Goal: Task Accomplishment & Management: Use online tool/utility

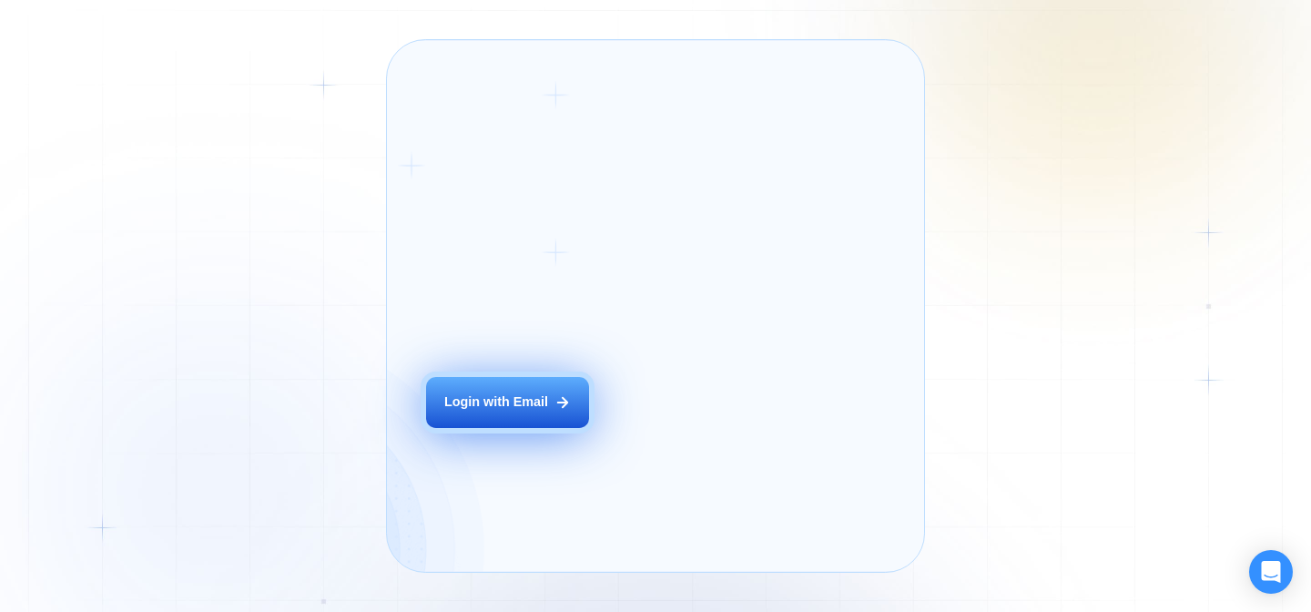
click at [592, 407] on div "Login ‍ Welcome to GigRadar. AI Business Manager for Agencies Login with Email" at bounding box center [529, 306] width 244 height 492
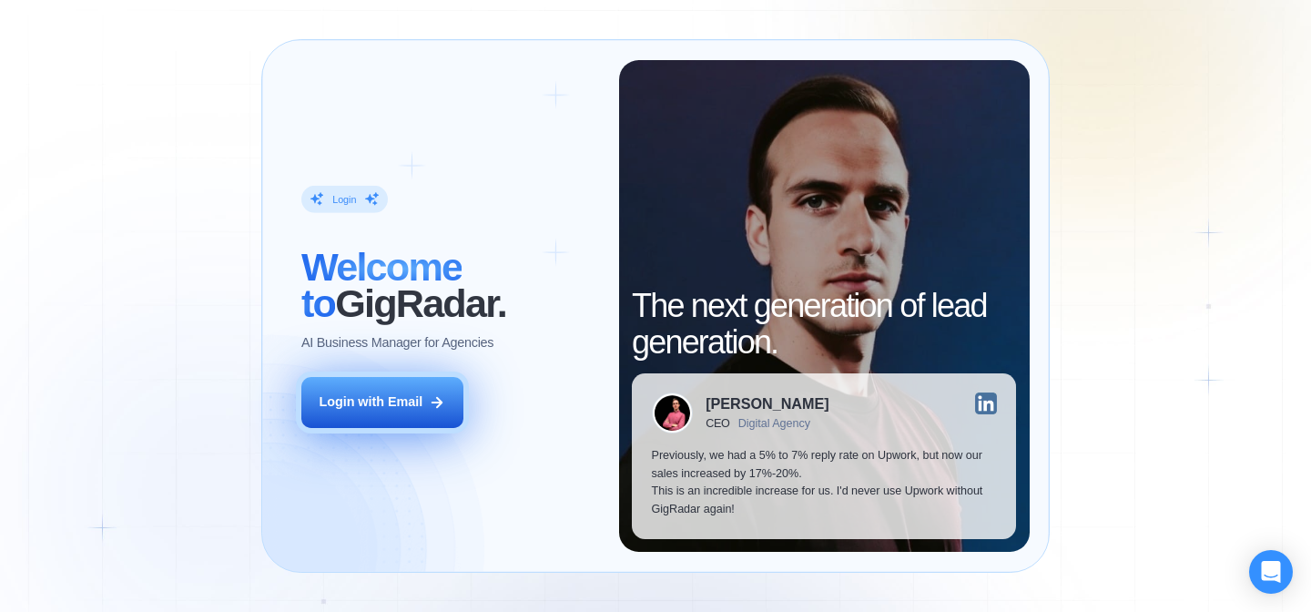
click at [428, 389] on button "Login with Email" at bounding box center [382, 402] width 162 height 51
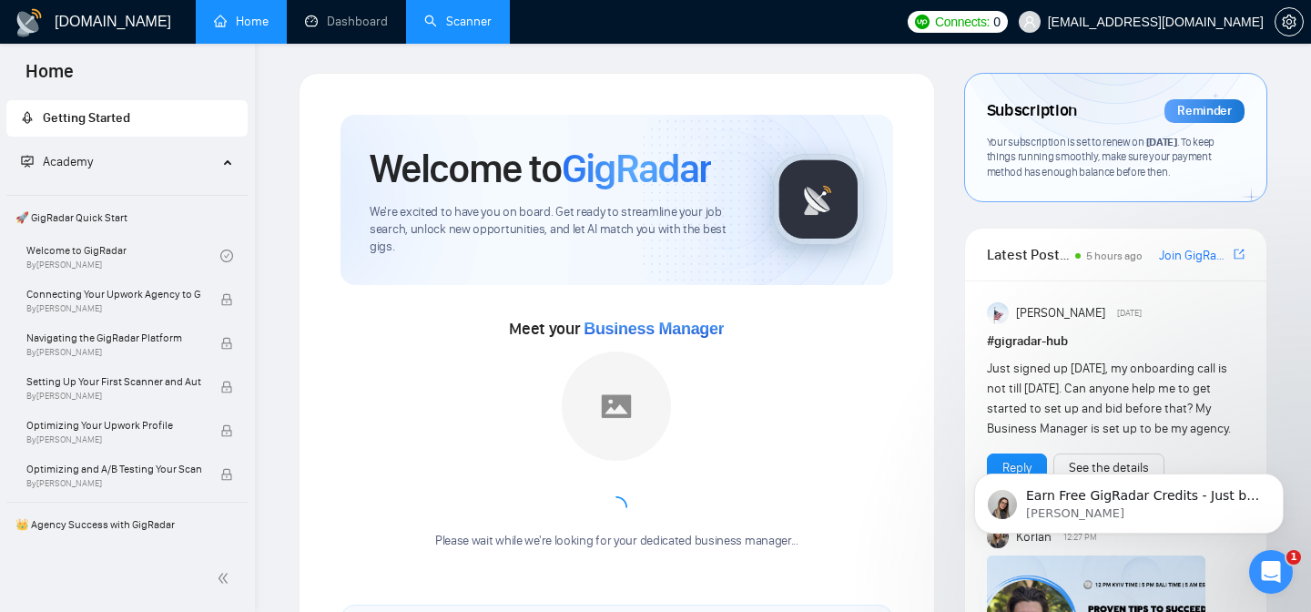
click at [455, 29] on link "Scanner" at bounding box center [457, 21] width 67 height 15
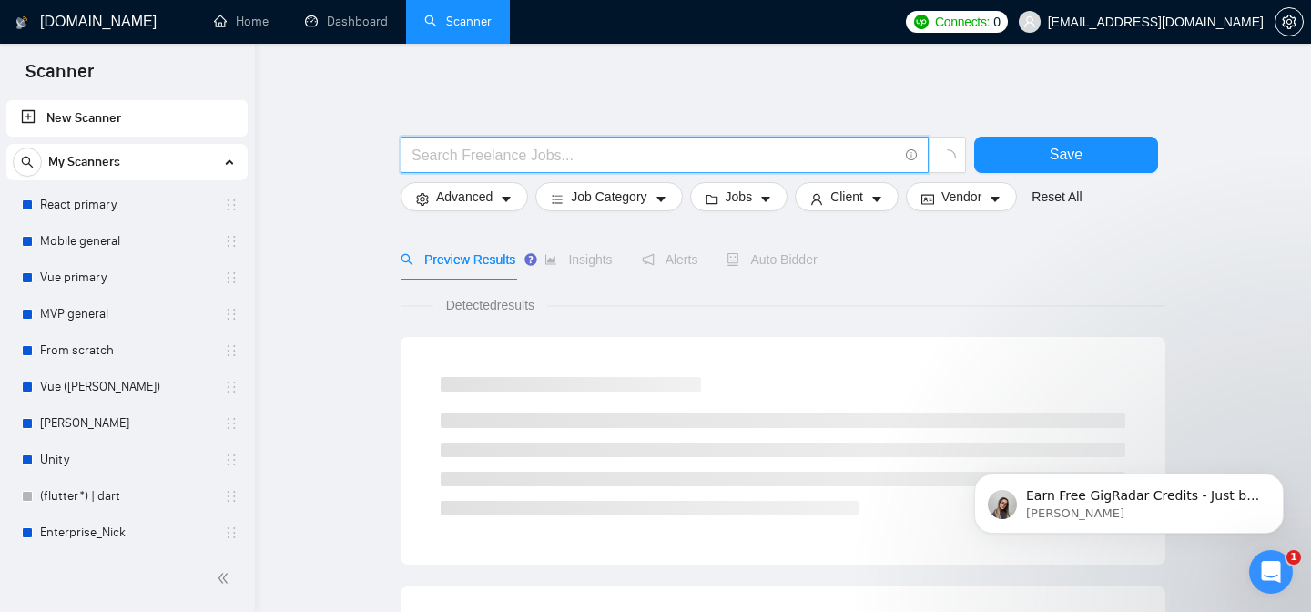
click at [514, 149] on input "text" at bounding box center [655, 155] width 486 height 23
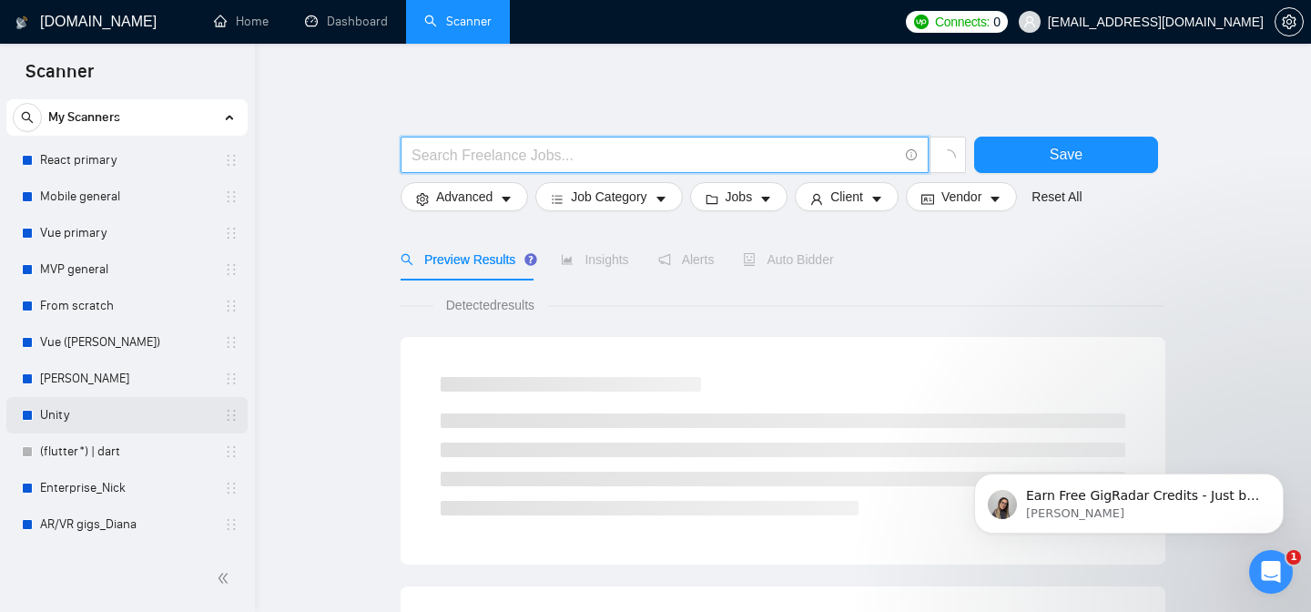
scroll to position [78, 0]
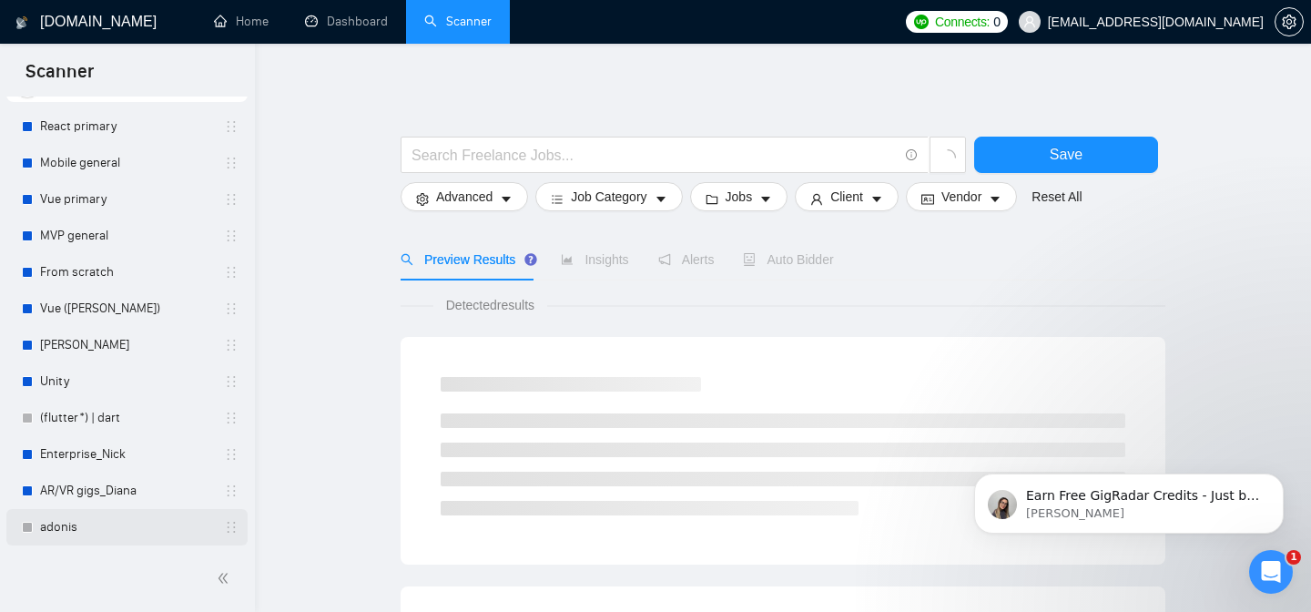
click at [230, 534] on icon "holder" at bounding box center [231, 527] width 15 height 15
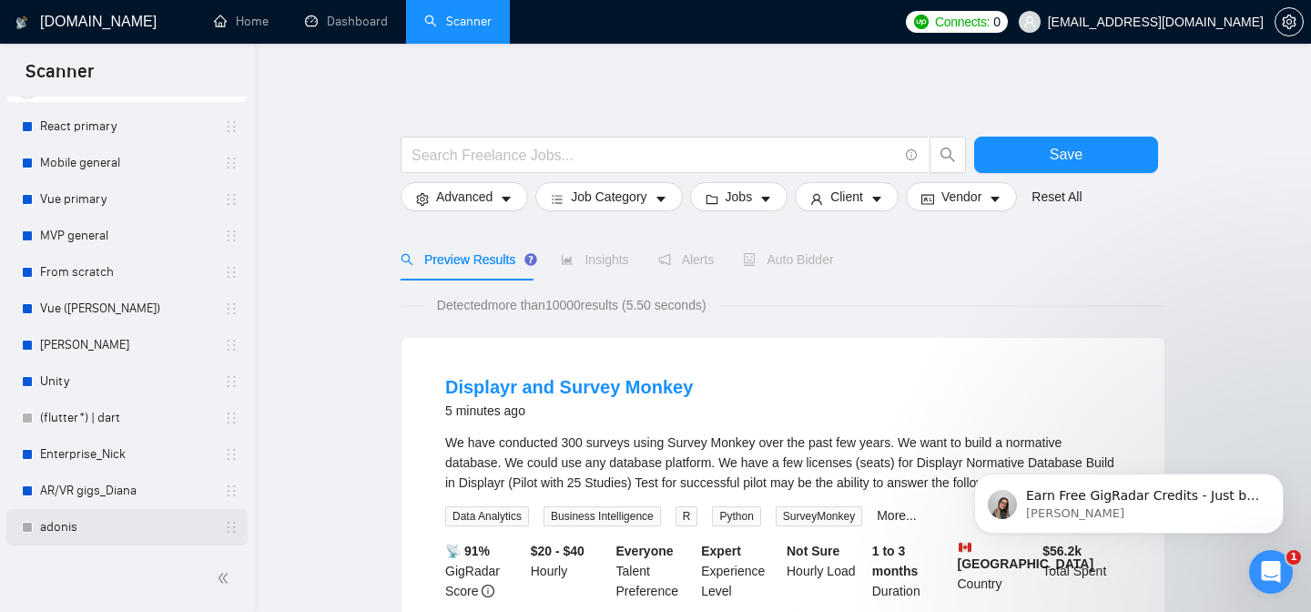
click at [224, 530] on icon "holder" at bounding box center [231, 527] width 15 height 15
click at [91, 534] on link "adonis" at bounding box center [126, 527] width 173 height 36
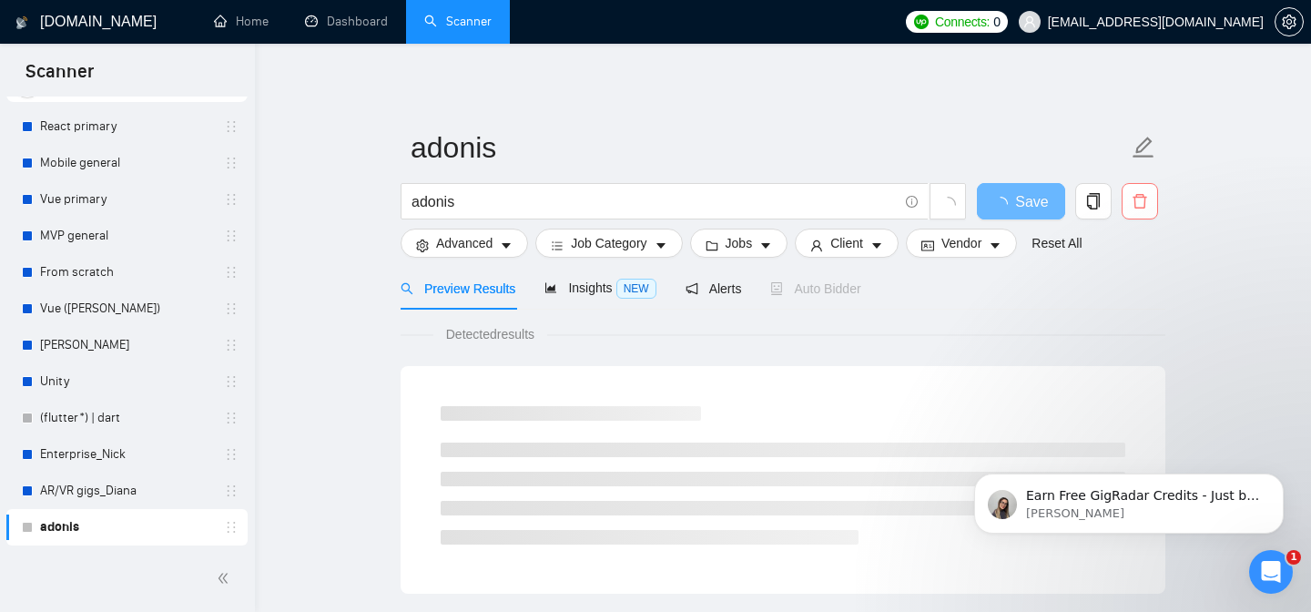
click at [1148, 206] on span "delete" at bounding box center [1140, 201] width 35 height 16
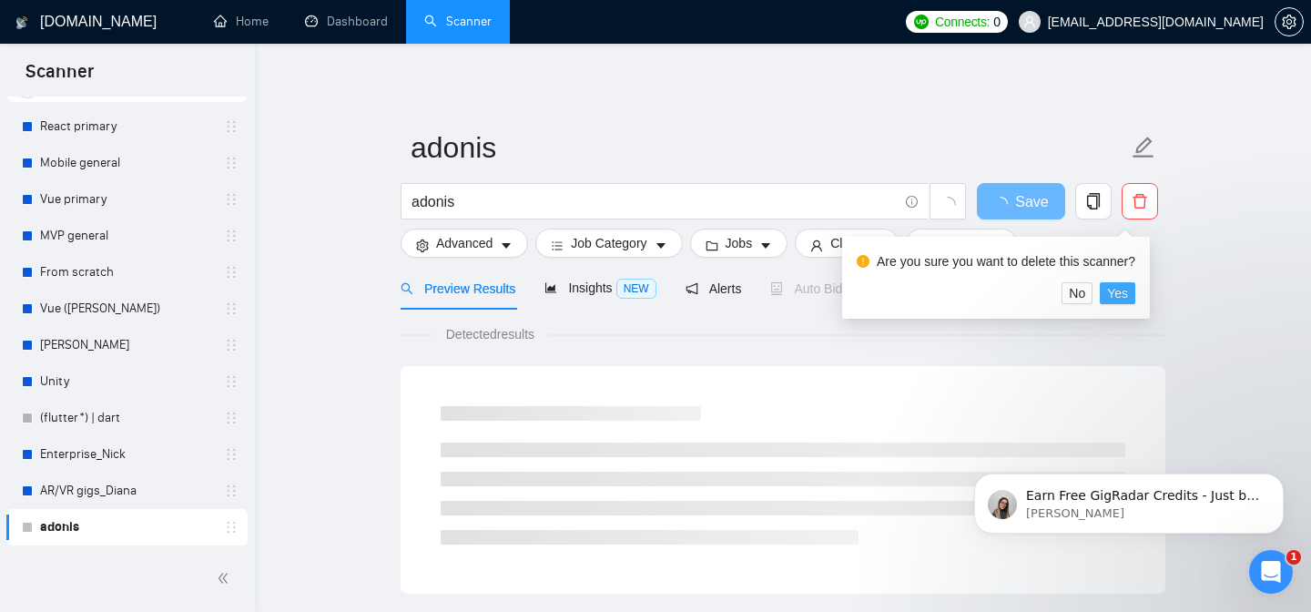
click at [1136, 296] on button "Yes" at bounding box center [1118, 293] width 36 height 22
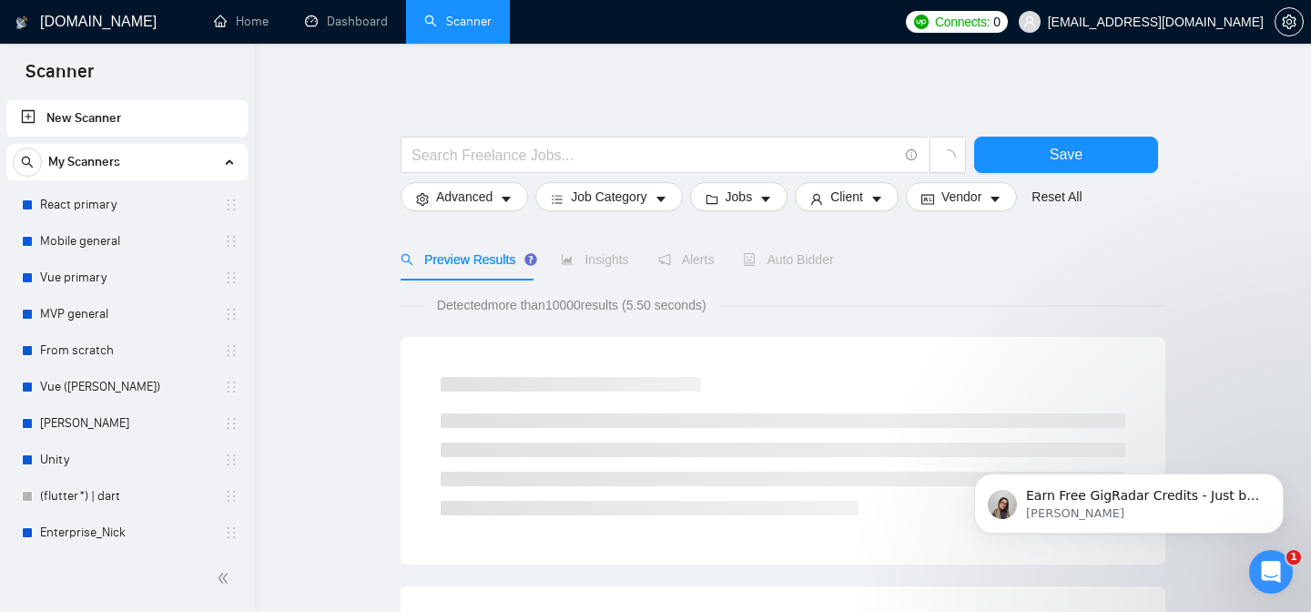
click at [125, 114] on link "New Scanner" at bounding box center [127, 118] width 212 height 36
click at [101, 117] on link "New Scanner" at bounding box center [127, 118] width 212 height 36
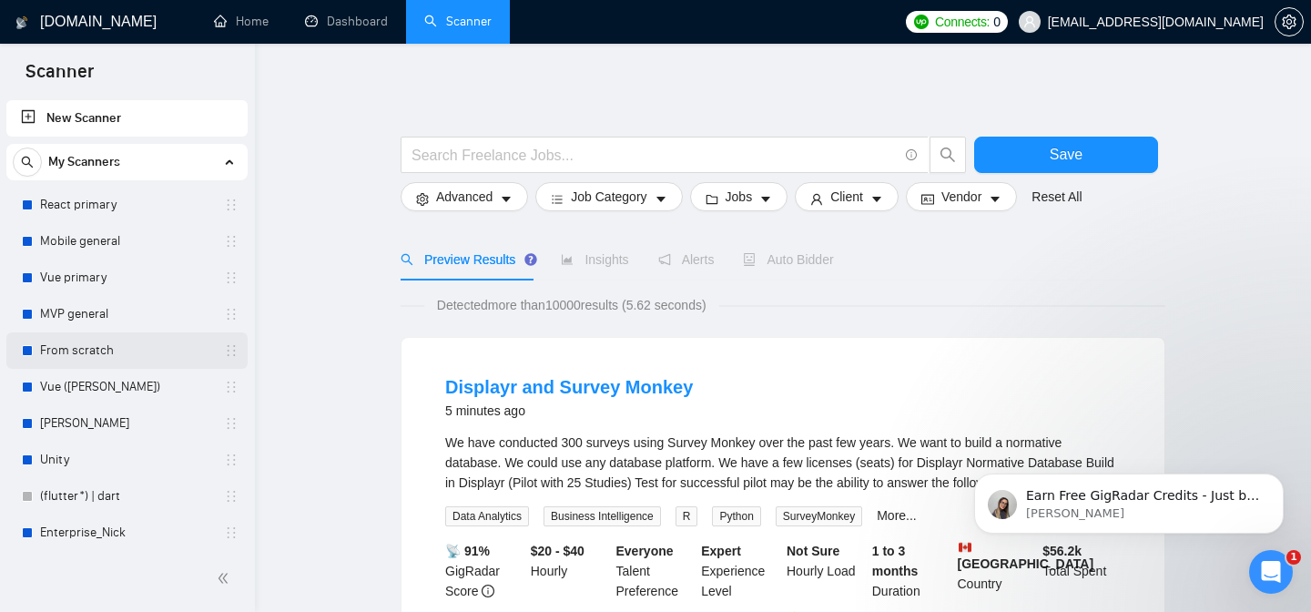
scroll to position [42, 0]
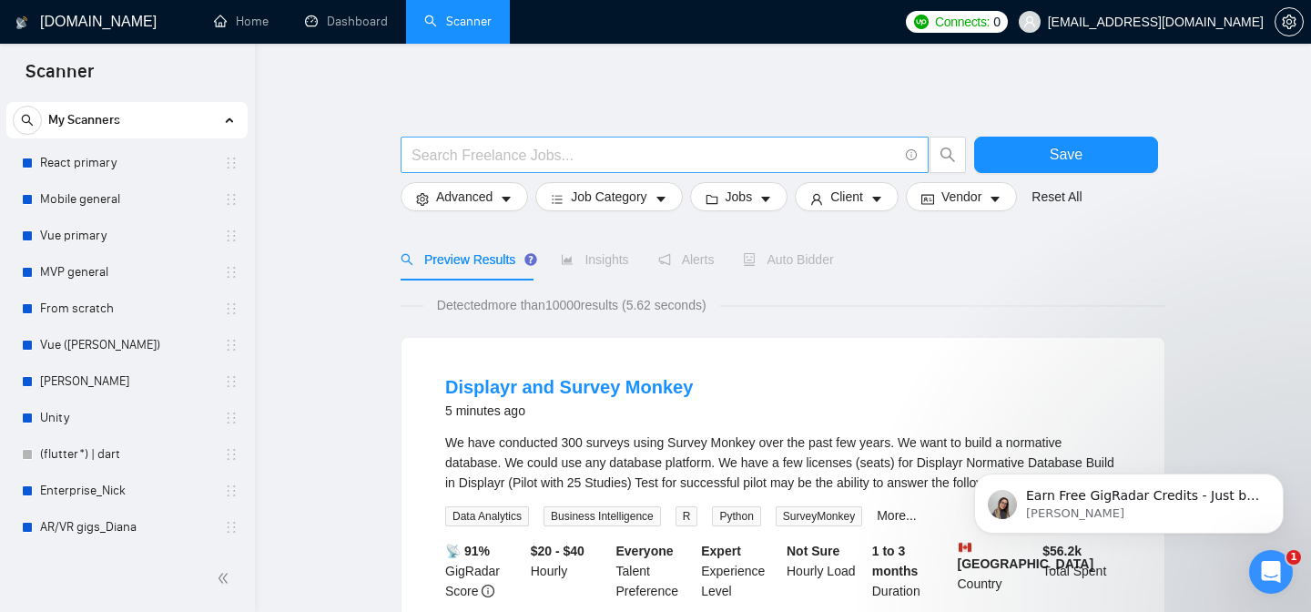
click at [519, 157] on input "text" at bounding box center [655, 155] width 486 height 23
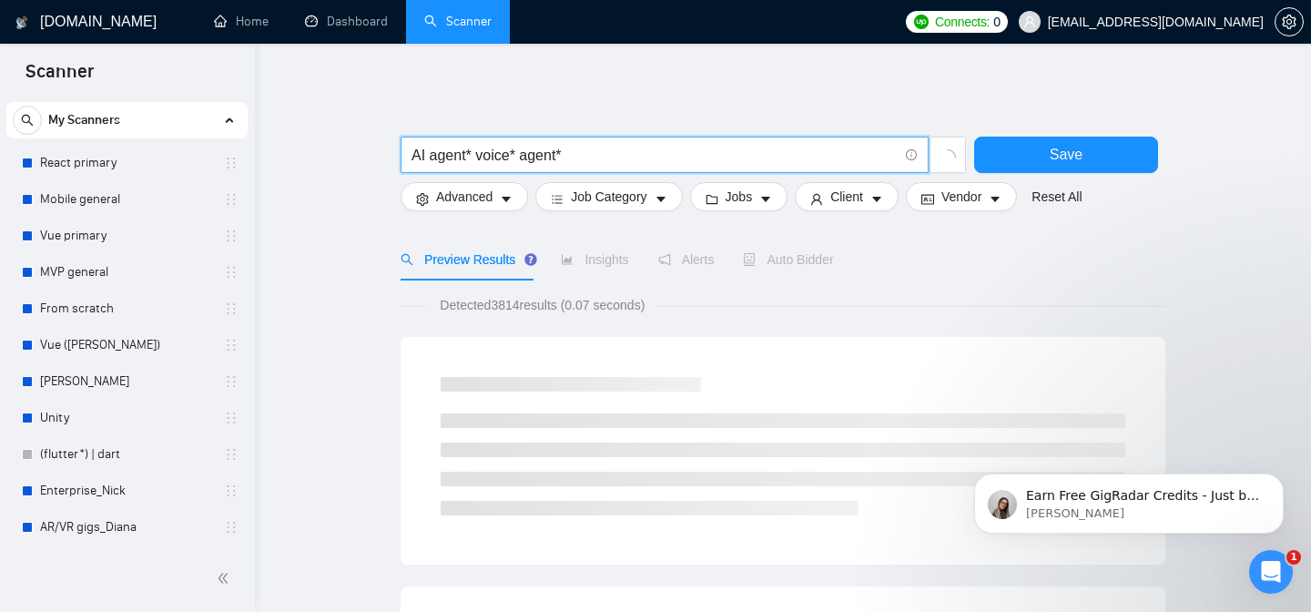
click at [523, 158] on input "AI agent* voice* agent*" at bounding box center [655, 155] width 486 height 23
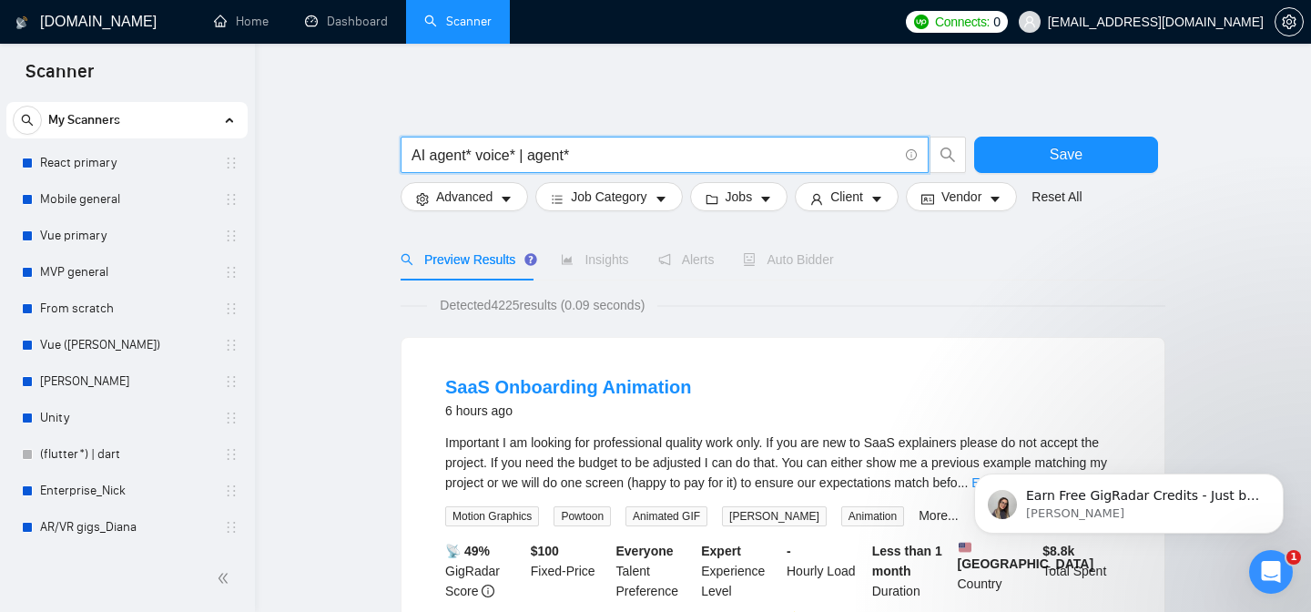
click at [477, 155] on input "AI agent* voice* | agent*" at bounding box center [655, 155] width 486 height 23
click at [611, 152] on input "AI agent* | voice* | agent*" at bounding box center [655, 155] width 486 height 23
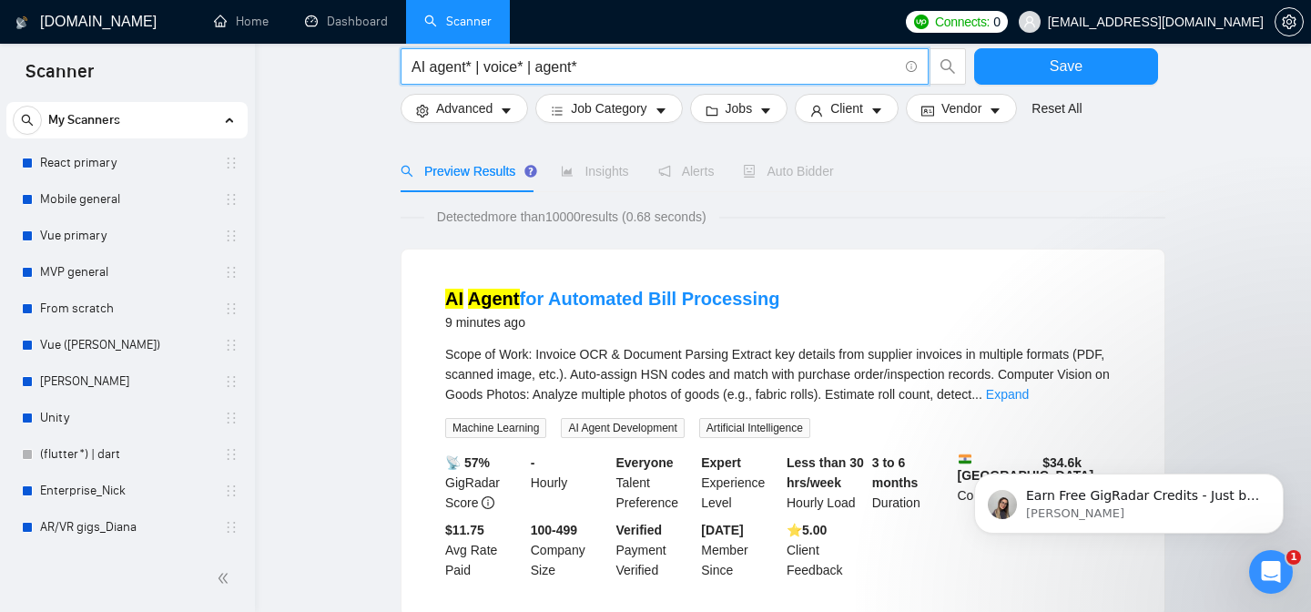
scroll to position [0, 0]
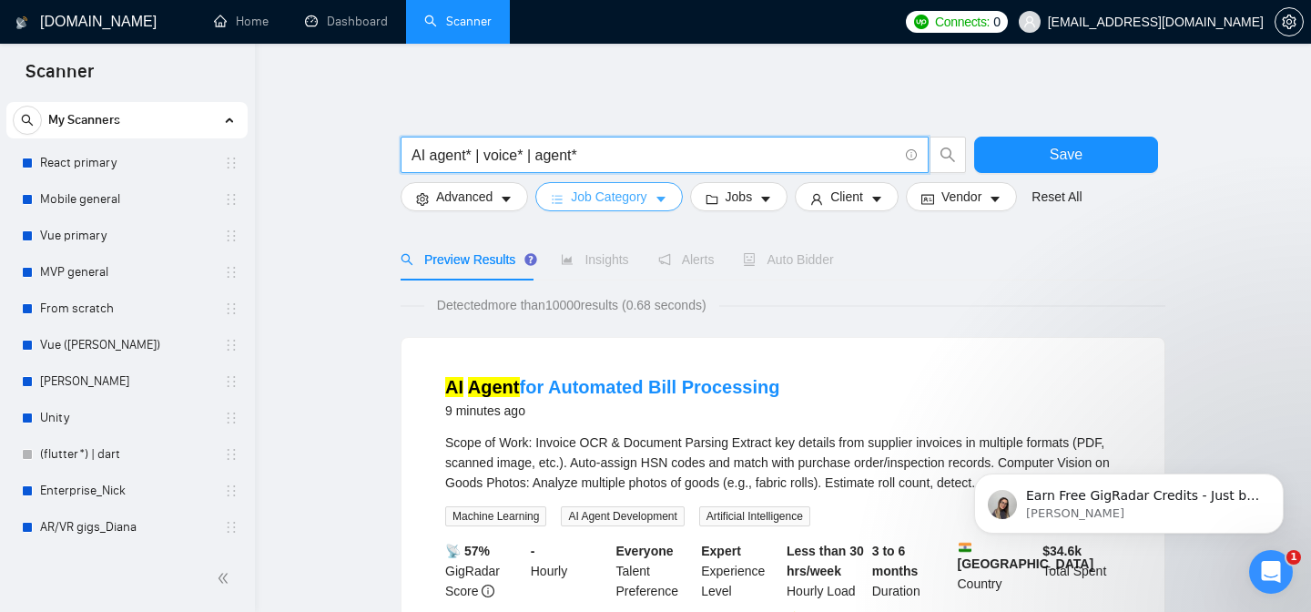
type input "AI agent* | voice* | agent*"
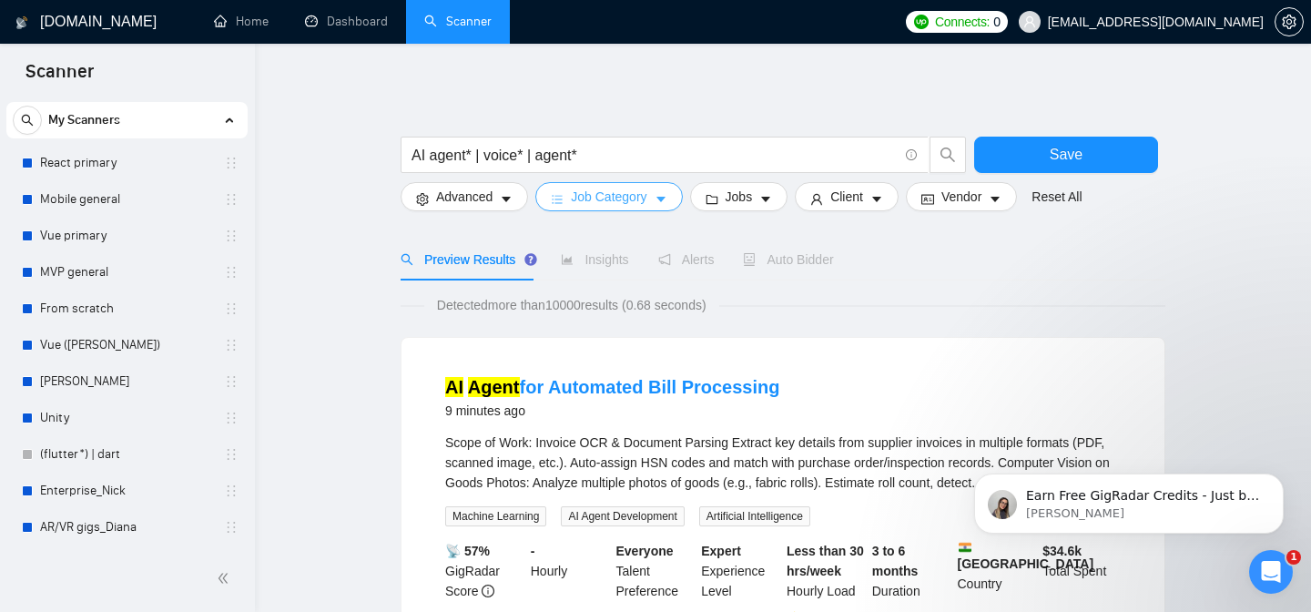
click at [618, 206] on span "Job Category" at bounding box center [609, 197] width 76 height 20
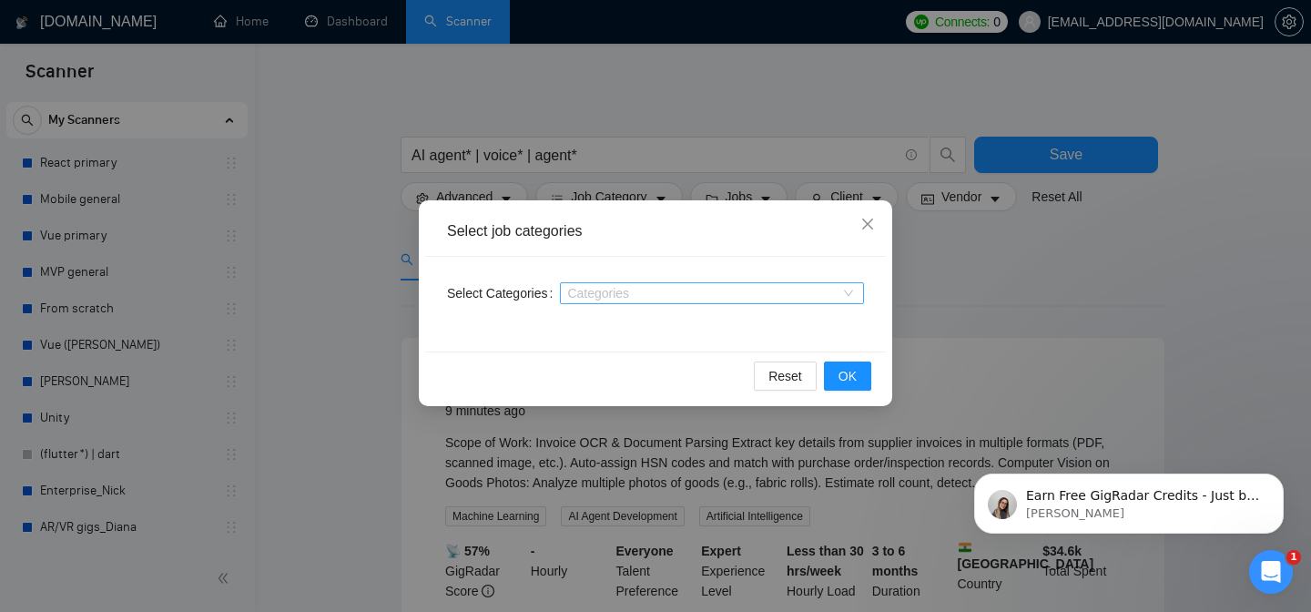
click at [612, 296] on div at bounding box center [703, 293] width 277 height 15
click at [863, 229] on icon "close" at bounding box center [867, 224] width 11 height 11
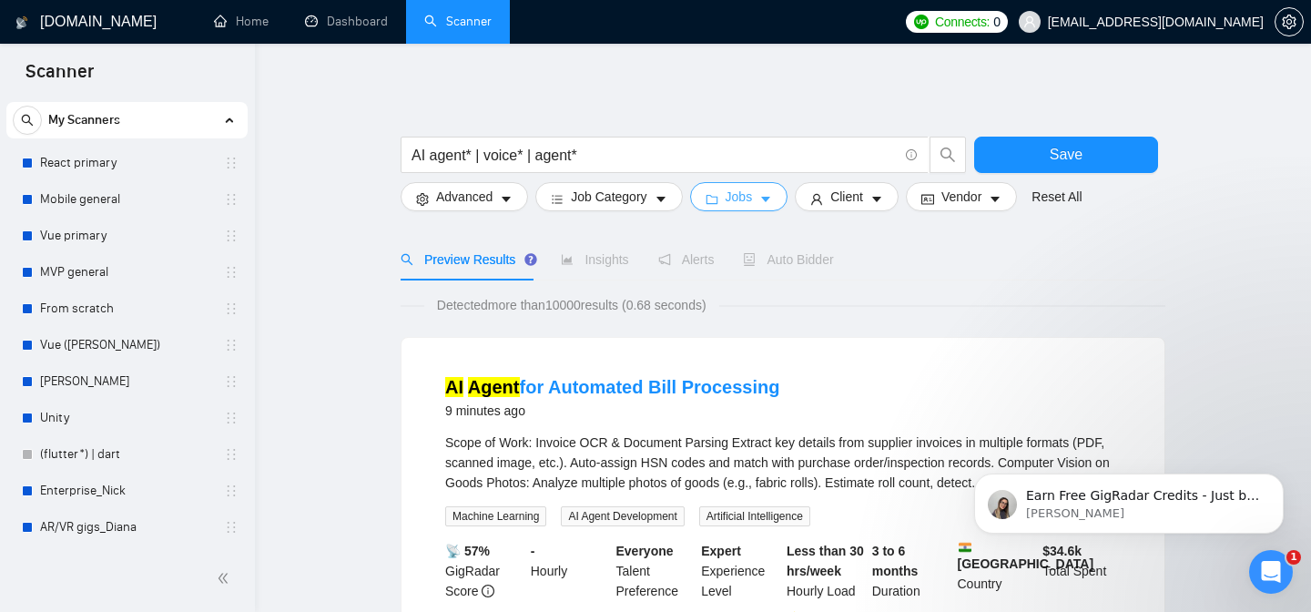
click at [740, 200] on span "Jobs" at bounding box center [739, 197] width 27 height 20
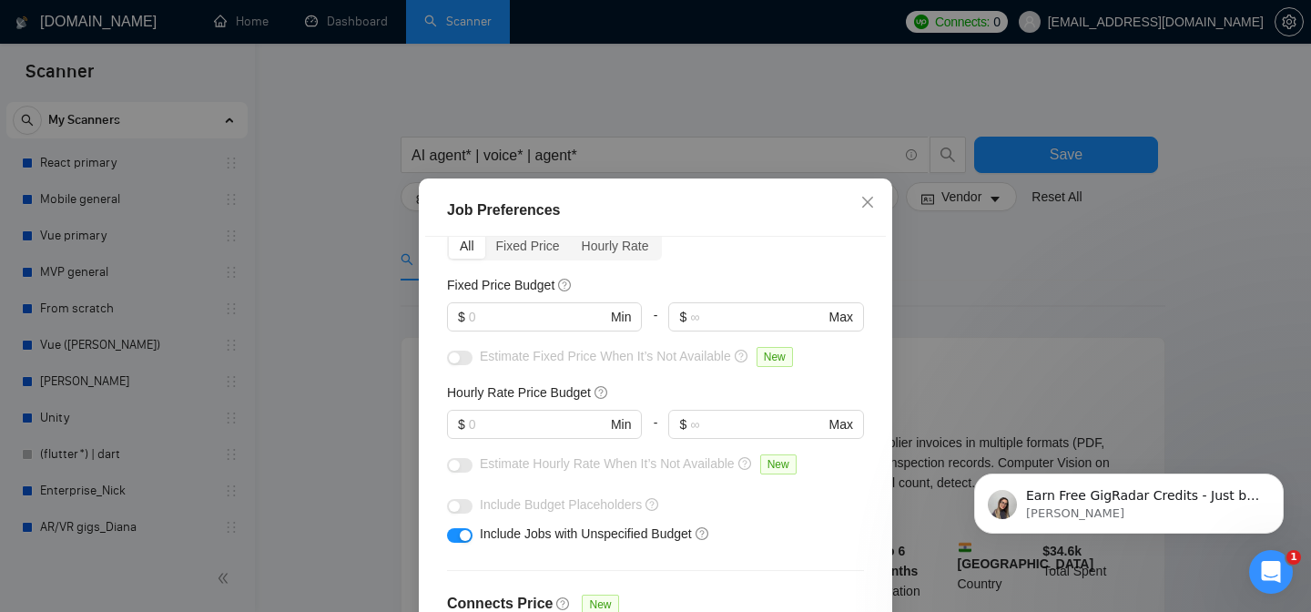
scroll to position [117, 0]
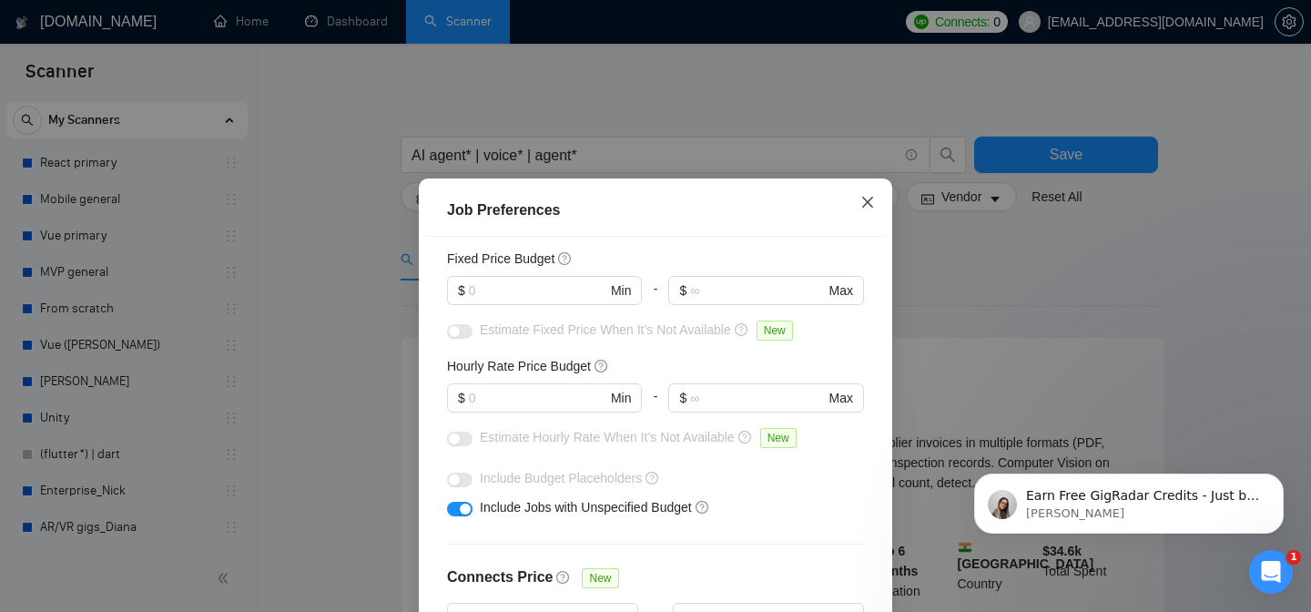
click at [871, 206] on icon "close" at bounding box center [868, 202] width 15 height 15
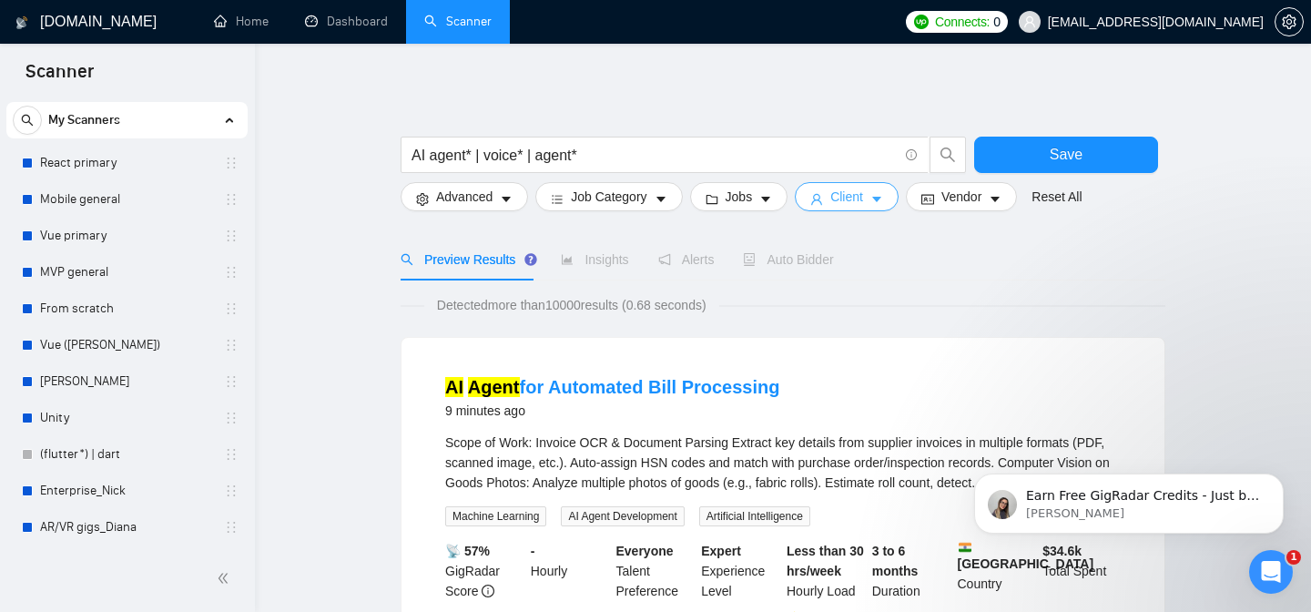
click at [863, 205] on span "Client" at bounding box center [847, 197] width 33 height 20
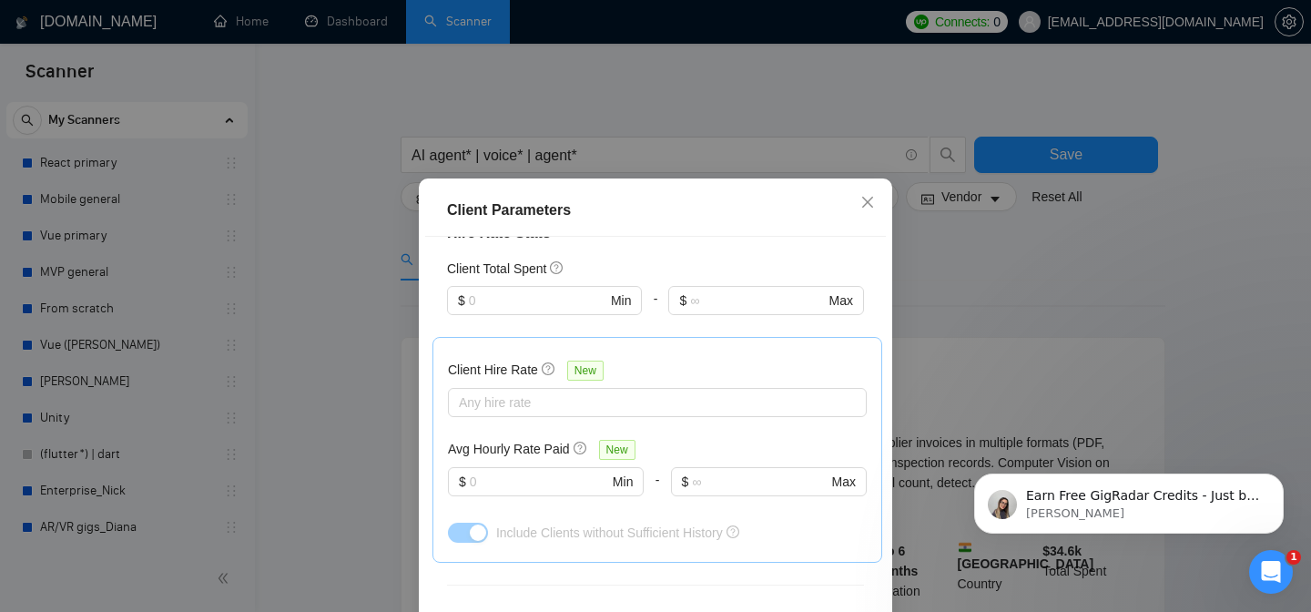
scroll to position [496, 0]
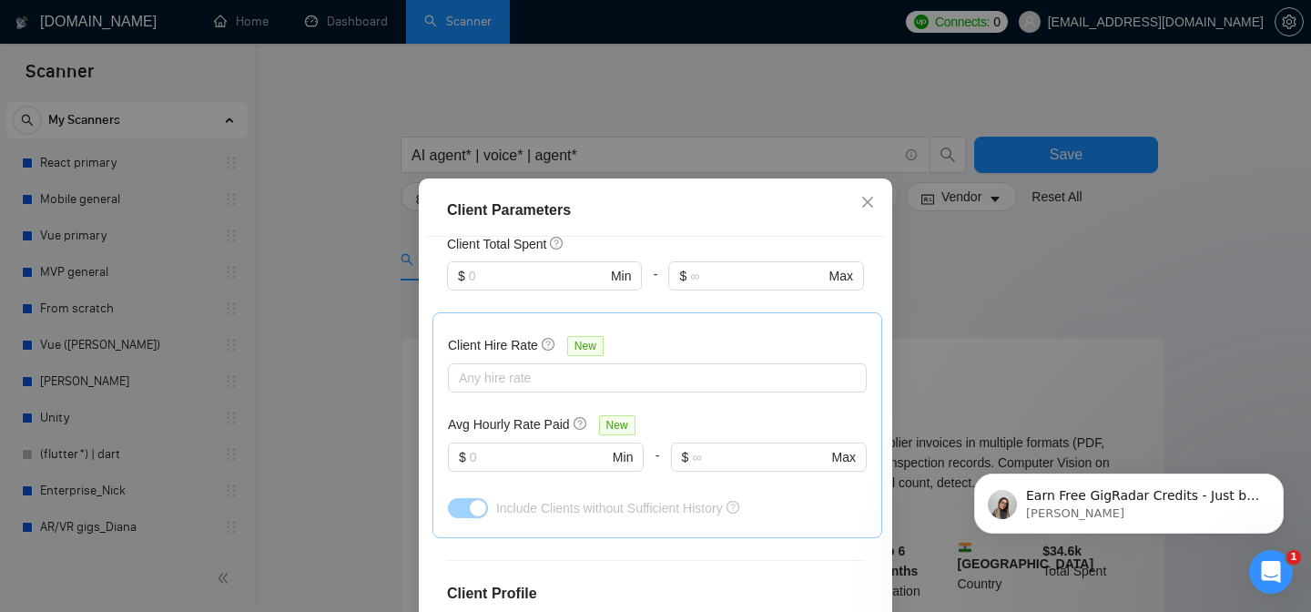
click at [332, 427] on div "Client Parameters Client Location Include Client Countries Select Exclude Clien…" at bounding box center [655, 306] width 1311 height 612
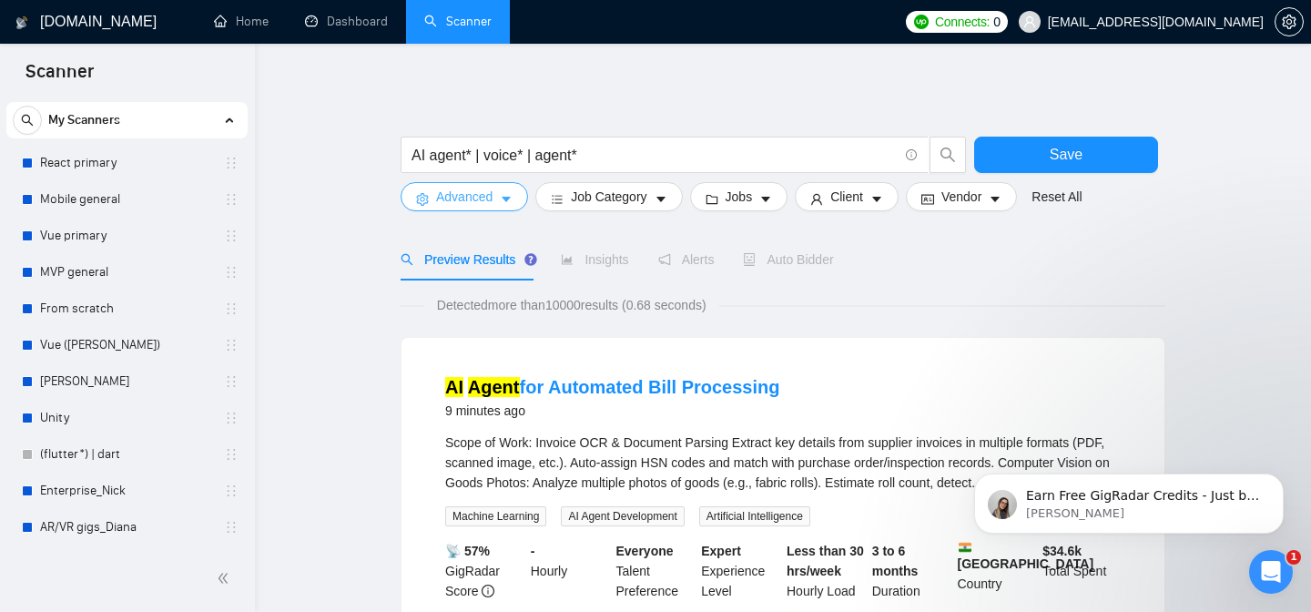
click at [500, 205] on button "Advanced" at bounding box center [465, 196] width 128 height 29
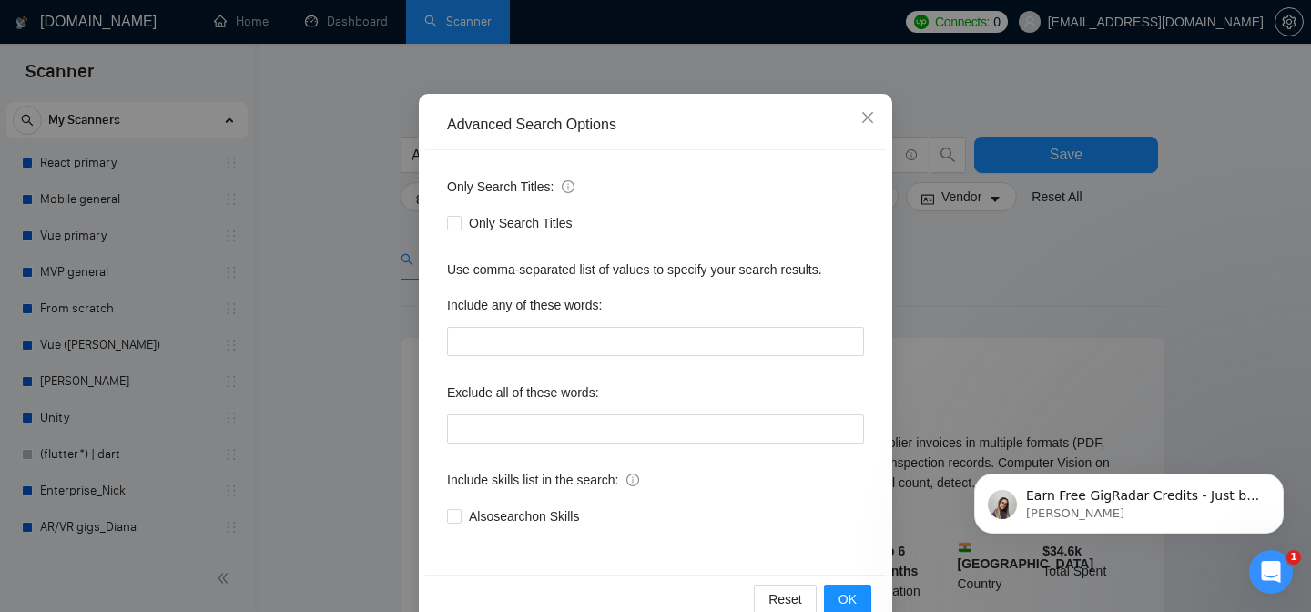
scroll to position [146, 0]
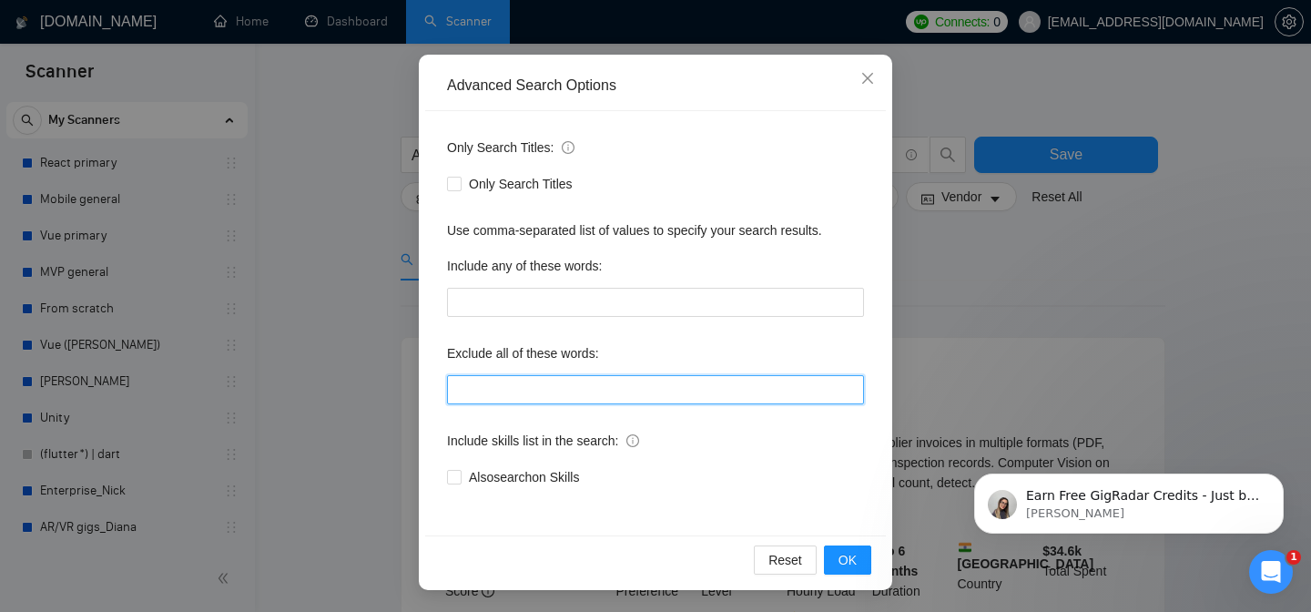
click at [735, 395] on input "text" at bounding box center [655, 389] width 417 height 29
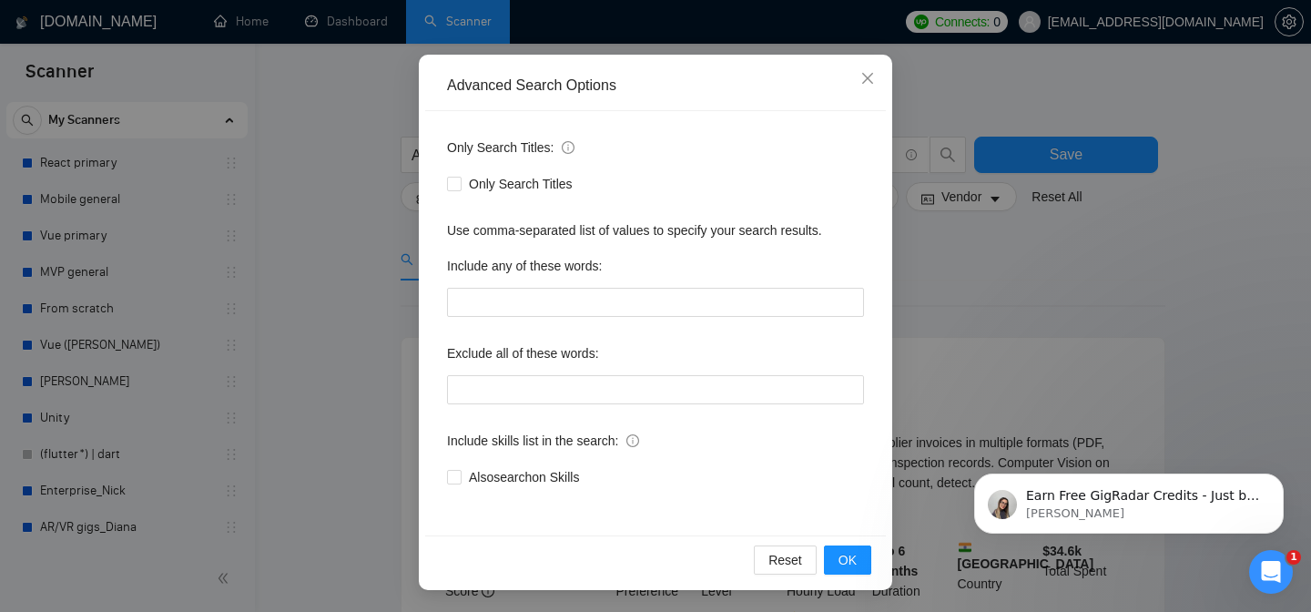
click at [1003, 316] on div "Advanced Search Options Only Search Titles: Only Search Titles Use comma-separa…" at bounding box center [655, 306] width 1311 height 612
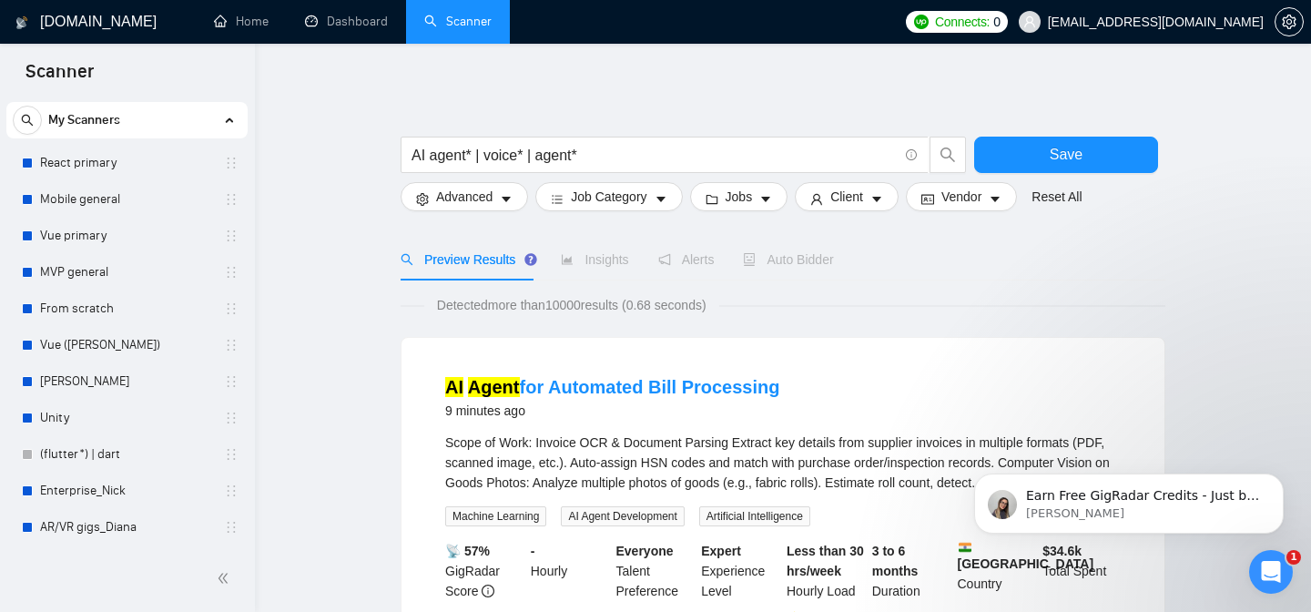
scroll to position [55, 0]
click at [992, 198] on button "Vendor" at bounding box center [961, 196] width 111 height 29
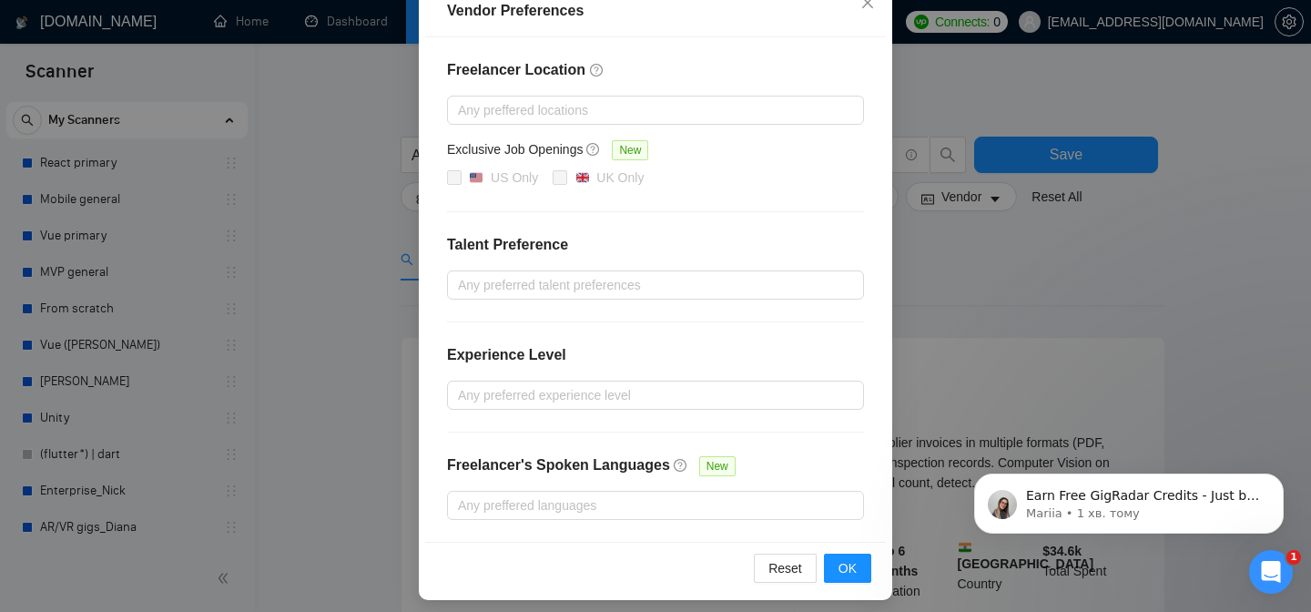
scroll to position [230, 0]
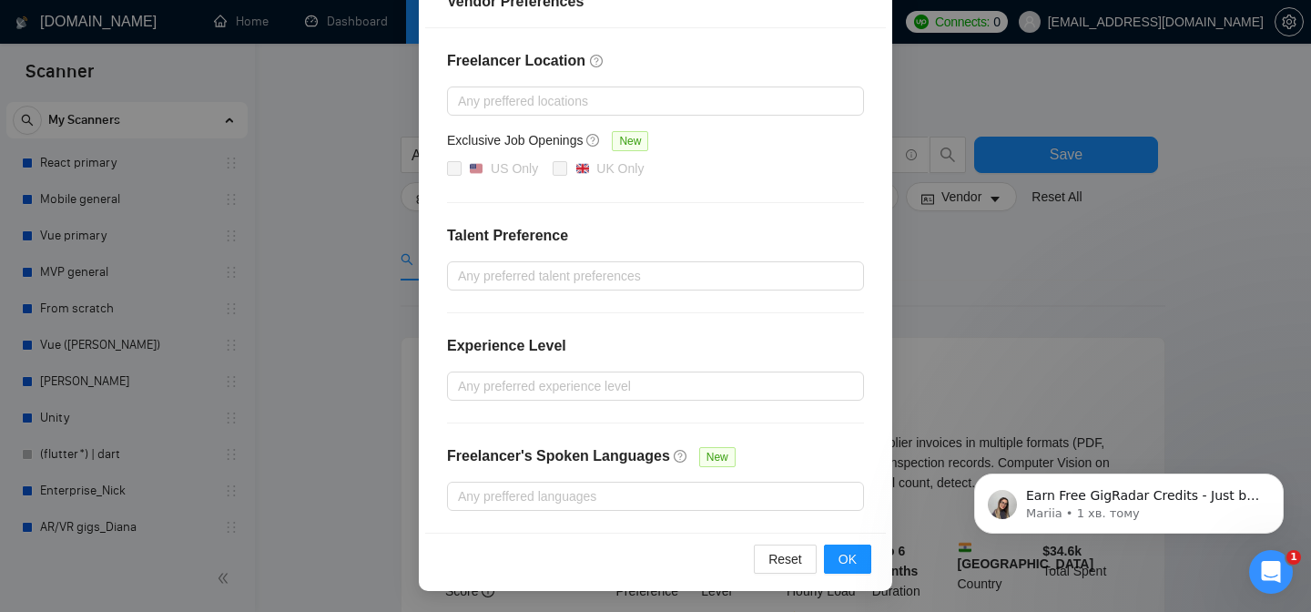
click at [1023, 285] on div "Vendor Preferences Freelancer Location Any preffered locations Exclusive Job Op…" at bounding box center [655, 306] width 1311 height 612
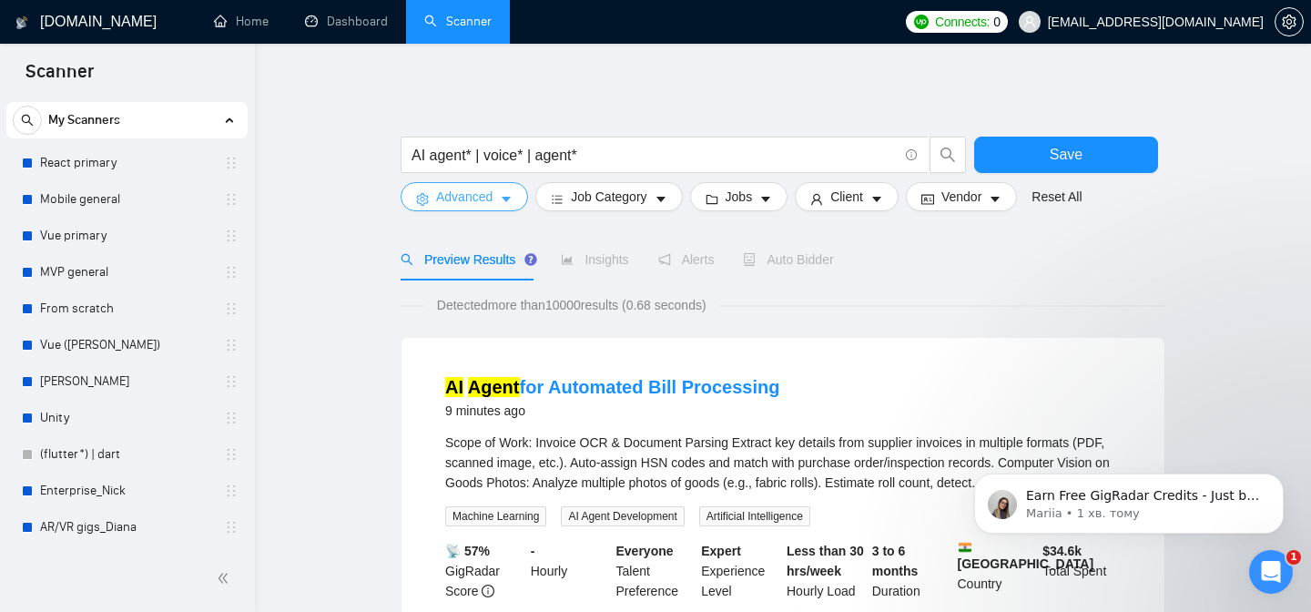
click at [494, 198] on button "Advanced" at bounding box center [465, 196] width 128 height 29
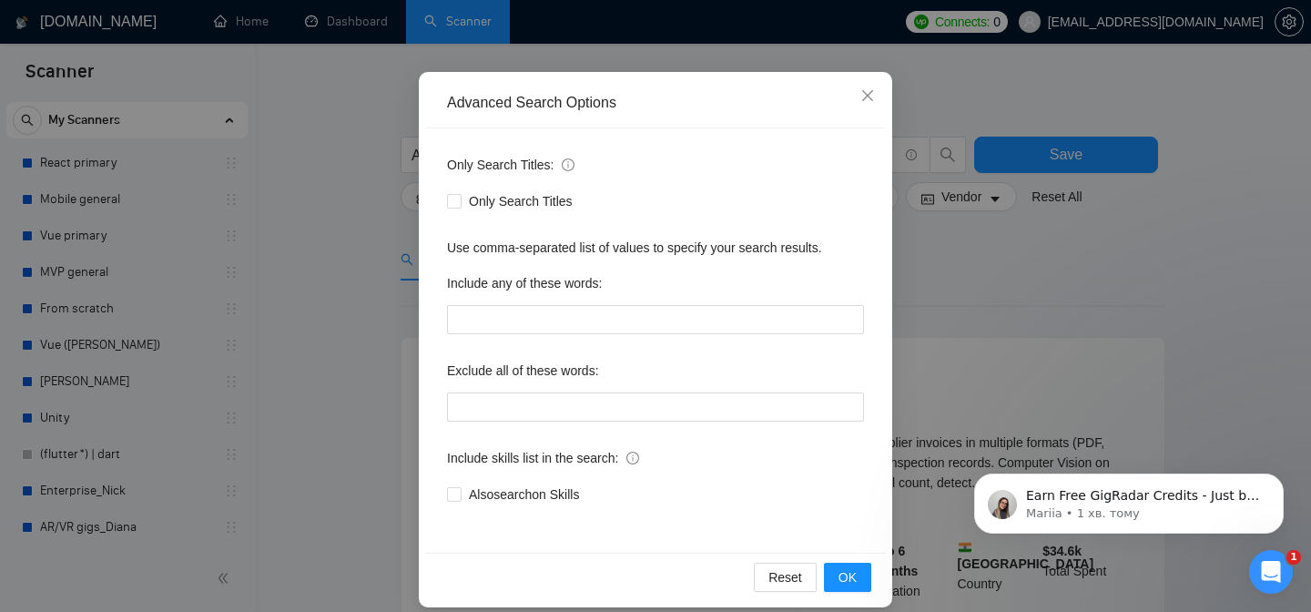
scroll to position [146, 0]
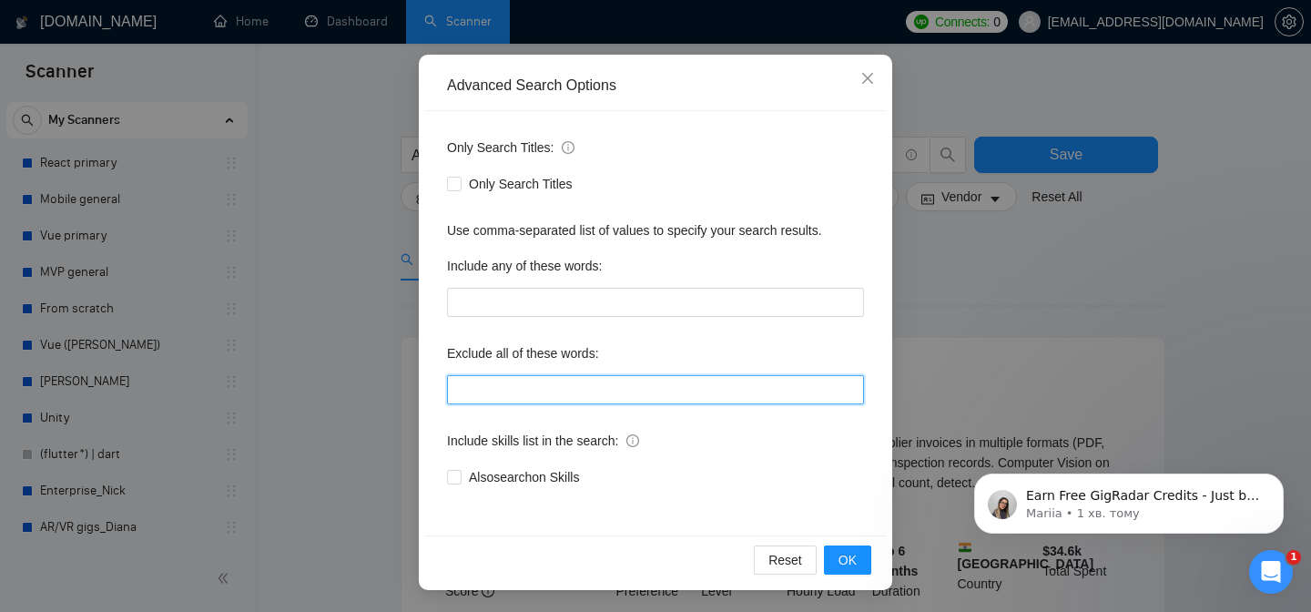
click at [463, 382] on input "text" at bounding box center [655, 389] width 417 height 29
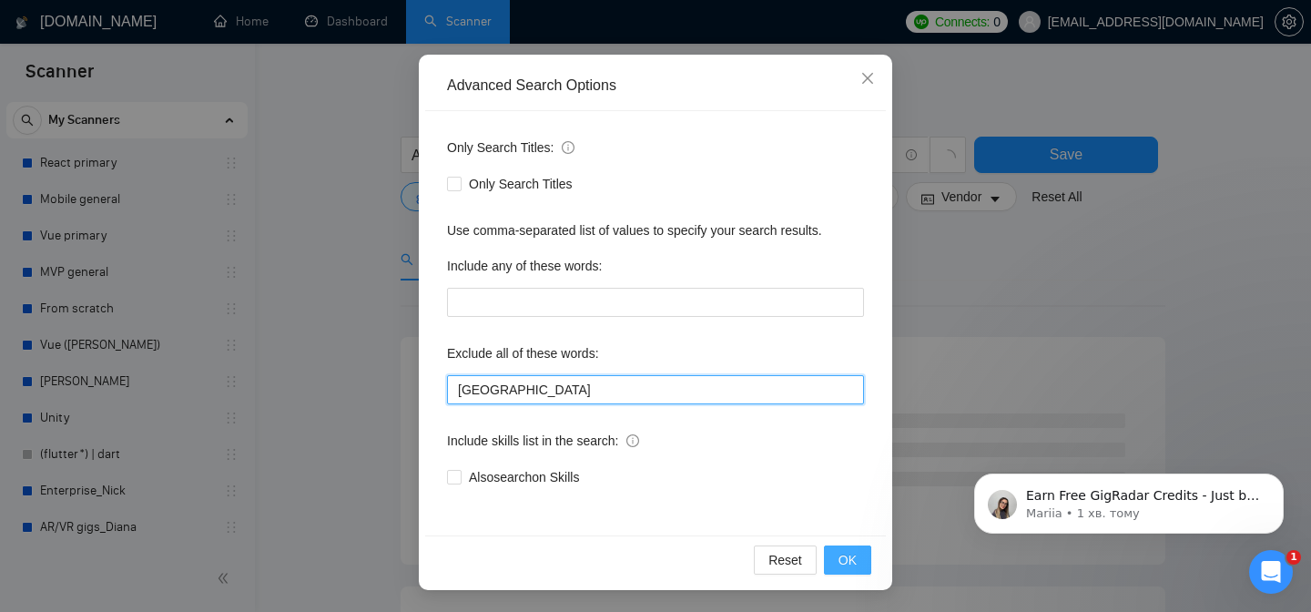
type input "[GEOGRAPHIC_DATA]"
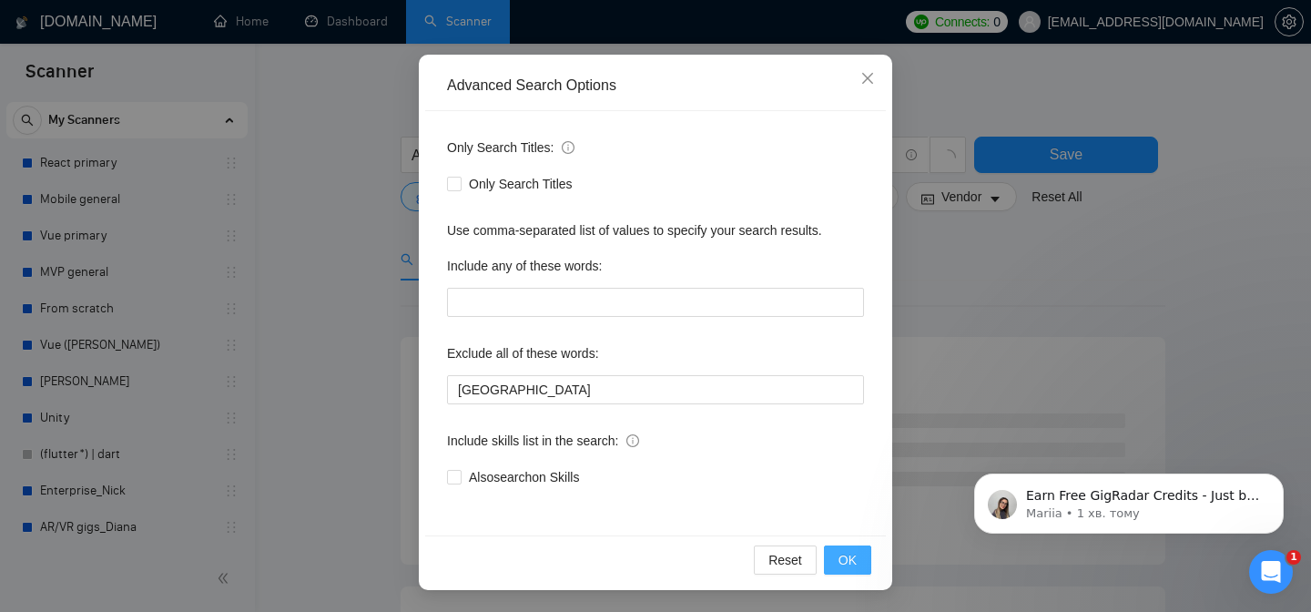
click at [844, 558] on span "OK" at bounding box center [848, 560] width 18 height 20
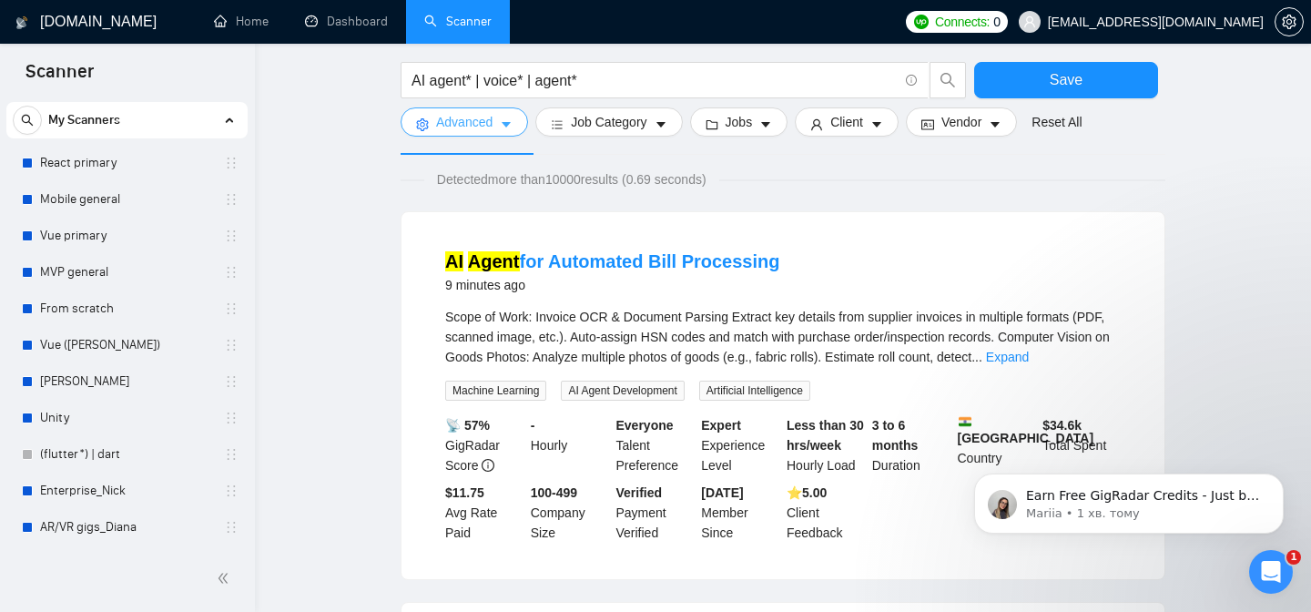
scroll to position [152, 0]
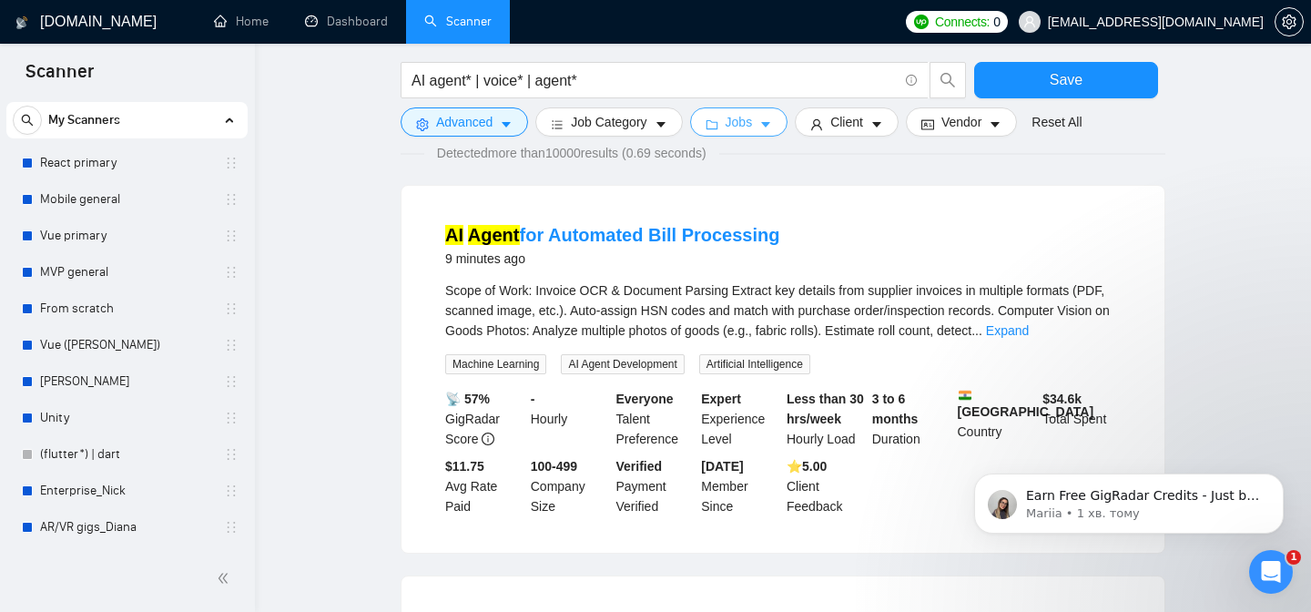
click at [766, 128] on icon "caret-down" at bounding box center [766, 124] width 13 height 13
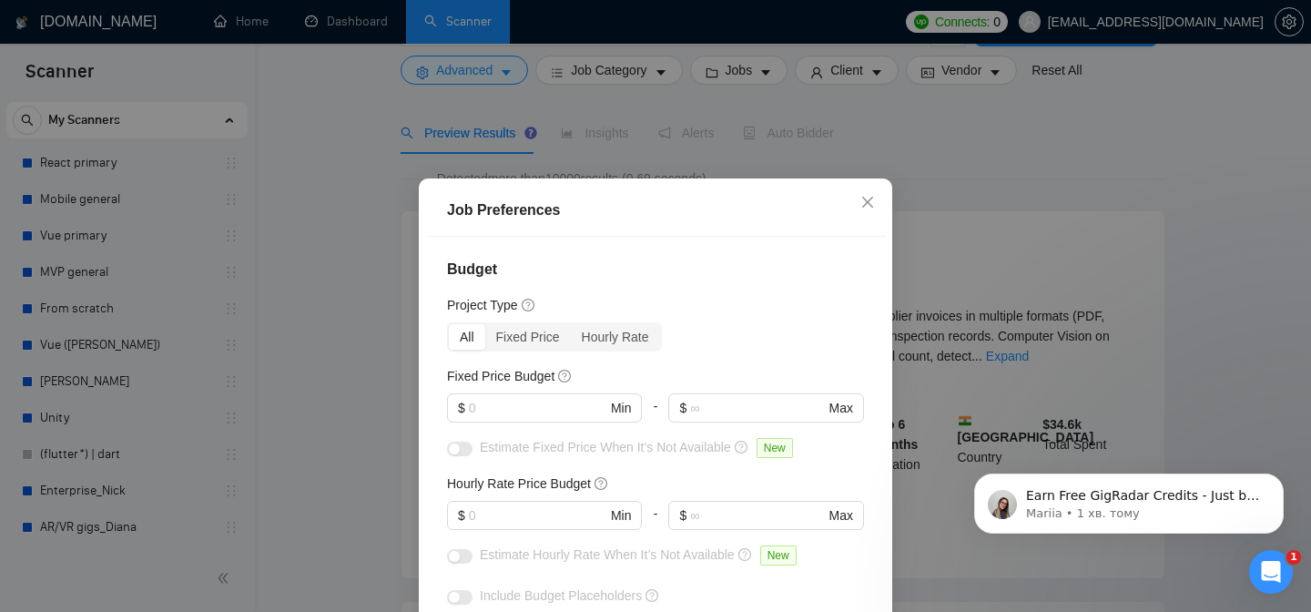
scroll to position [0, 0]
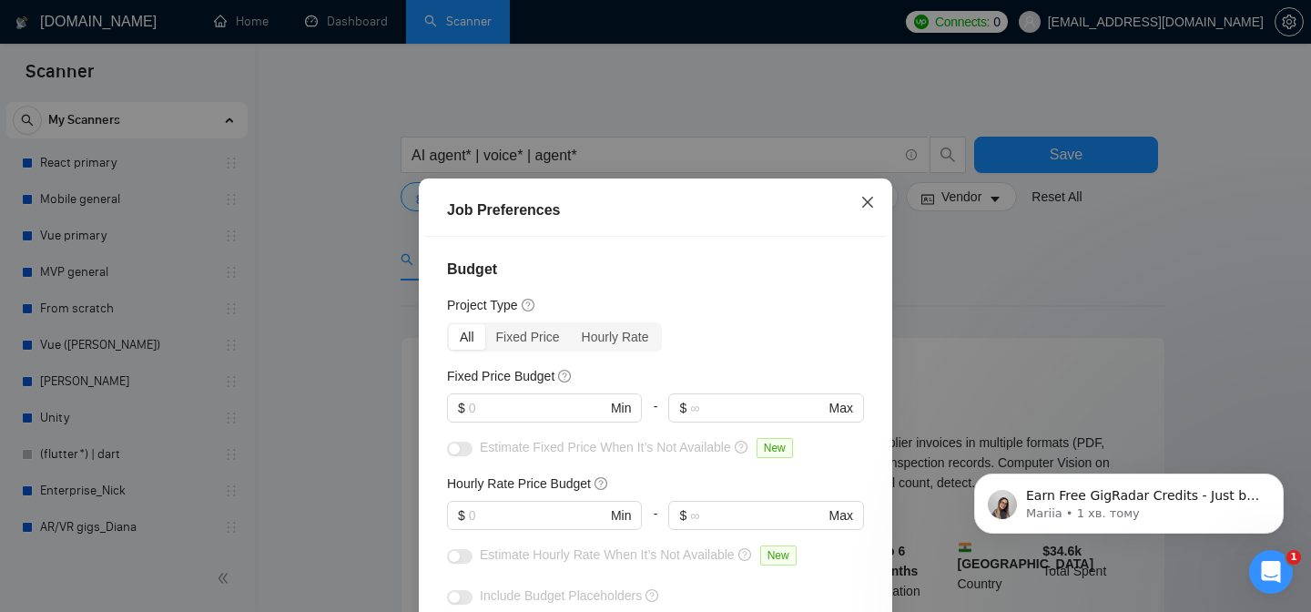
click at [869, 208] on icon "close" at bounding box center [868, 202] width 15 height 15
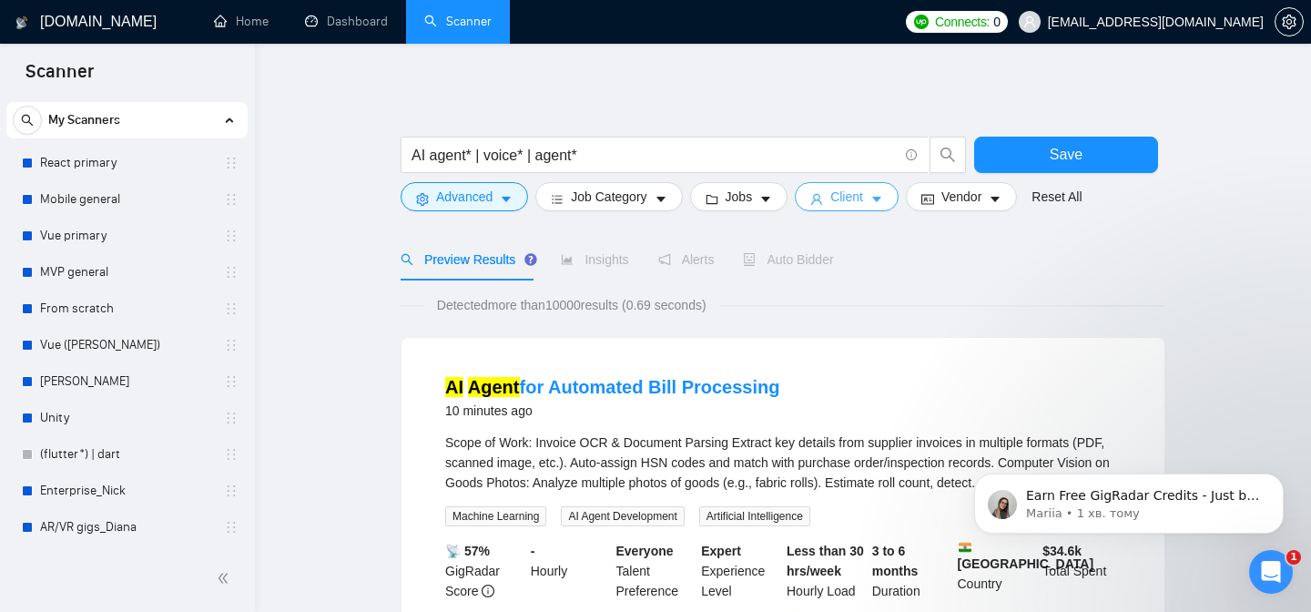
click at [863, 198] on span "Client" at bounding box center [847, 197] width 33 height 20
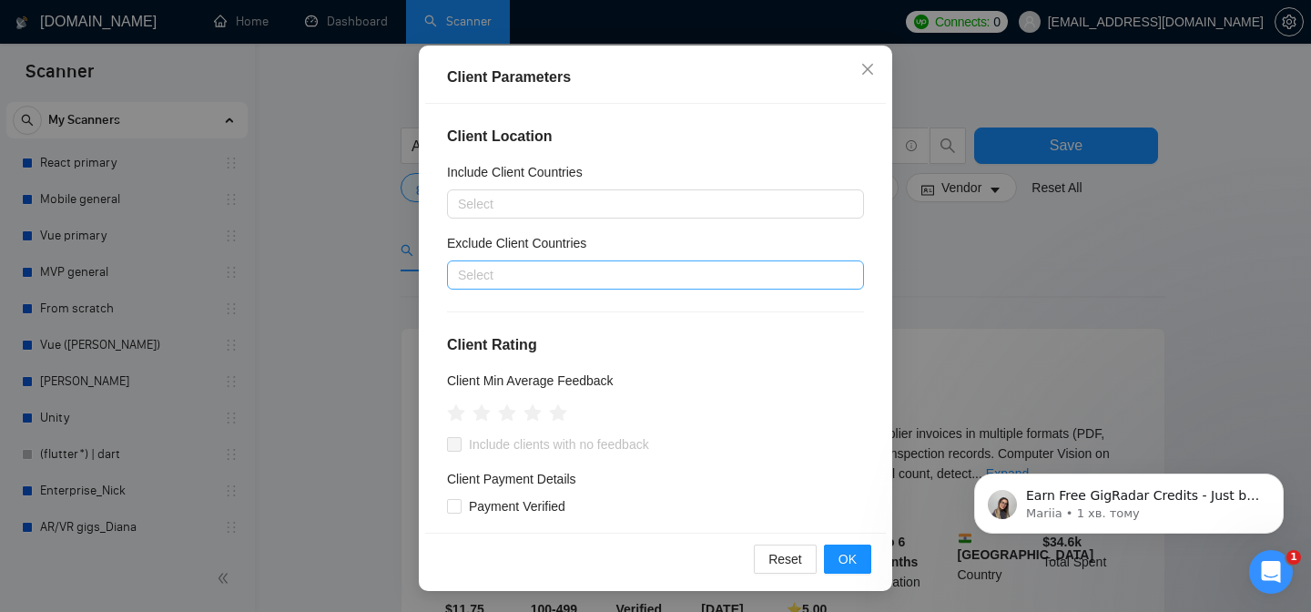
click at [659, 284] on div at bounding box center [647, 275] width 390 height 22
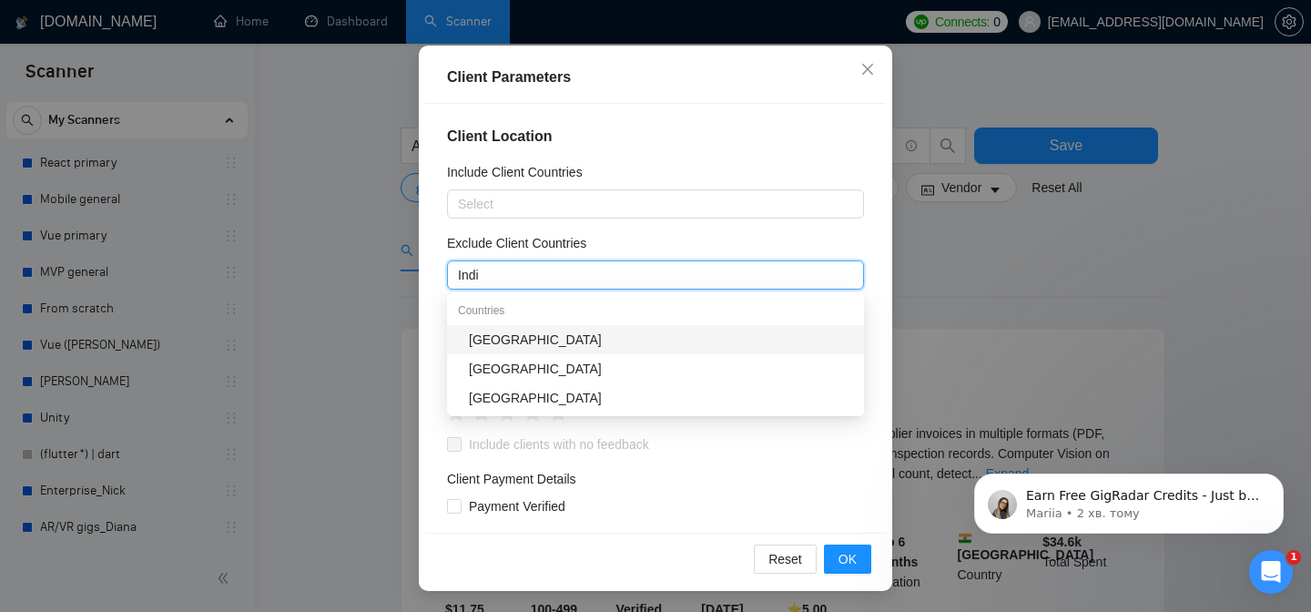
type input "[GEOGRAPHIC_DATA]"
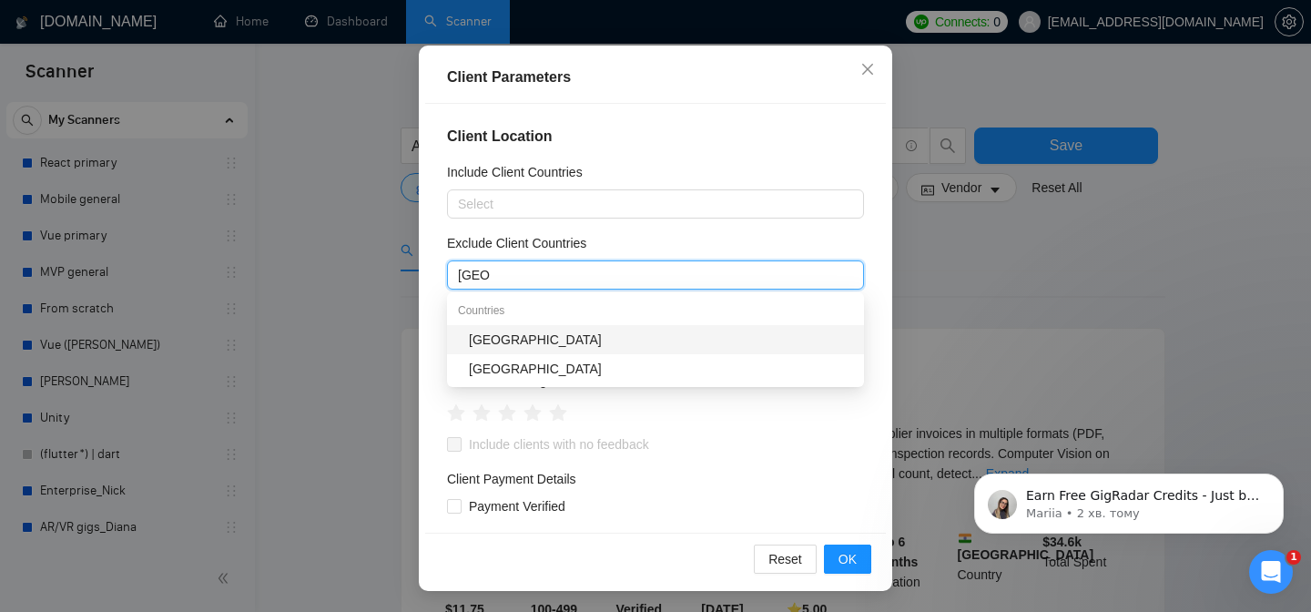
click at [566, 335] on div "[GEOGRAPHIC_DATA]" at bounding box center [661, 340] width 384 height 20
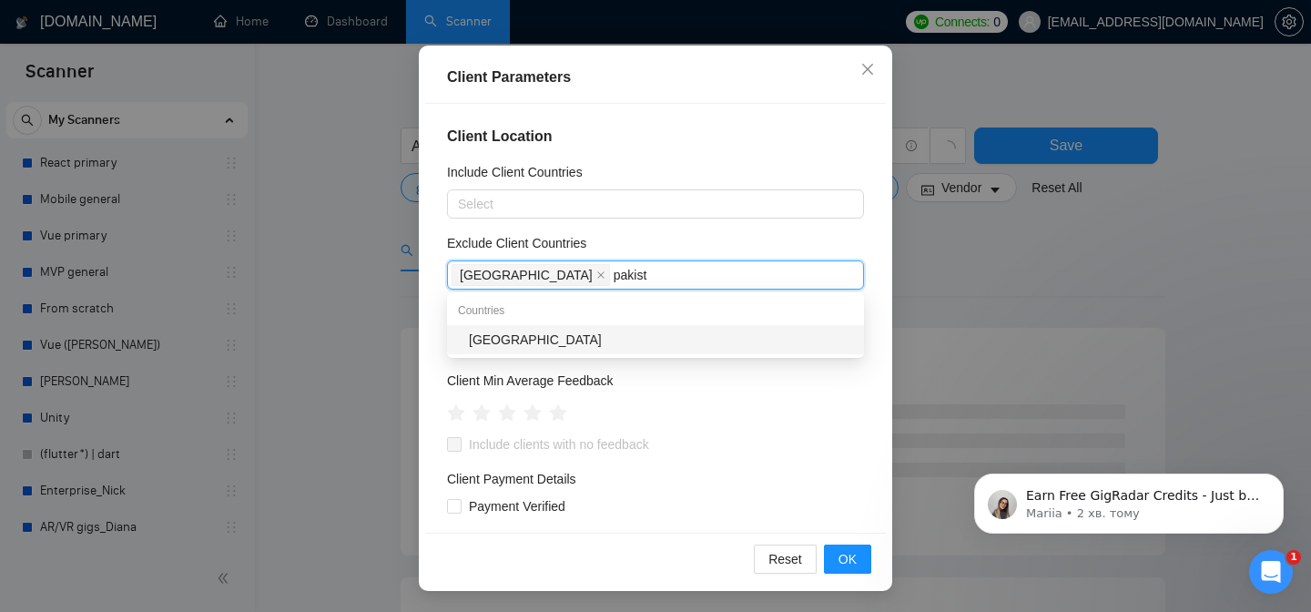
type input "pakista"
click at [539, 345] on div "[GEOGRAPHIC_DATA]" at bounding box center [661, 340] width 384 height 20
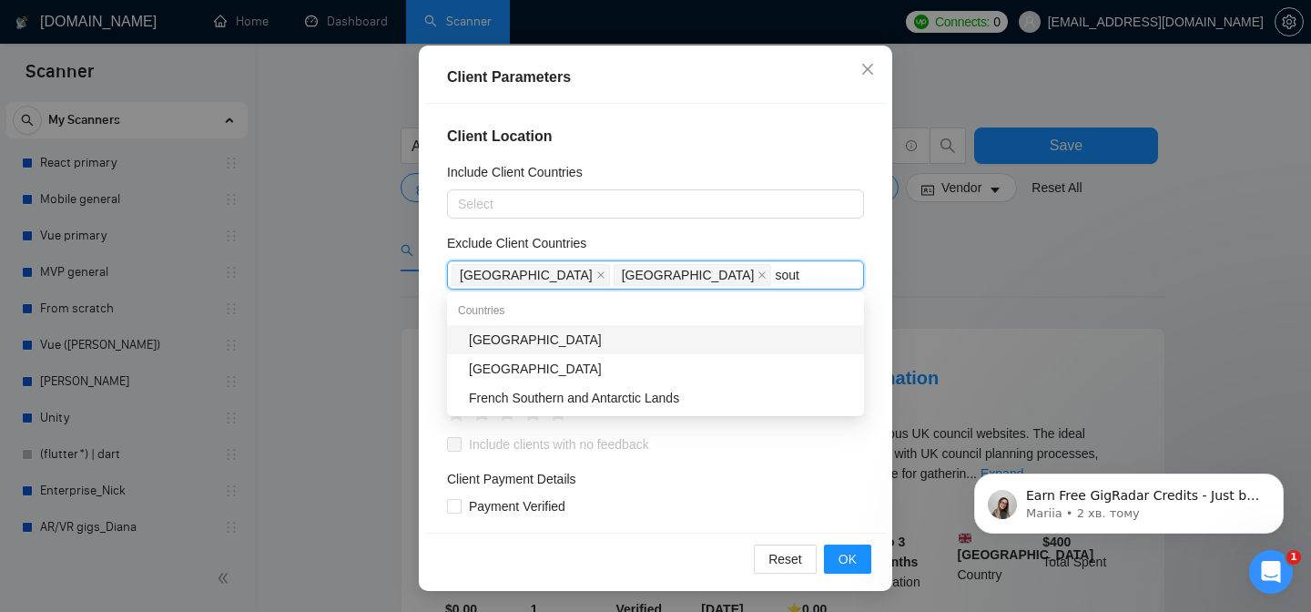
type input "south"
click at [608, 285] on div "[GEOGRAPHIC_DATA] [GEOGRAPHIC_DATA] south" at bounding box center [647, 275] width 390 height 26
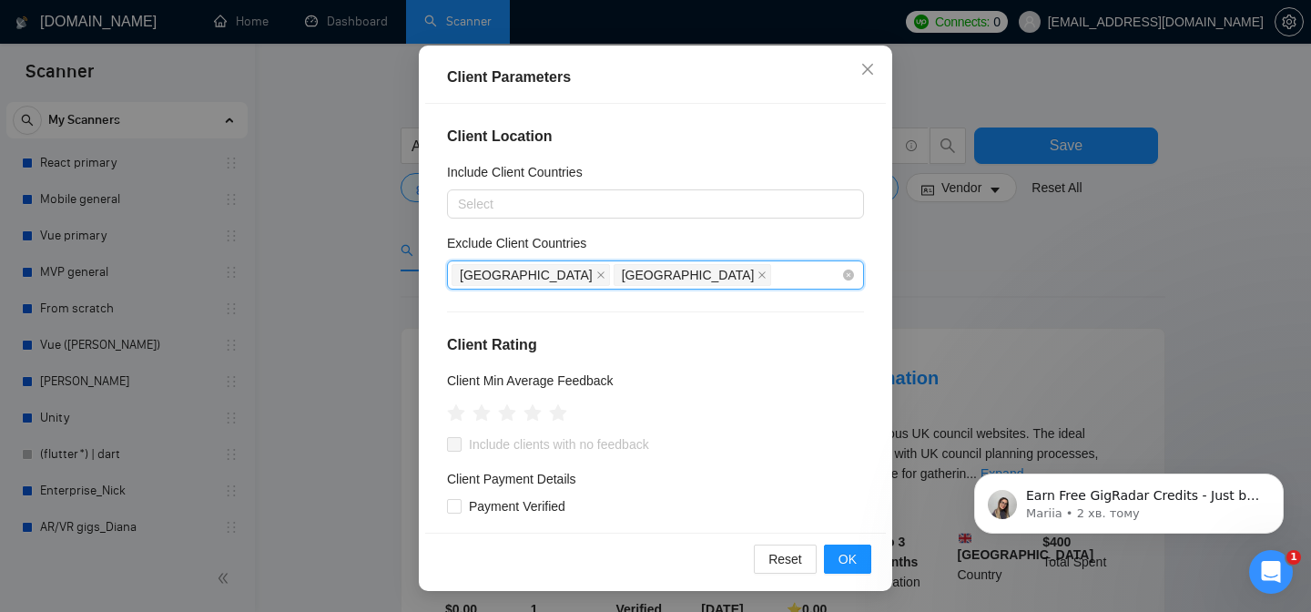
click at [614, 268] on div "India [GEOGRAPHIC_DATA]" at bounding box center [647, 275] width 390 height 26
type input "kuw"
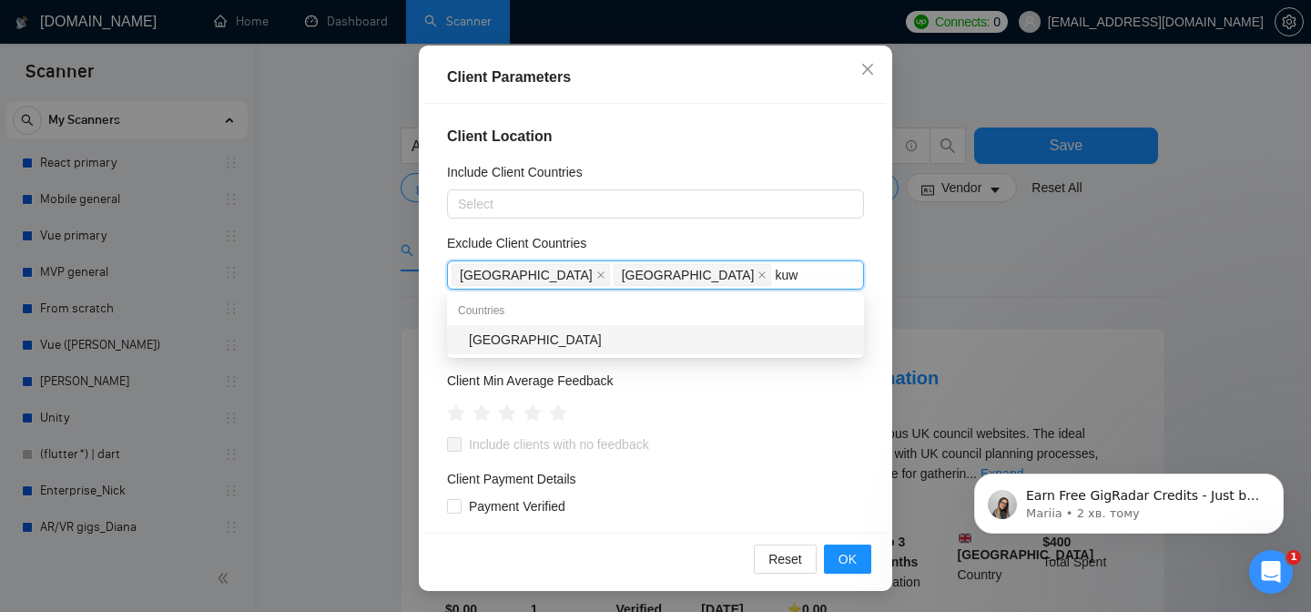
click at [559, 335] on div "[GEOGRAPHIC_DATA]" at bounding box center [661, 340] width 384 height 20
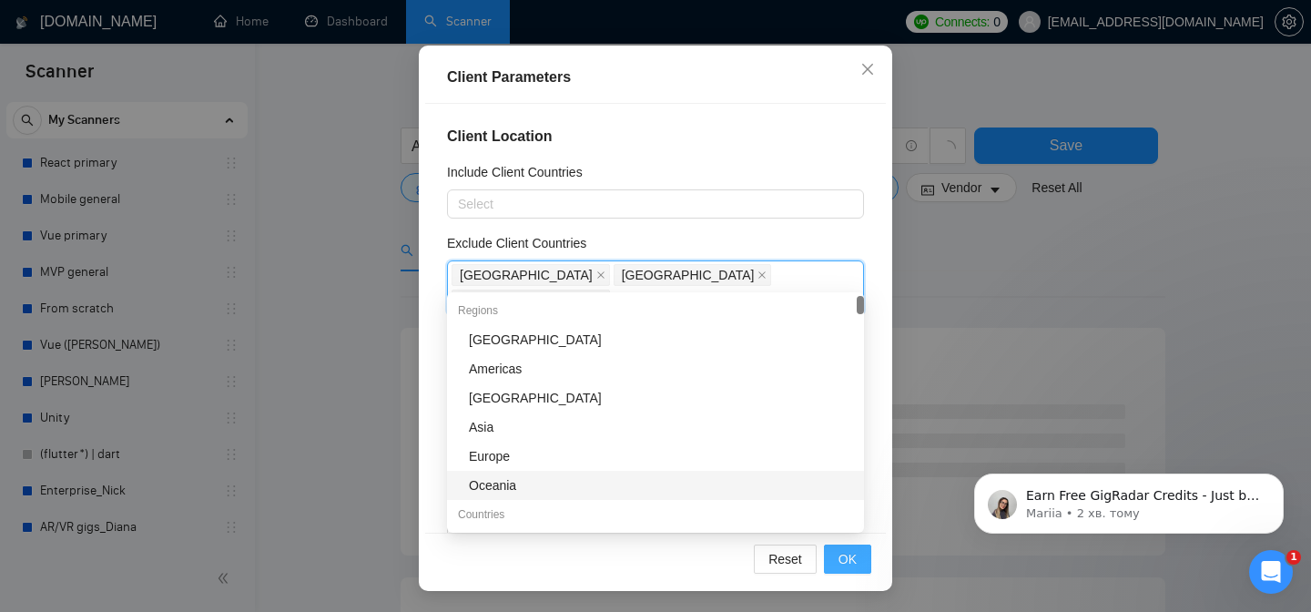
click at [857, 557] on button "OK" at bounding box center [847, 559] width 47 height 29
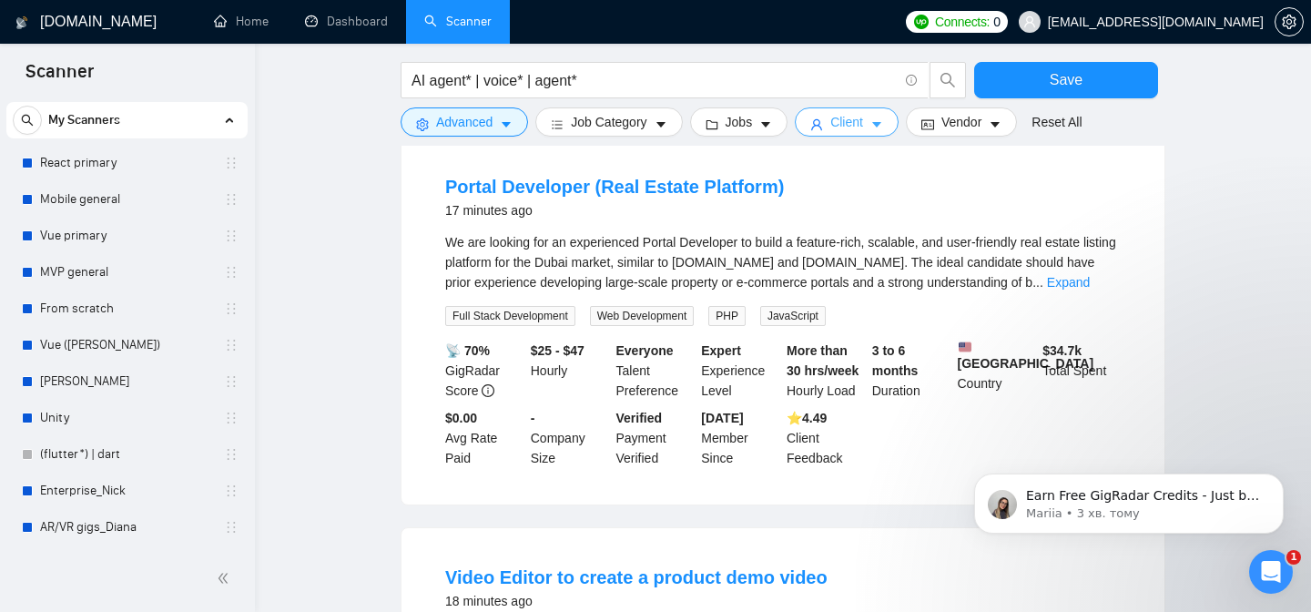
scroll to position [1004, 0]
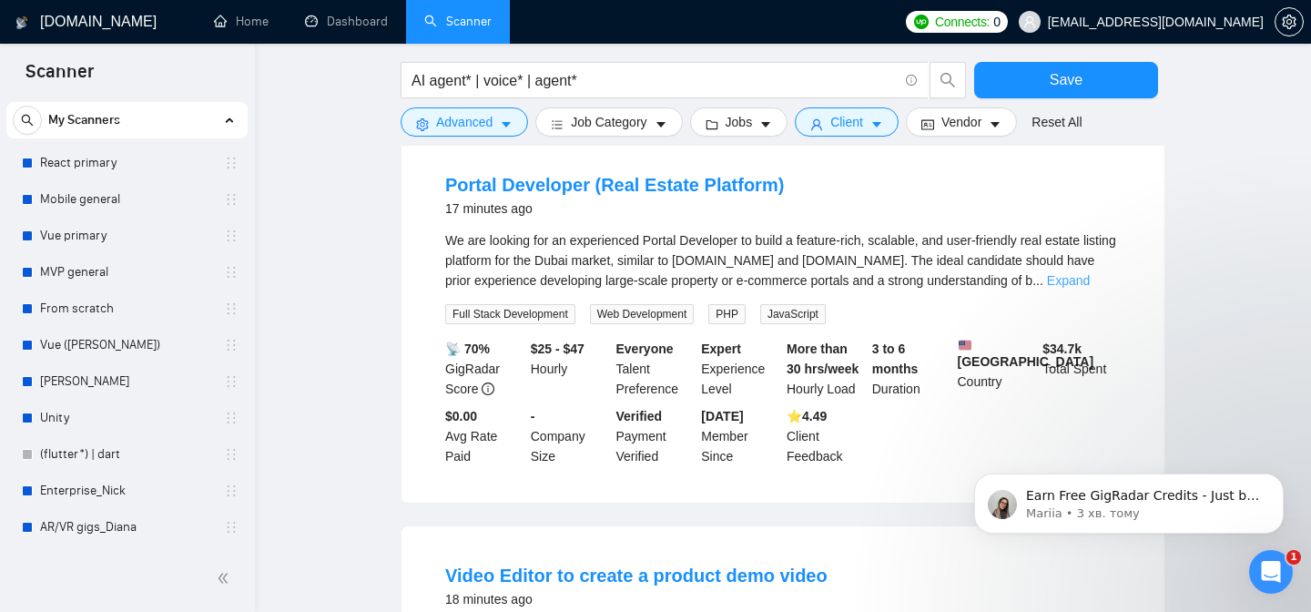
click at [1089, 273] on link "Expand" at bounding box center [1068, 280] width 43 height 15
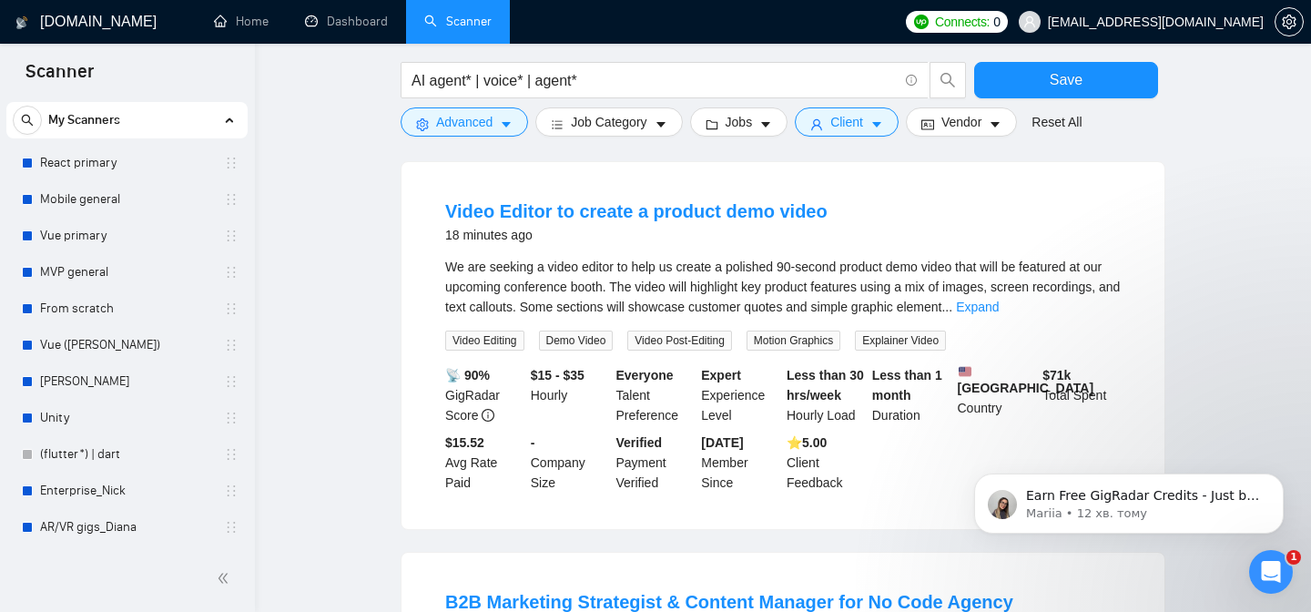
scroll to position [1627, 0]
click at [999, 309] on link "Expand" at bounding box center [977, 308] width 43 height 15
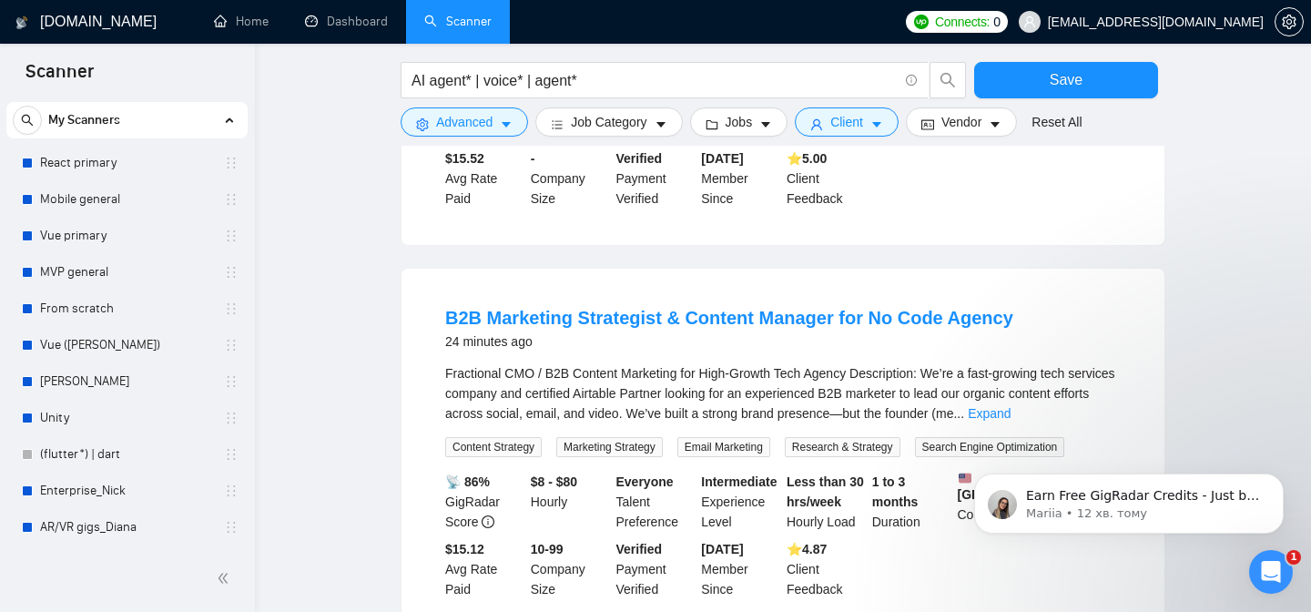
scroll to position [2048, 0]
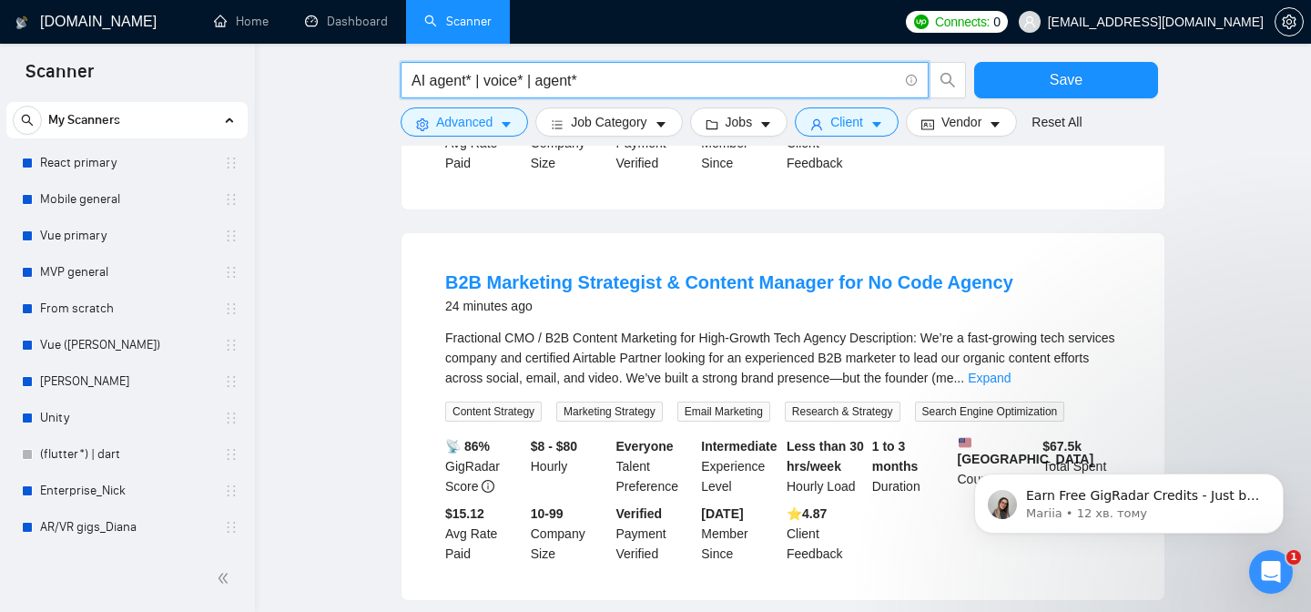
click at [537, 83] on input "AI agent* | voice* | agent*" at bounding box center [655, 80] width 486 height 23
click at [627, 76] on input "AI agent* | voiceagent*" at bounding box center [655, 80] width 486 height 23
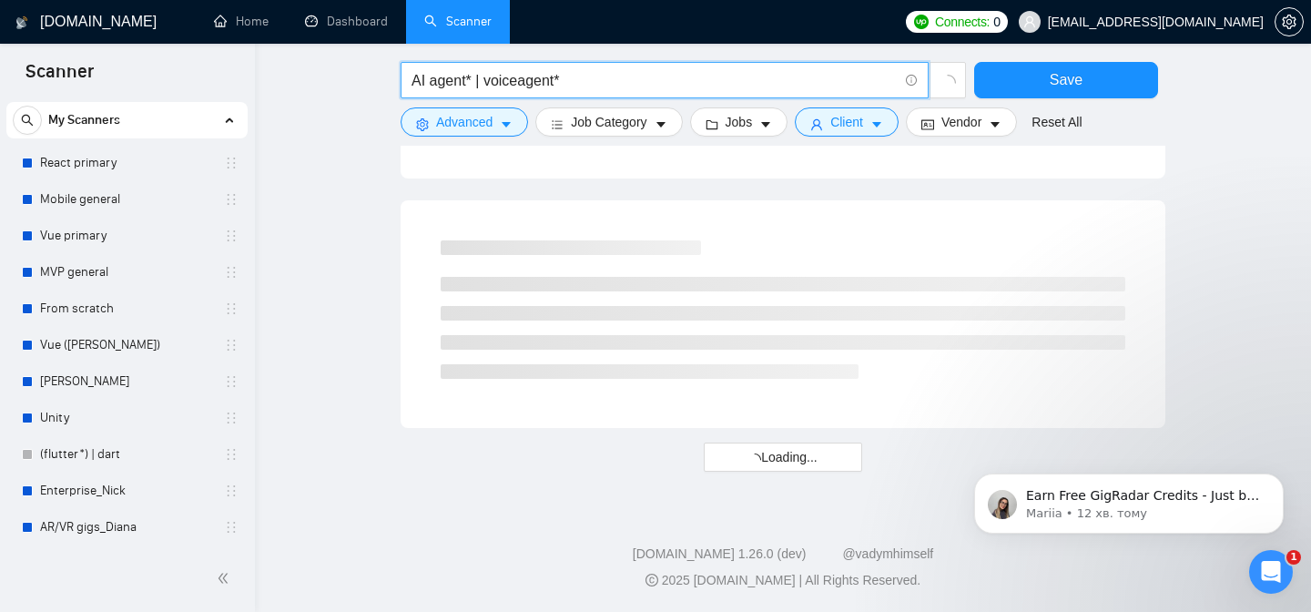
scroll to position [1135, 0]
click at [520, 80] on input "AI agent* | voiceagent*" at bounding box center [655, 80] width 486 height 23
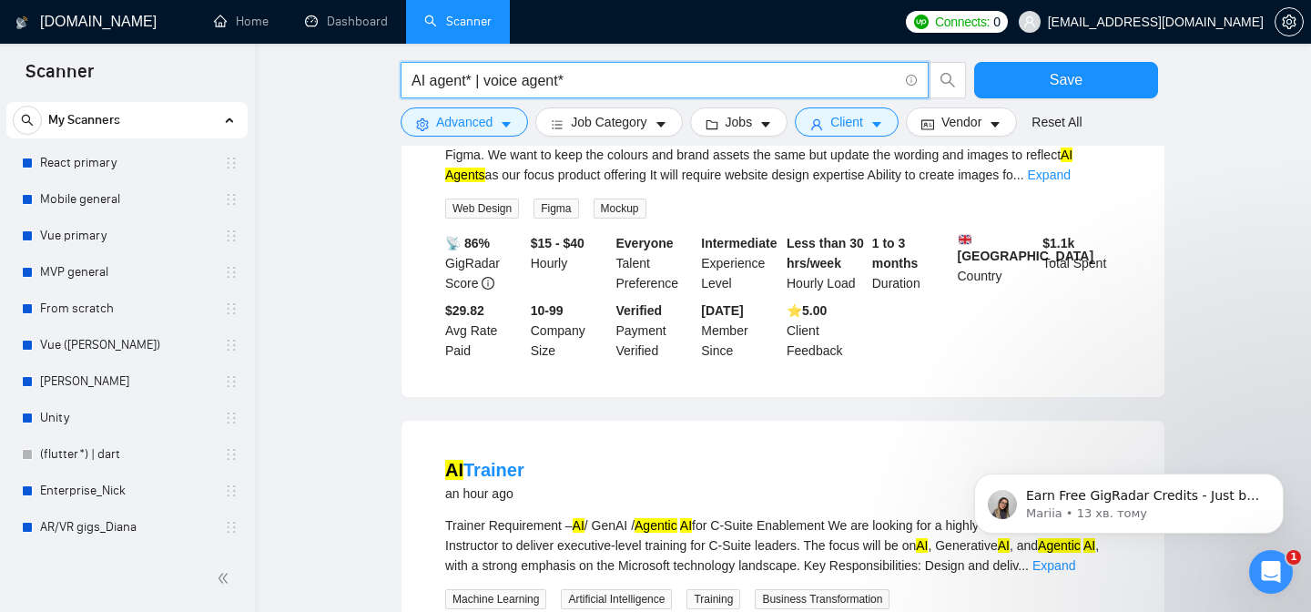
scroll to position [1535, 0]
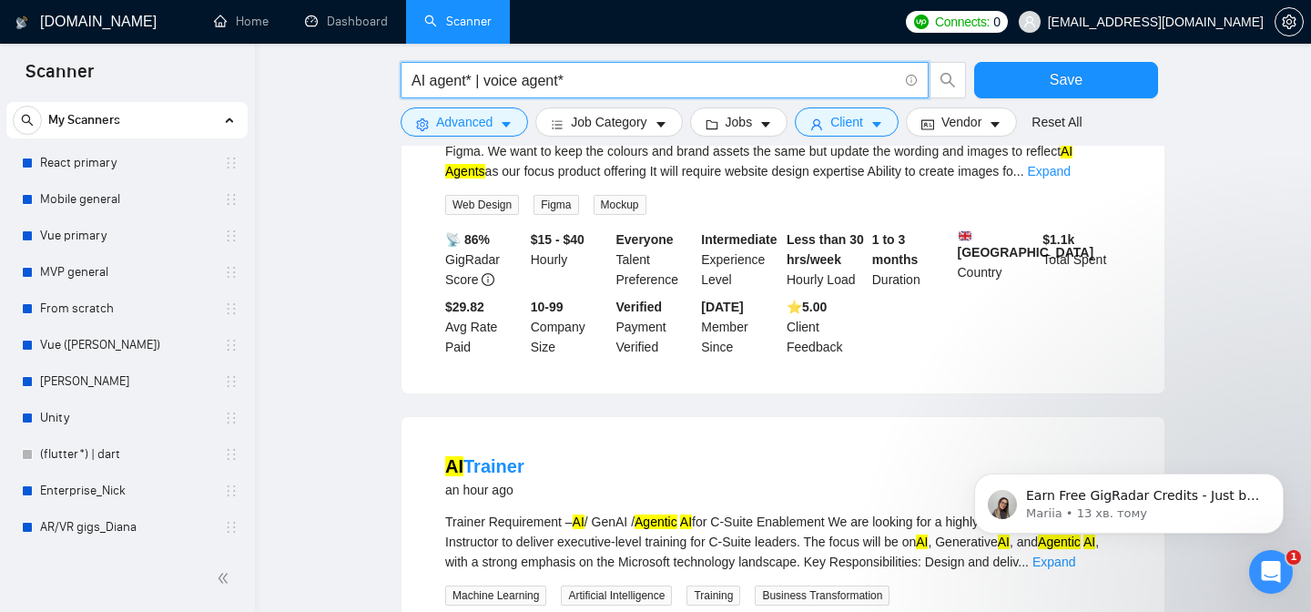
click at [627, 81] on input "AI agent* | voice agent*" at bounding box center [655, 80] width 486 height 23
type input "AI agent* | voice agent*"
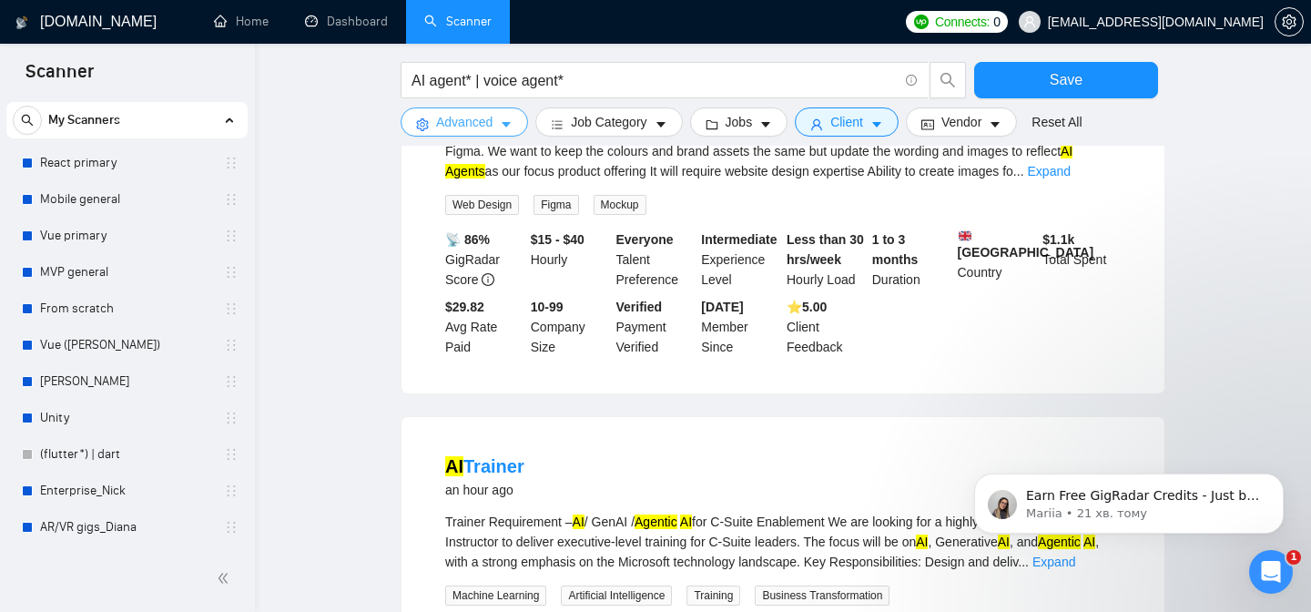
click at [502, 133] on button "Advanced" at bounding box center [465, 121] width 128 height 29
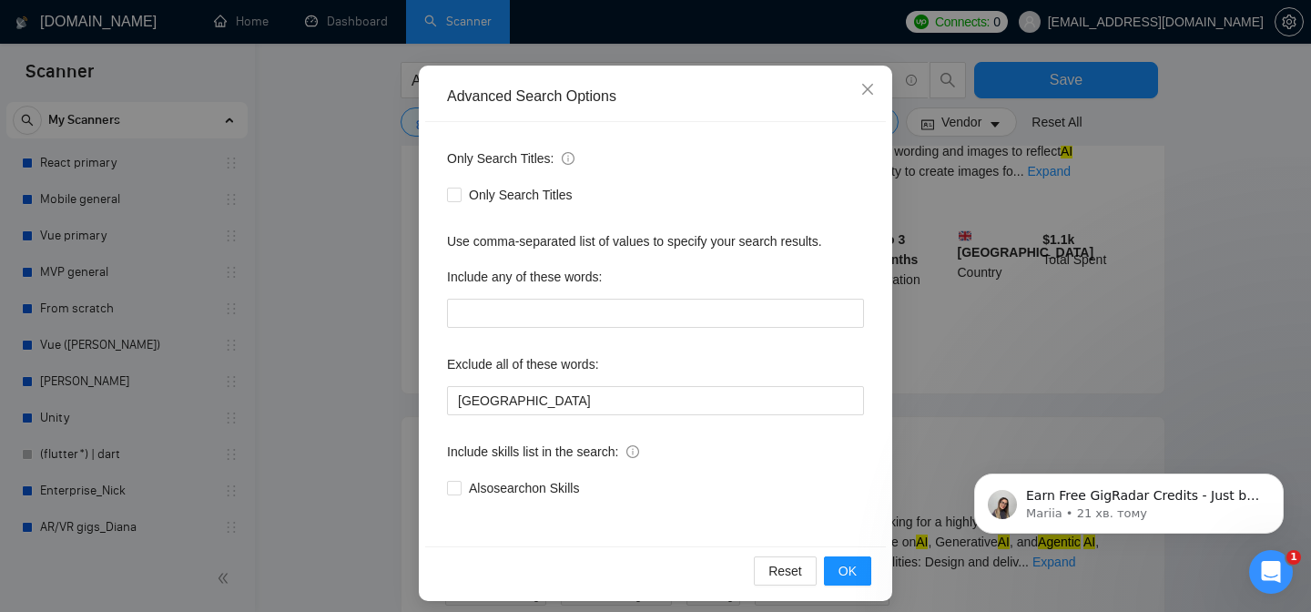
scroll to position [146, 0]
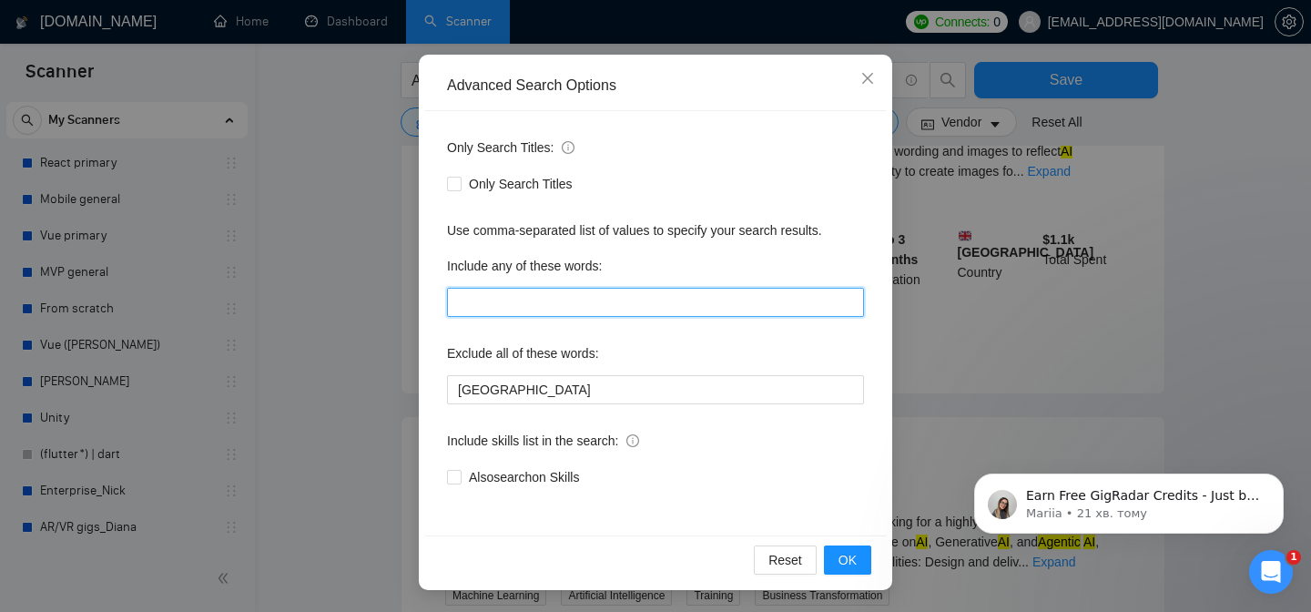
click at [615, 303] on input "text" at bounding box center [655, 302] width 417 height 29
paste input "voice agent AI voice agent AI call center AI calling outbound call center inbou…"
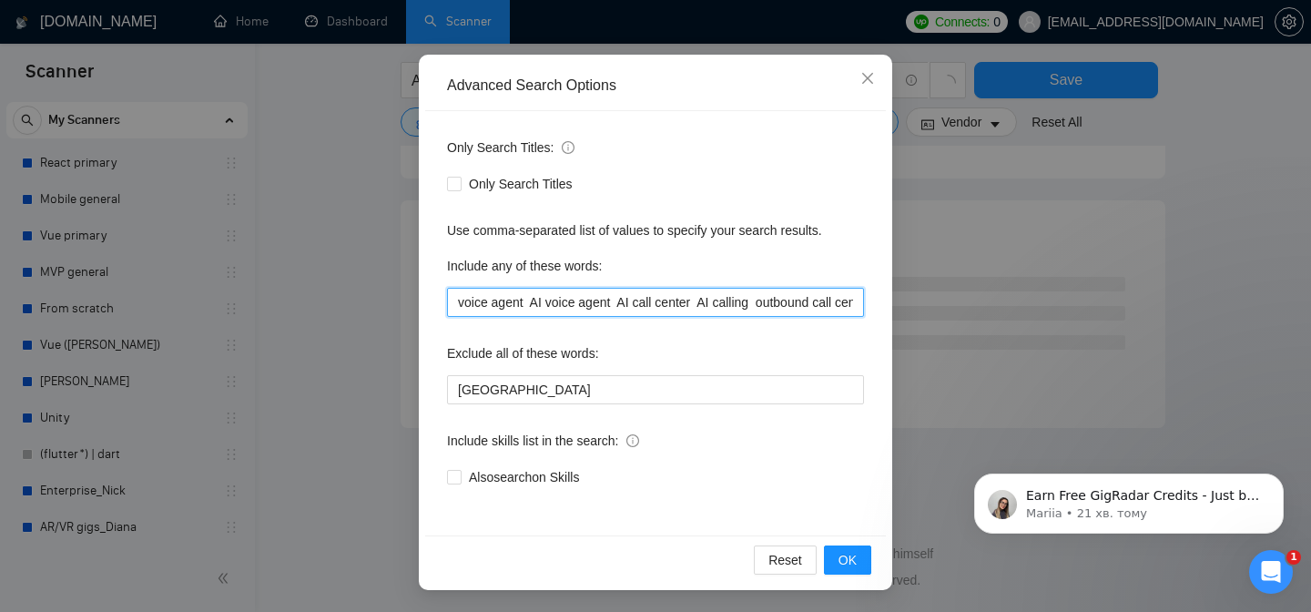
drag, startPoint x: 547, startPoint y: 302, endPoint x: 376, endPoint y: 302, distance: 171.2
click at [376, 302] on div "Advanced Search Options Only Search Titles: Only Search Titles Use comma-separa…" at bounding box center [655, 306] width 1311 height 612
click at [521, 302] on input "voice agent AI voice agent AI call center AI calling outbound call center inbou…" at bounding box center [655, 302] width 417 height 29
click at [531, 302] on input "voice agent AI voice agent AI call center AI calling outbound call center inbou…" at bounding box center [655, 302] width 417 height 29
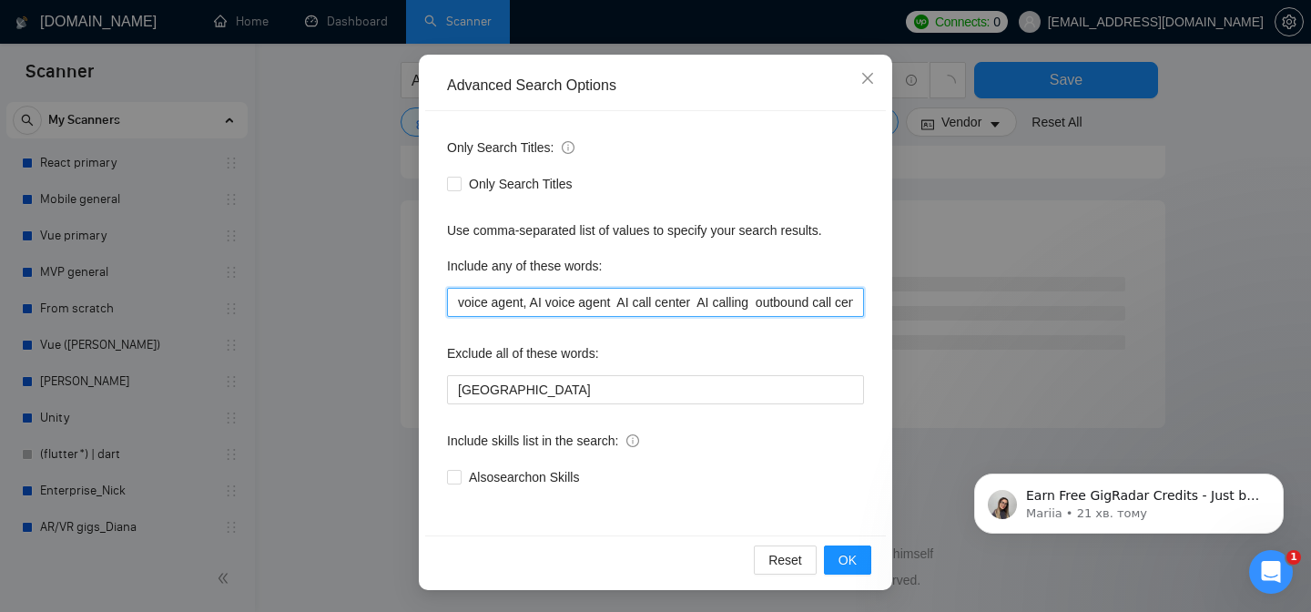
click at [625, 305] on input "voice agent, AI voice agent AI call center AI calling outbound call center inbo…" at bounding box center [655, 302] width 417 height 29
click at [706, 301] on input "voice agent, AI voice agent, AI call center AI calling outbound call center inb…" at bounding box center [655, 302] width 417 height 29
click at [769, 301] on input "voice agent, AI voice agent, AI call center, AI calling outbound call center in…" at bounding box center [655, 302] width 417 height 29
click at [839, 305] on input "voice agent, AI voice agent, AI call center, AI calling, outbound call center i…" at bounding box center [655, 302] width 417 height 29
click at [847, 306] on input "voice agent, AI voice agent, AI call center, AI calling, outbound call center i…" at bounding box center [655, 302] width 417 height 29
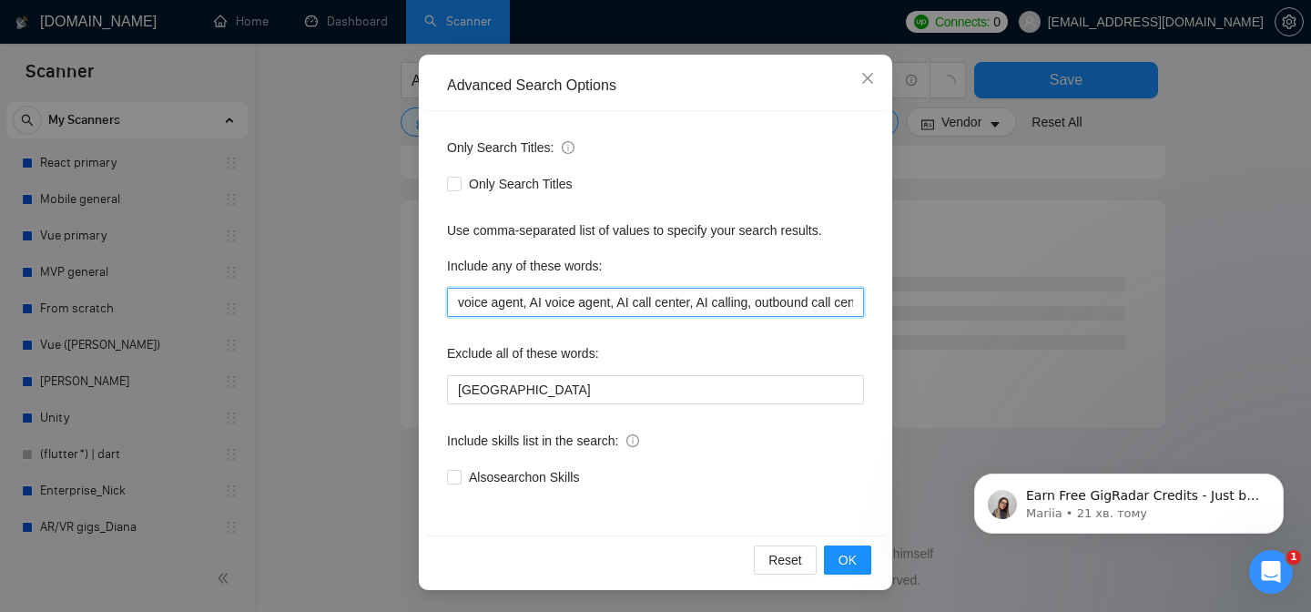
scroll to position [0, 201]
click at [694, 302] on input "voice agent, AI voice agent, AI call center, AI calling, outbound call center i…" at bounding box center [655, 302] width 417 height 29
click at [813, 293] on input "voice agent, AI voice agent, AI call center, AI calling, outbound call center, …" at bounding box center [655, 302] width 417 height 29
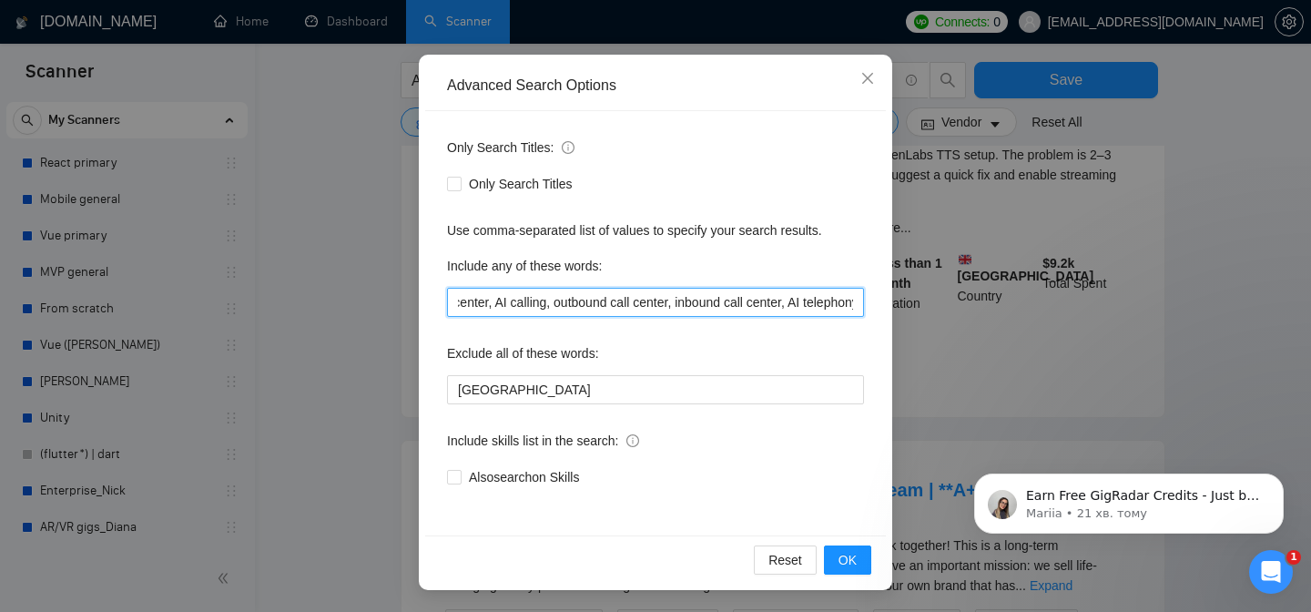
scroll to position [0, 402]
click at [806, 302] on input "voice agent, AI voice agent, AI call center, AI calling, outbound call center, …" at bounding box center [655, 302] width 417 height 29
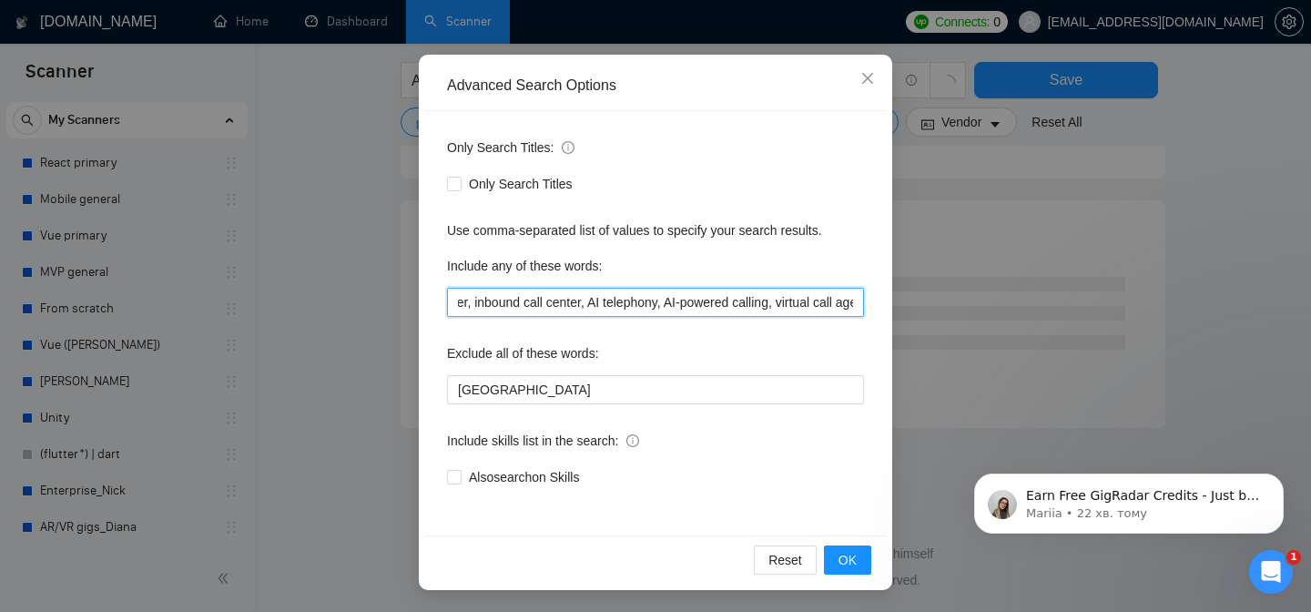
scroll to position [0, 600]
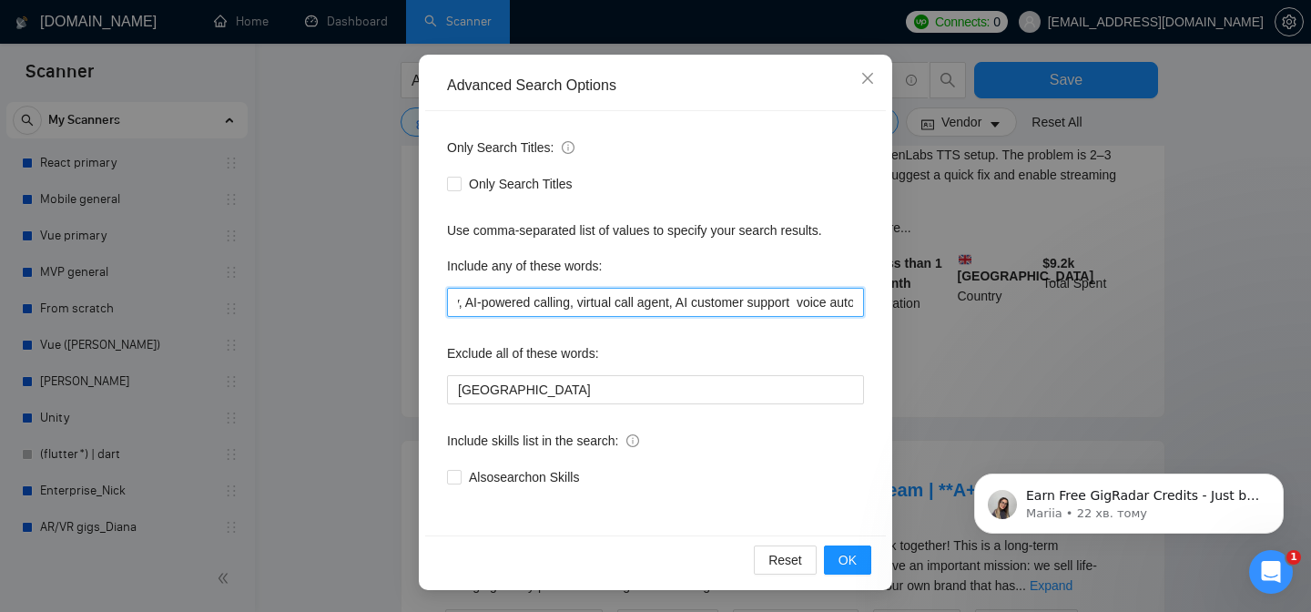
click at [836, 299] on input "voice agent, AI voice agent, AI call center, AI calling, outbound call center, …" at bounding box center [655, 302] width 417 height 29
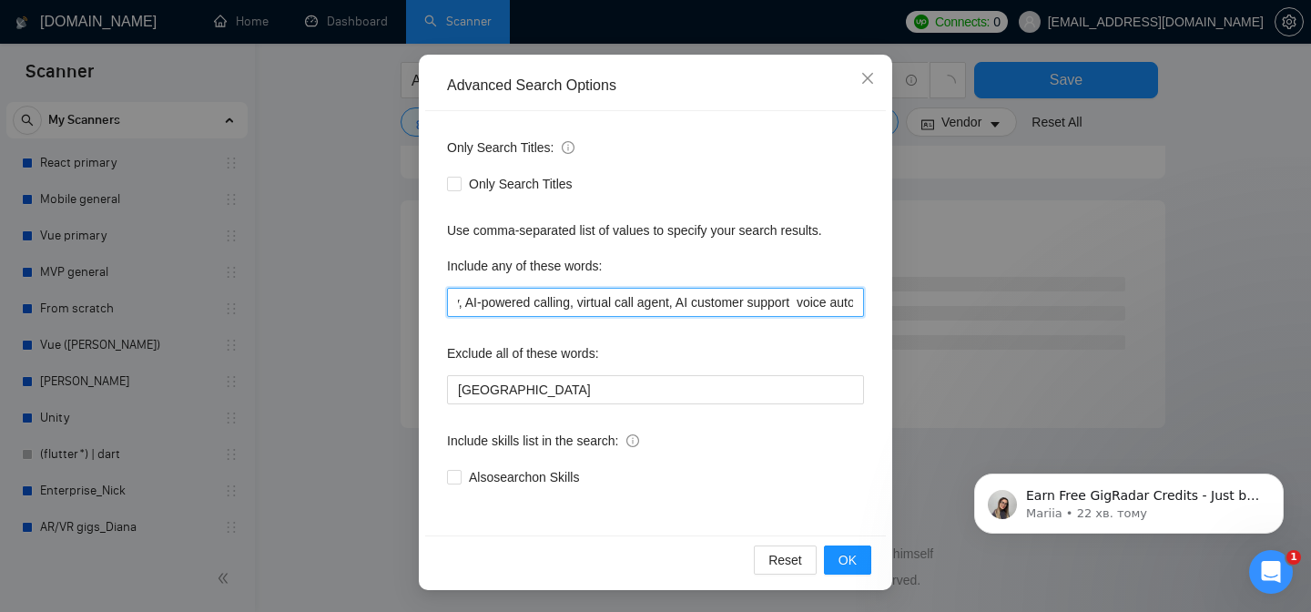
click at [839, 302] on input "voice agent, AI voice agent, AI call center, AI calling, outbound call center, …" at bounding box center [655, 302] width 417 height 29
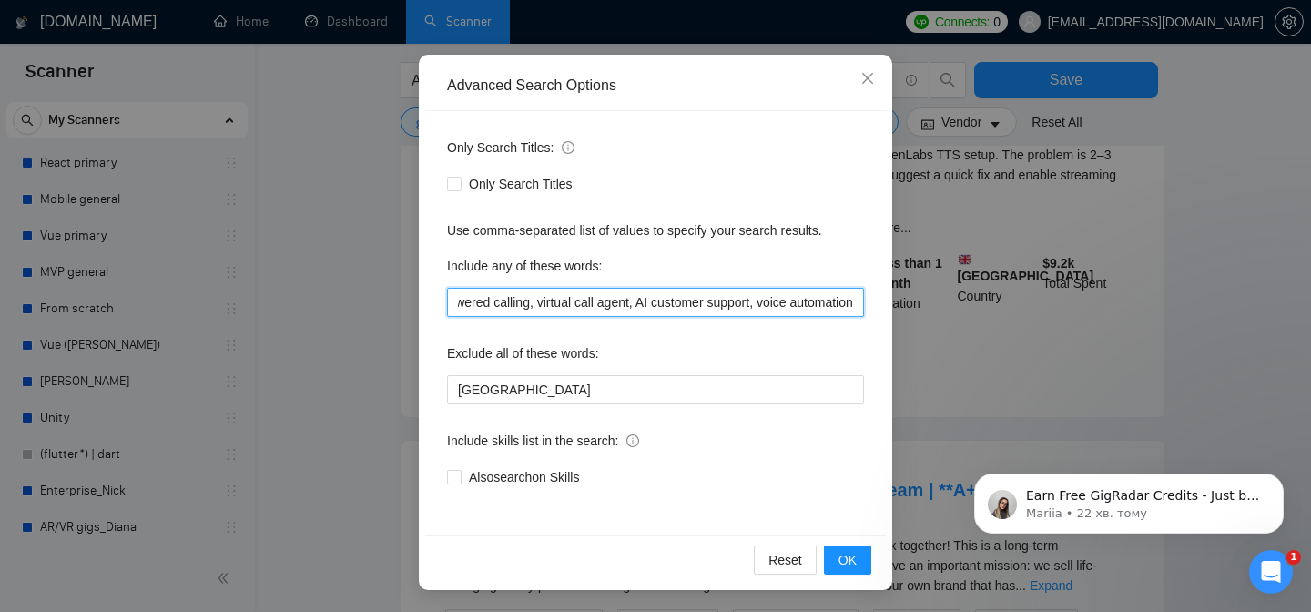
scroll to position [0, 687]
drag, startPoint x: 840, startPoint y: 301, endPoint x: 771, endPoint y: 296, distance: 68.5
click at [791, 299] on input "voice agent, AI voice agent, AI call center, AI calling, outbound call center, …" at bounding box center [655, 302] width 417 height 29
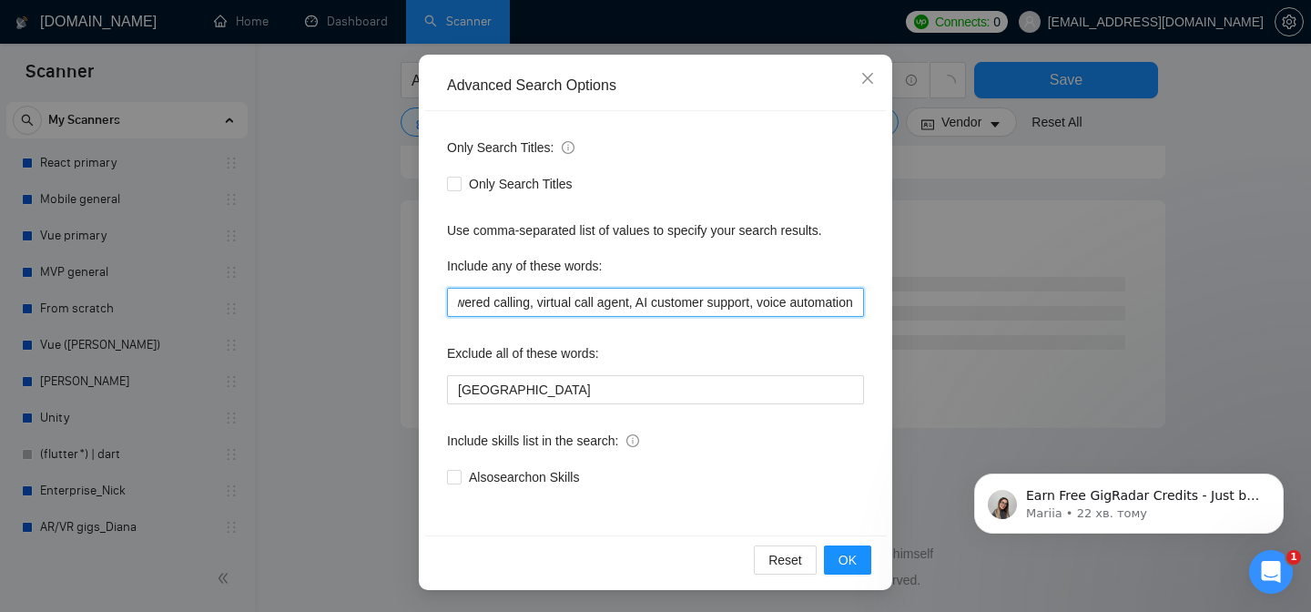
click at [831, 299] on input "voice agent, AI voice agent, AI call center, AI calling, outbound call center, …" at bounding box center [655, 302] width 417 height 29
click at [850, 306] on input "voice agent, AI voice agent, AI call center, AI calling, outbound call center, …" at bounding box center [655, 302] width 417 height 29
drag, startPoint x: 752, startPoint y: 302, endPoint x: 627, endPoint y: 298, distance: 124.9
click at [624, 301] on input "voice agent, AI voice agent, AI call center, AI calling, outbound call center, …" at bounding box center [655, 302] width 417 height 29
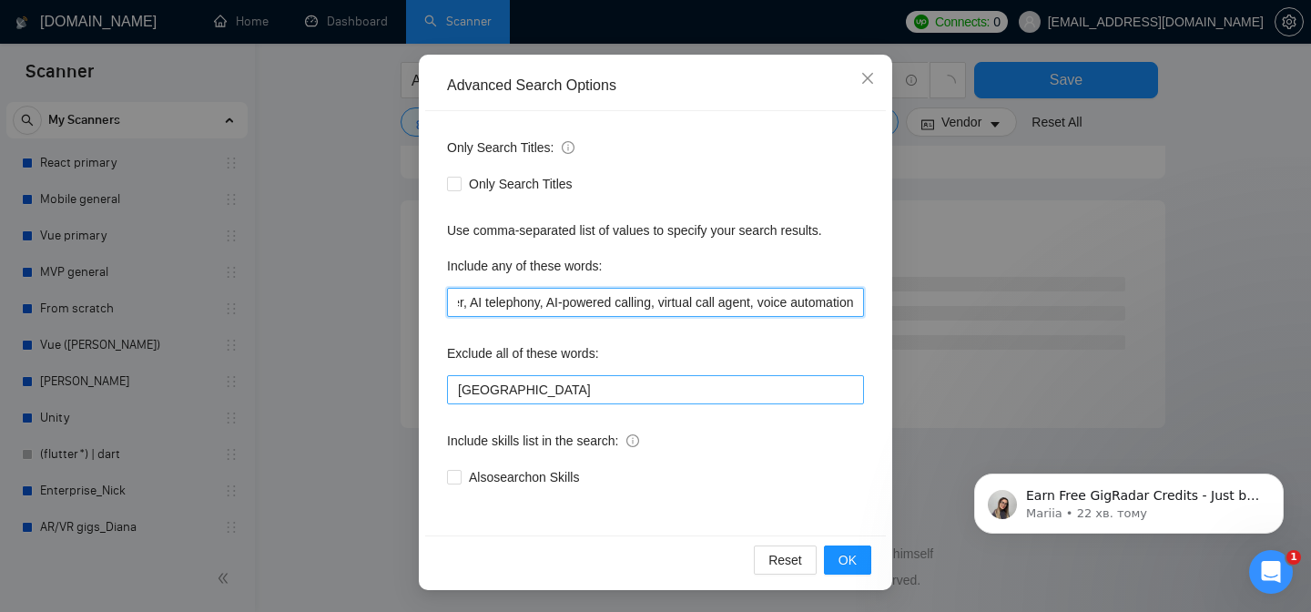
type input "voice agent, AI voice agent, AI call center, AI calling, outbound call center, …"
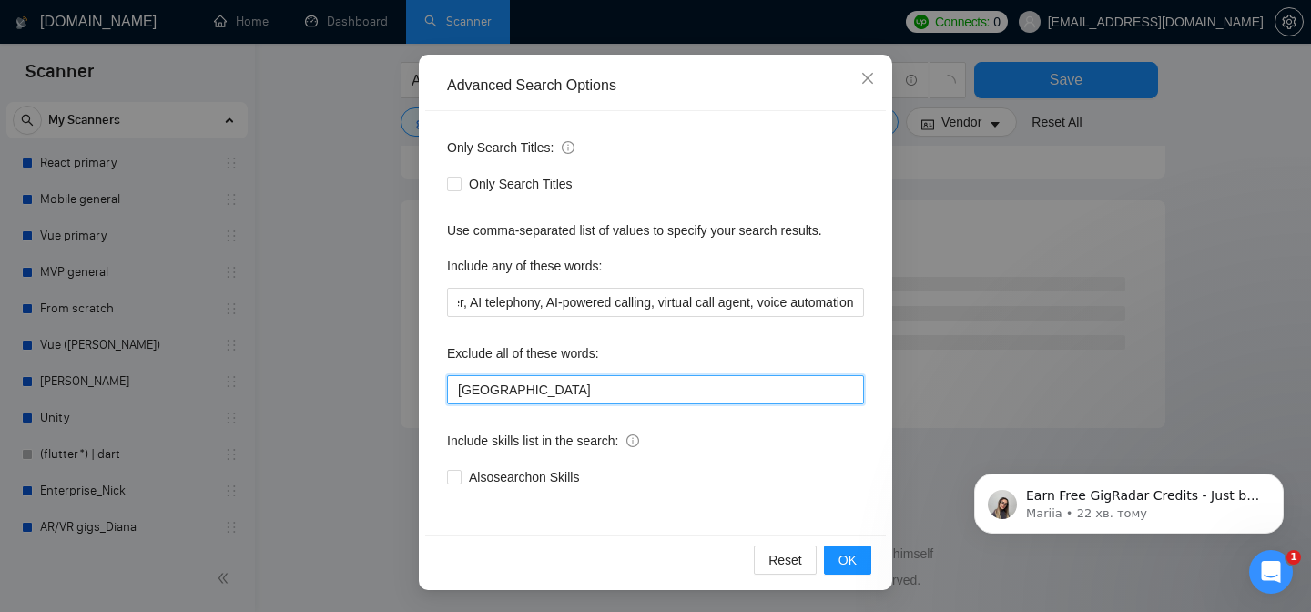
scroll to position [0, 0]
click at [558, 390] on input "[GEOGRAPHIC_DATA]" at bounding box center [655, 389] width 417 height 29
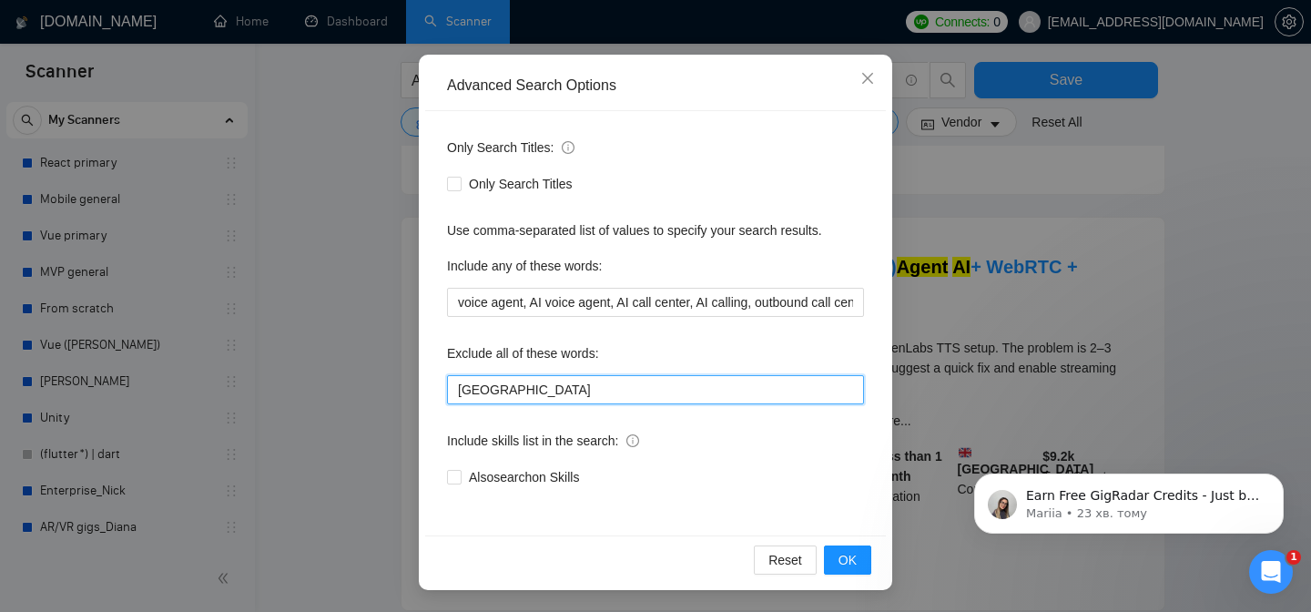
scroll to position [1336, 0]
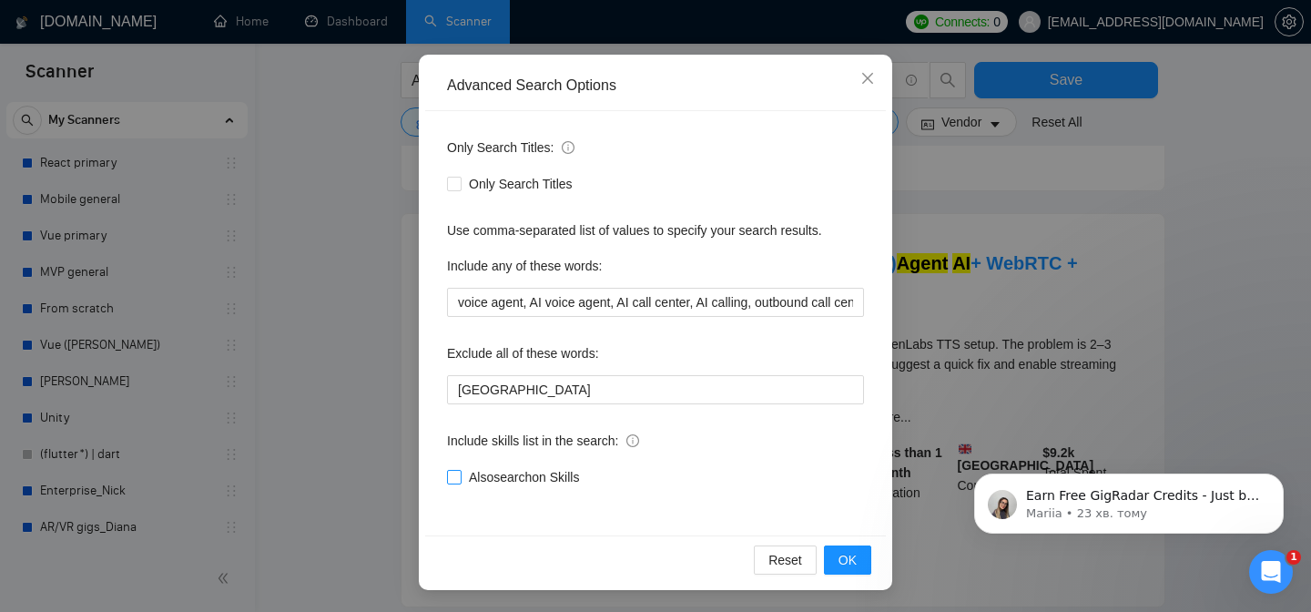
click at [454, 475] on input "Also search on Skills" at bounding box center [453, 476] width 13 height 13
checkbox input "true"
click at [855, 557] on span "OK" at bounding box center [848, 560] width 18 height 20
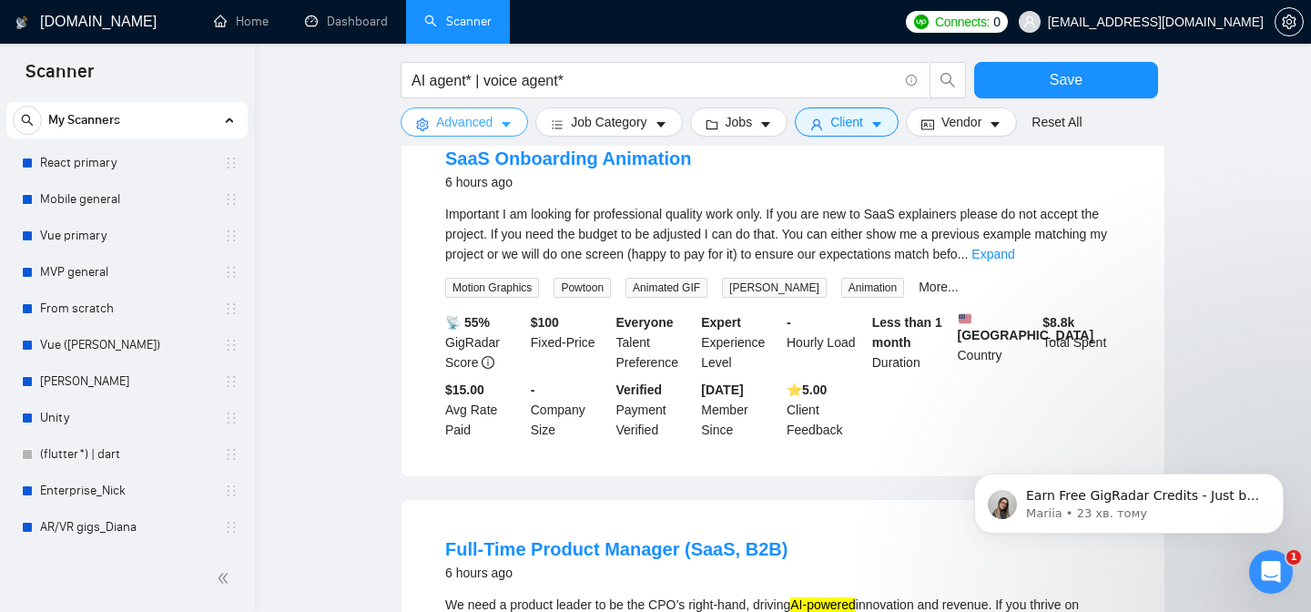
scroll to position [660, 0]
click at [1015, 246] on link "Expand" at bounding box center [993, 253] width 43 height 15
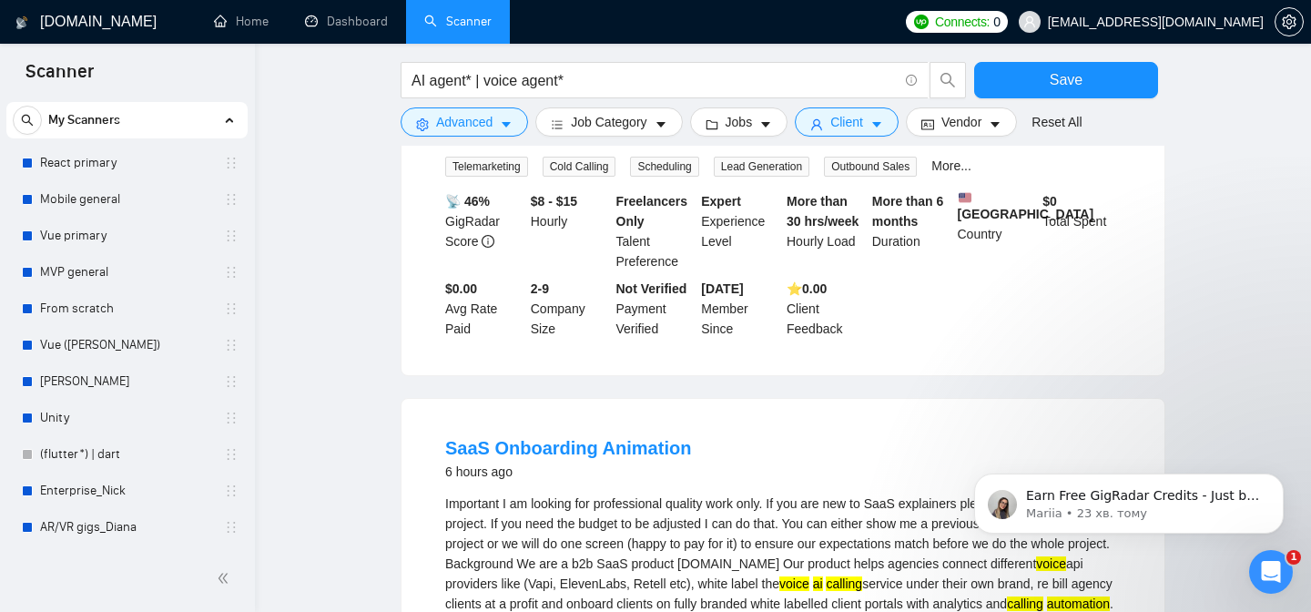
scroll to position [0, 0]
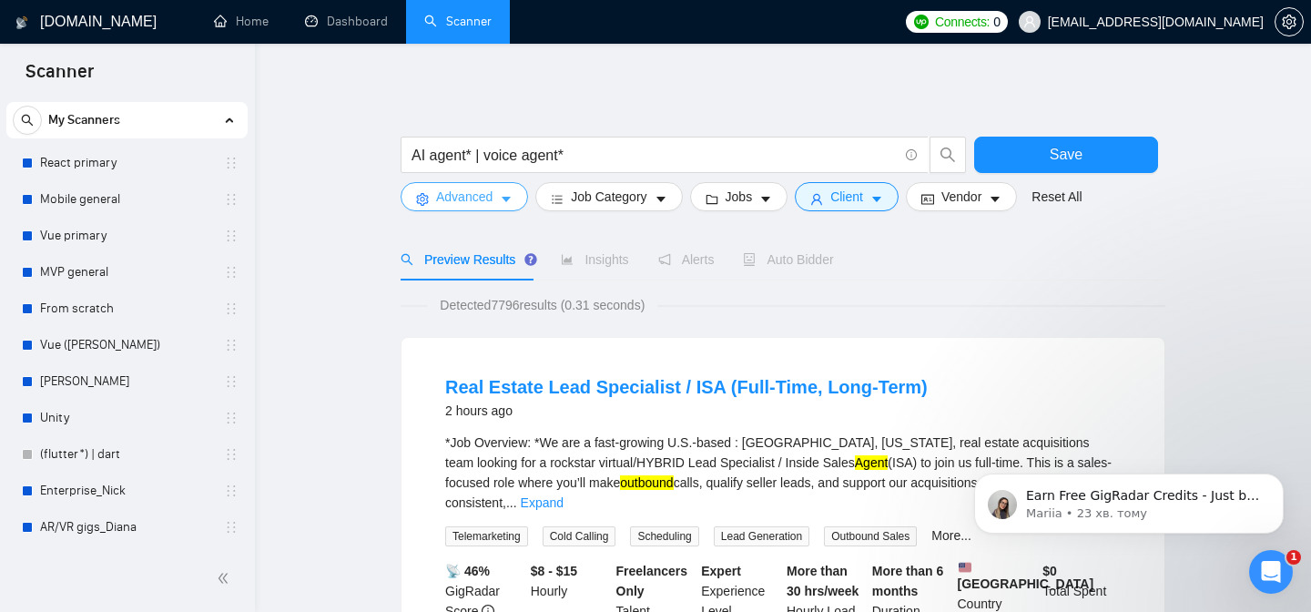
click at [491, 193] on span "Advanced" at bounding box center [464, 197] width 56 height 20
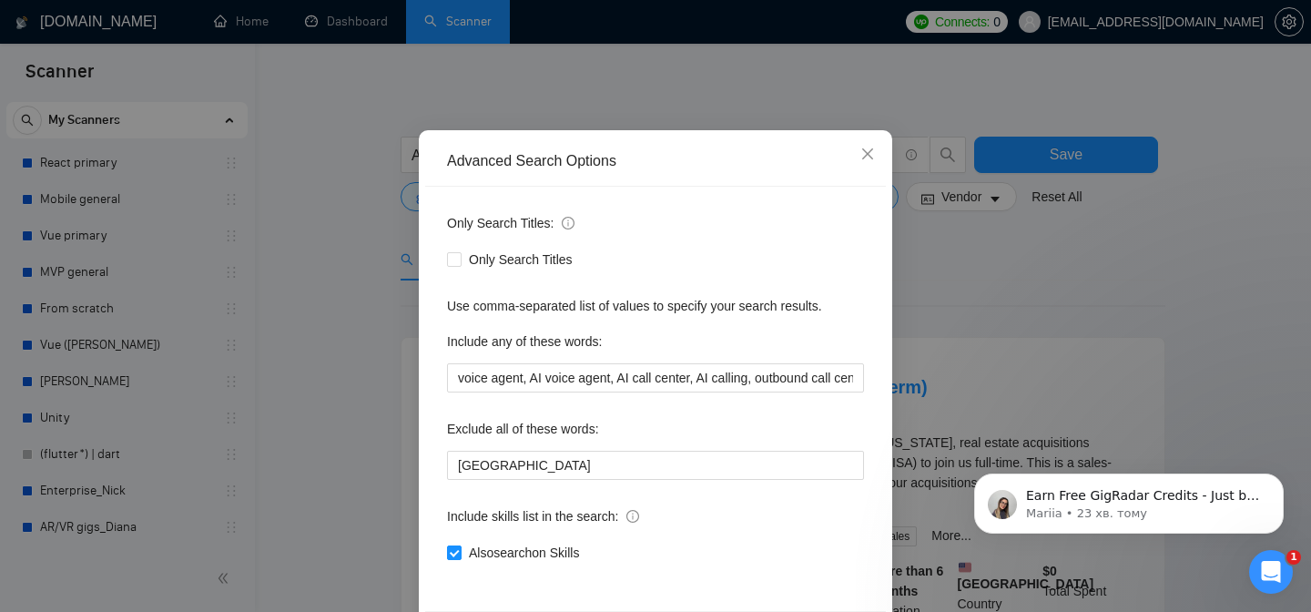
scroll to position [73, 0]
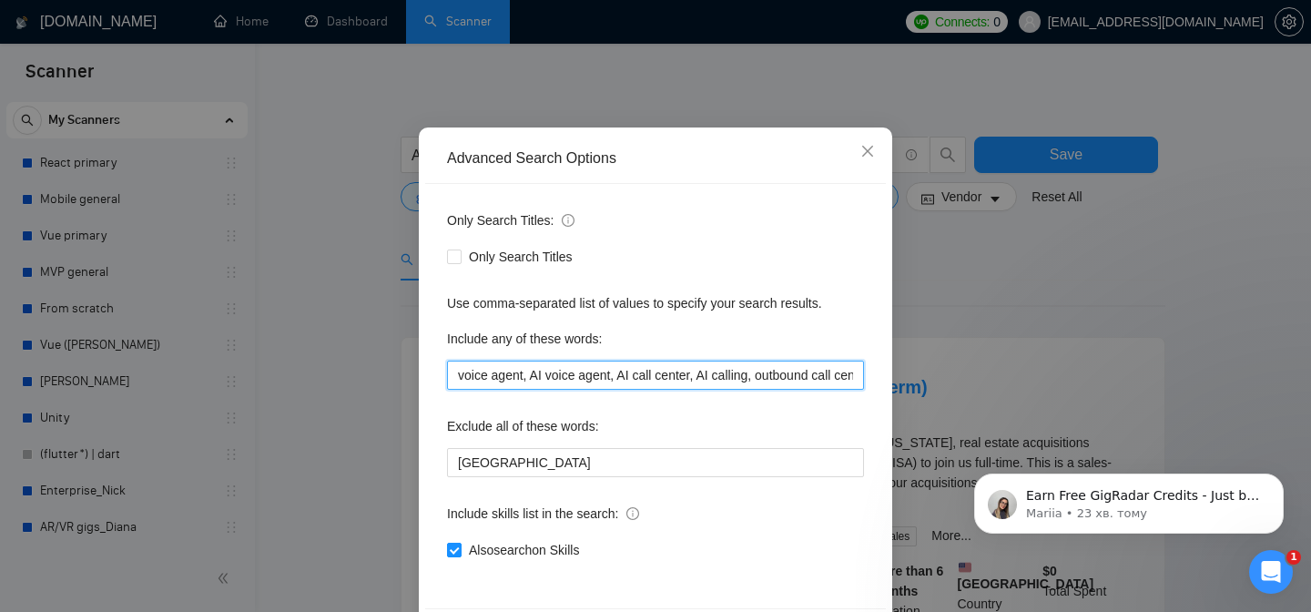
click at [638, 374] on input "voice agent, AI voice agent, AI call center, AI calling, outbound call center, …" at bounding box center [655, 375] width 417 height 29
click at [551, 377] on input "voice agent, AI voice agent, AI call center, AI calling, outbound call center, …" at bounding box center [655, 375] width 417 height 29
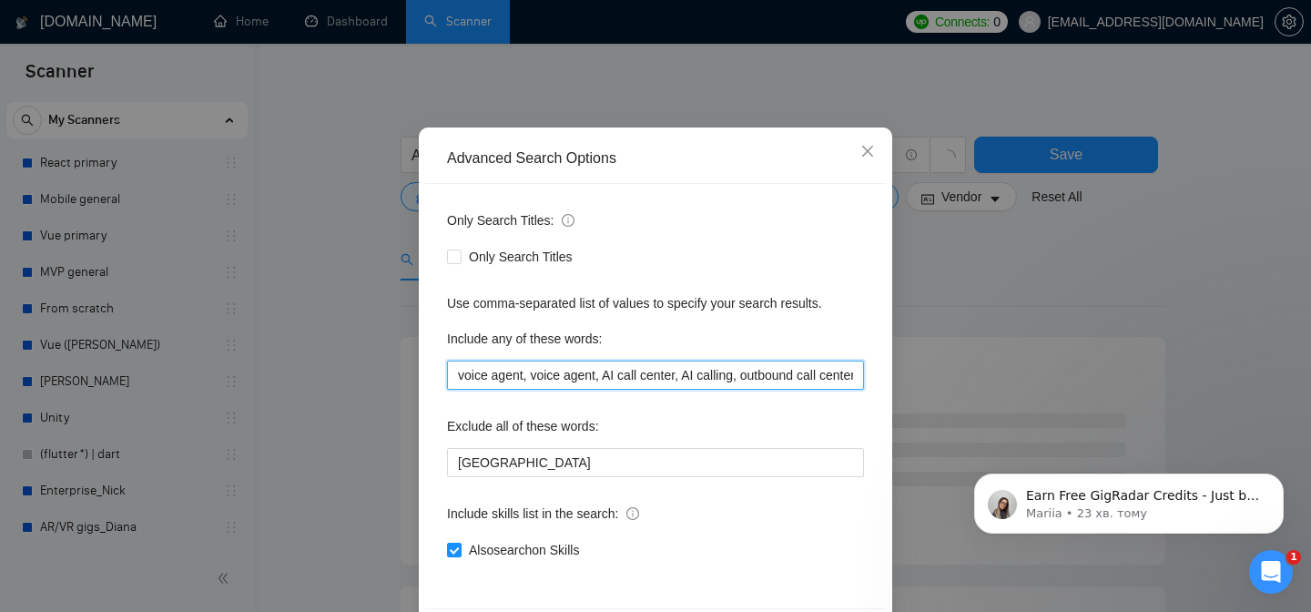
click at [626, 379] on input "voice agent, voice agent, AI call center, AI calling, outbound call center, inb…" at bounding box center [655, 375] width 417 height 29
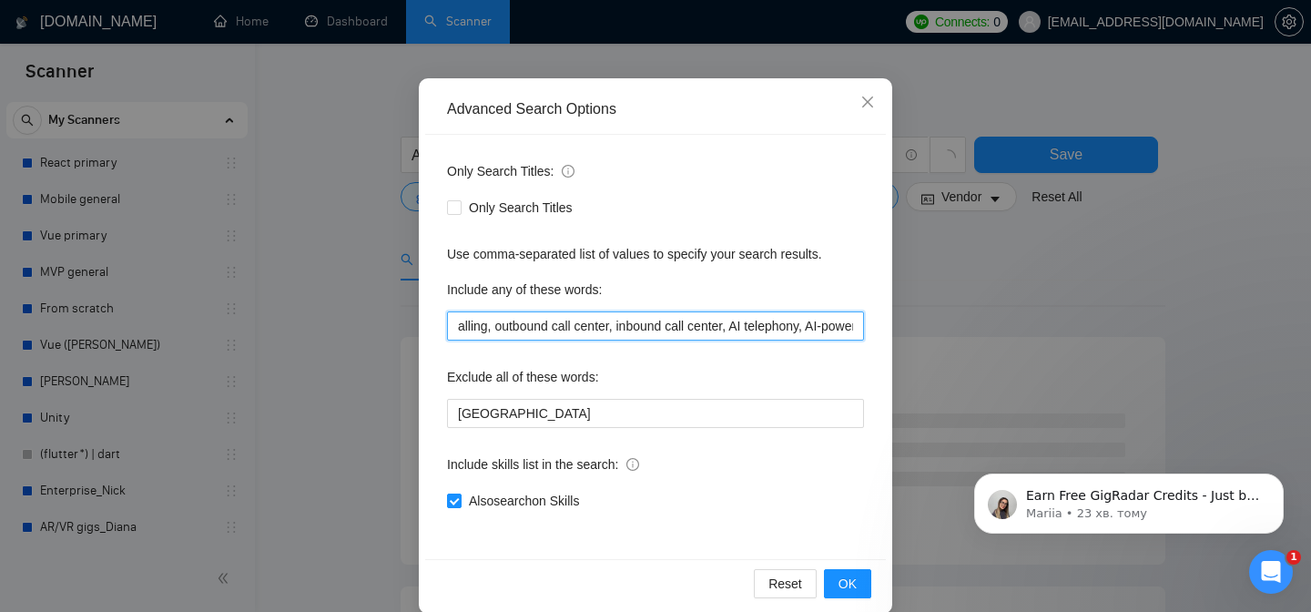
scroll to position [0, 530]
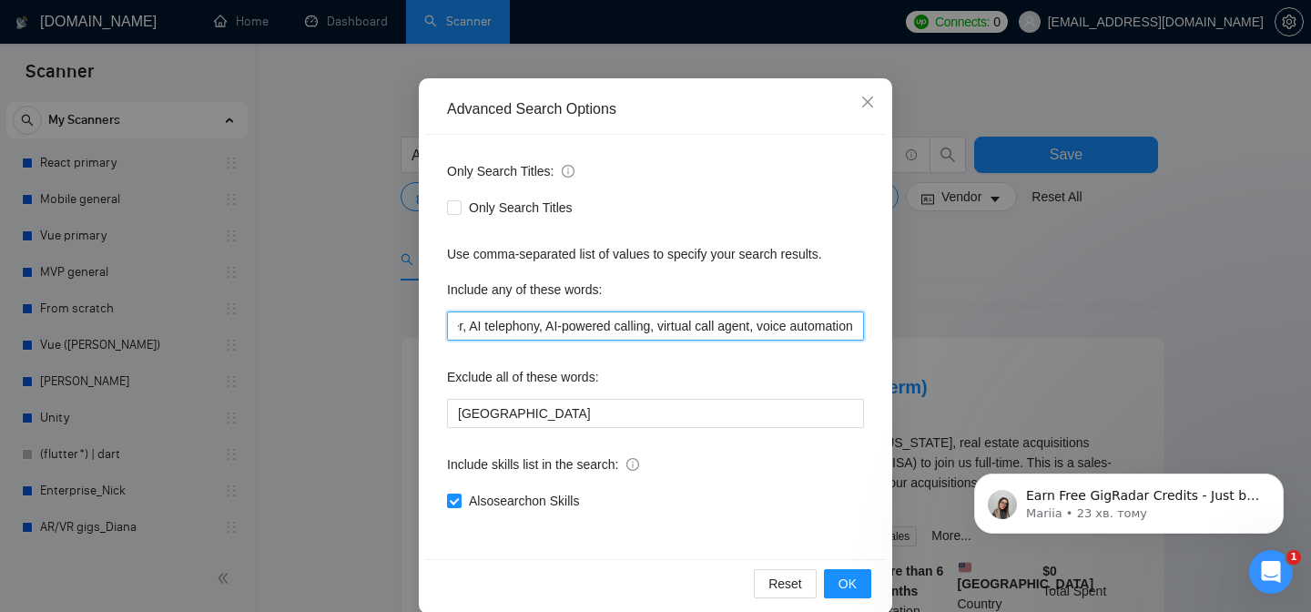
drag, startPoint x: 692, startPoint y: 328, endPoint x: 889, endPoint y: 328, distance: 196.7
click at [889, 328] on div "Advanced Search Options Only Search Titles: Only Search Titles Use comma-separa…" at bounding box center [656, 346] width 474 height 536
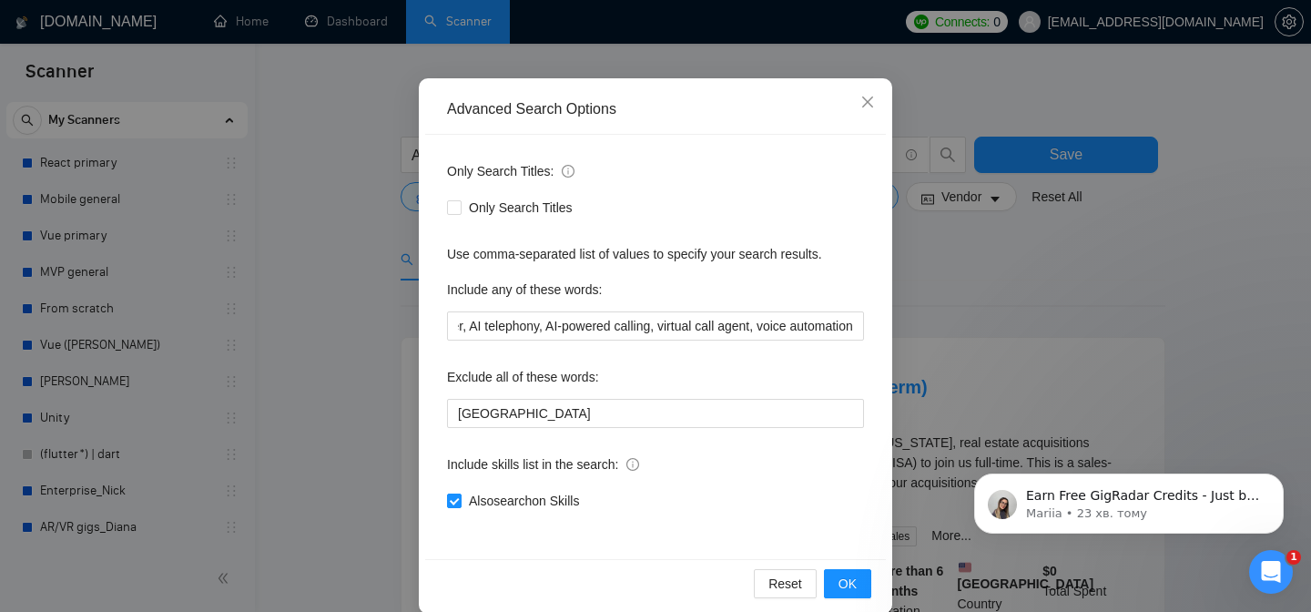
scroll to position [0, 0]
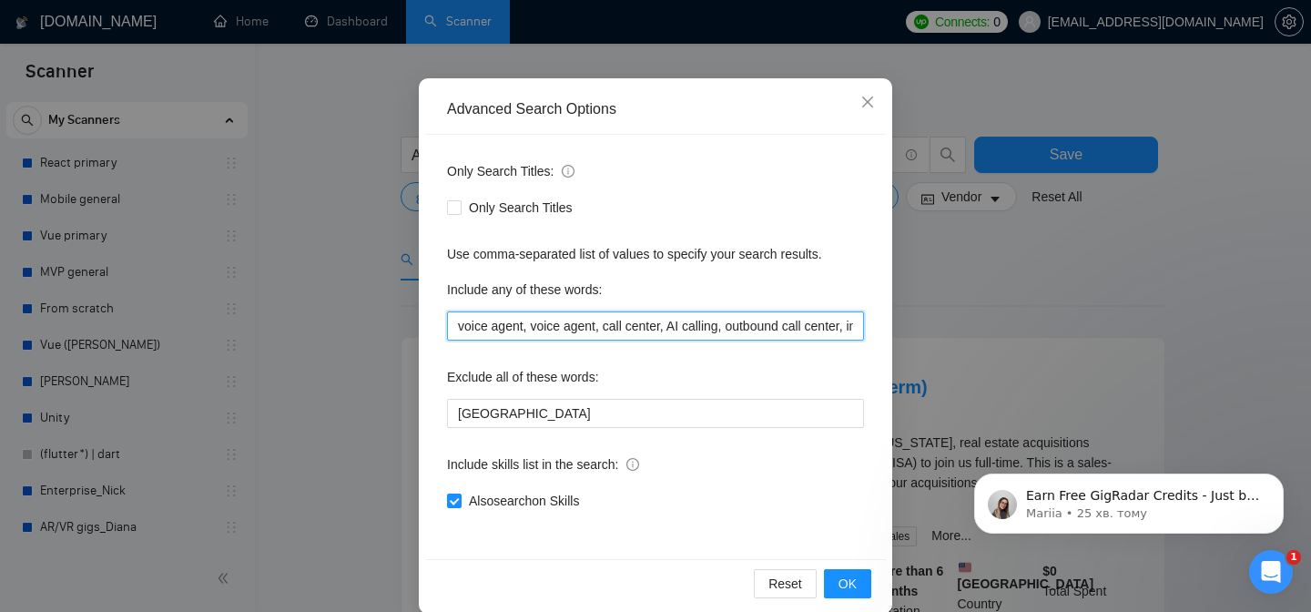
drag, startPoint x: 474, startPoint y: 331, endPoint x: 436, endPoint y: 325, distance: 37.7
click at [436, 325] on div "Only Search Titles: Only Search Titles Use comma-separated list of values to sp…" at bounding box center [655, 347] width 461 height 424
click at [587, 332] on input "voice agent, voice agent, call center, AI calling, outbound call center, inboun…" at bounding box center [655, 325] width 417 height 29
drag, startPoint x: 534, startPoint y: 328, endPoint x: 396, endPoint y: 325, distance: 137.5
click at [395, 327] on div "Advanced Search Options Only Search Titles: Only Search Titles Use comma-separa…" at bounding box center [655, 306] width 1311 height 612
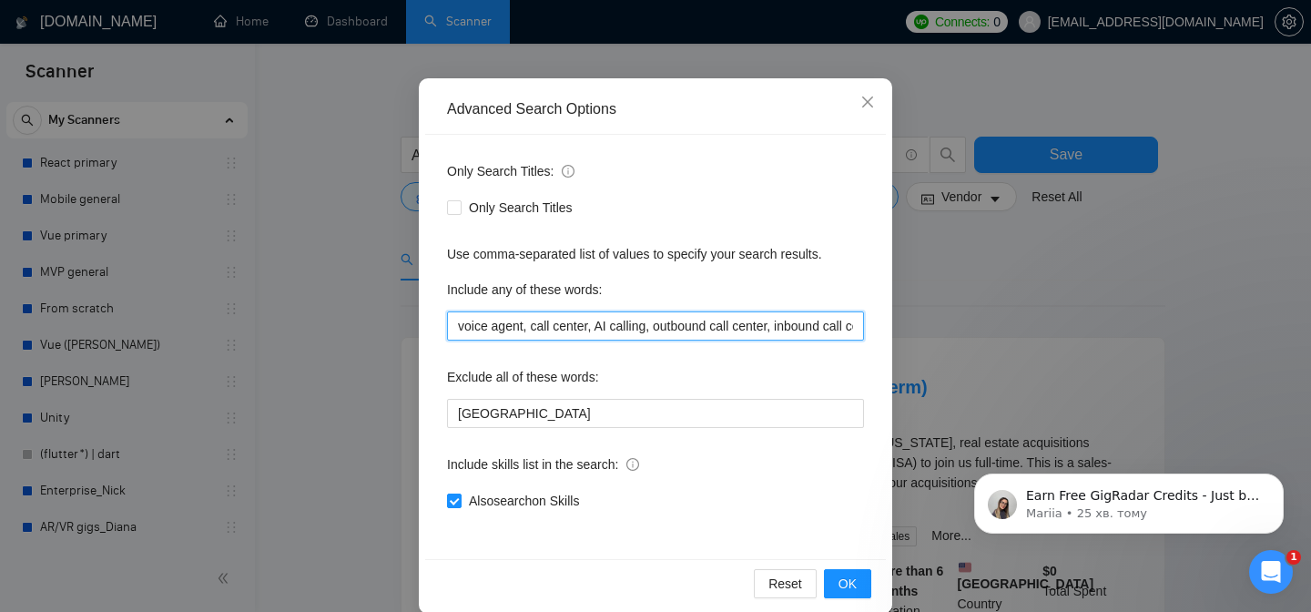
click at [597, 331] on input "voice agent, call center, AI calling, outbound call center, inbound call center…" at bounding box center [655, 325] width 417 height 29
click at [686, 331] on input "voice agent, call center, AI calling, outbound call center, inbound call center…" at bounding box center [655, 325] width 417 height 29
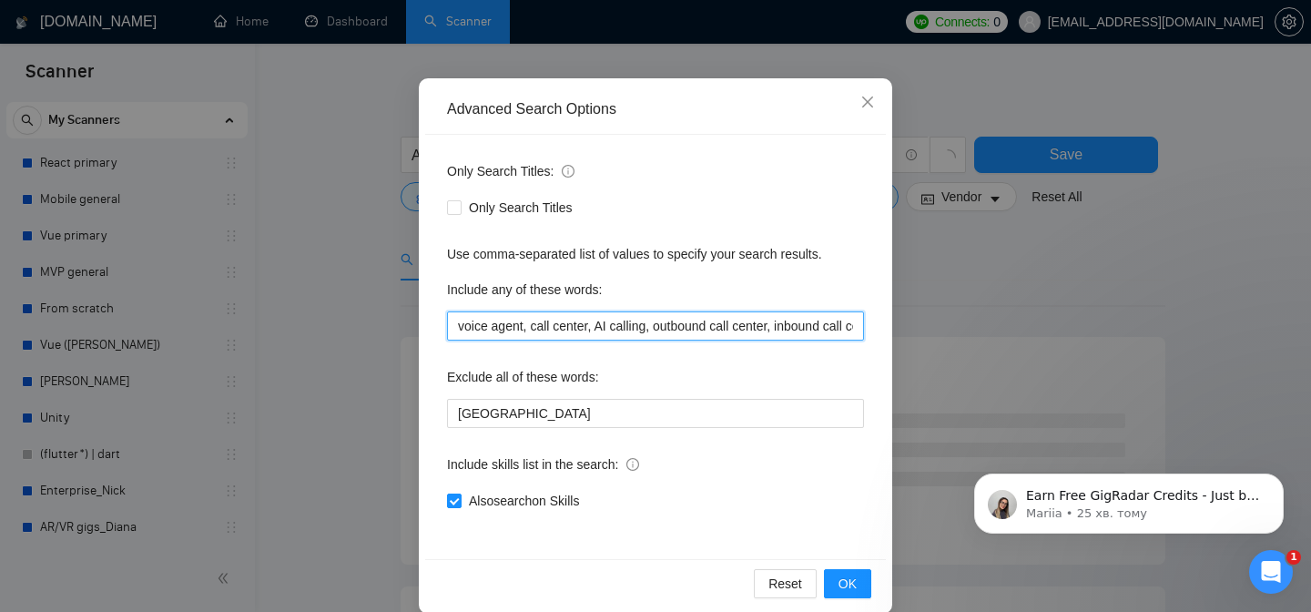
click at [672, 331] on input "voice agent, call center, AI calling, outbound call center, inbound call center…" at bounding box center [655, 325] width 417 height 29
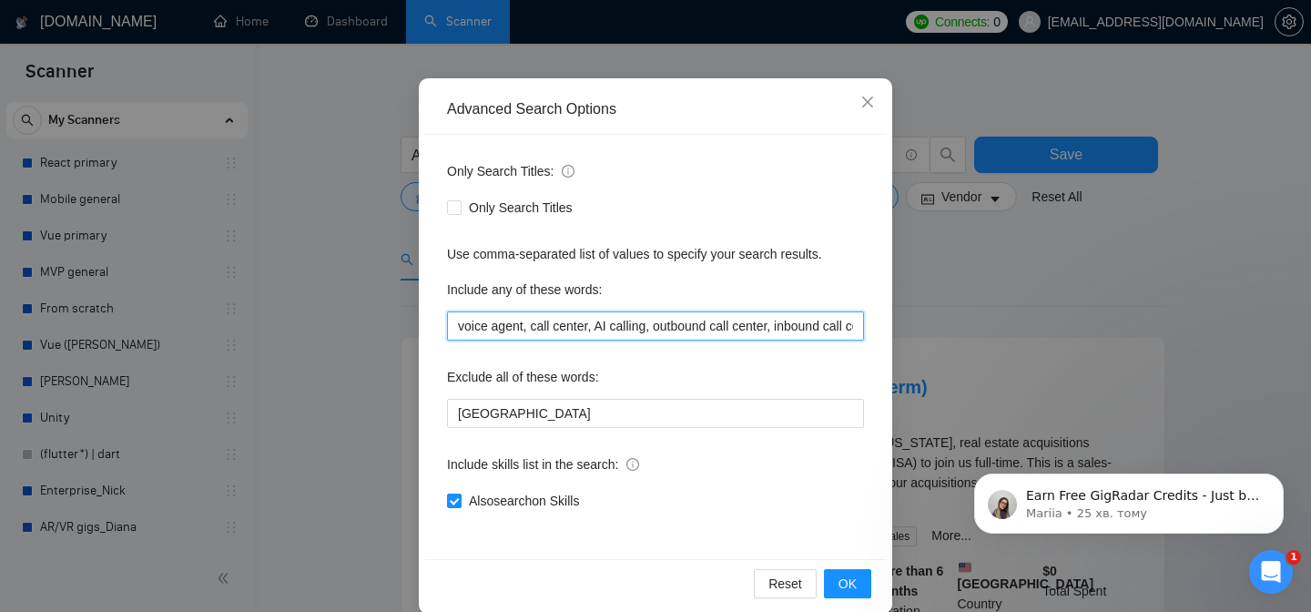
drag, startPoint x: 785, startPoint y: 330, endPoint x: 668, endPoint y: 323, distance: 117.7
click at [665, 329] on input "voice agent, call center, AI calling, outbound call center, inbound call center…" at bounding box center [655, 325] width 417 height 29
drag, startPoint x: 783, startPoint y: 327, endPoint x: 658, endPoint y: 325, distance: 124.8
click at [657, 325] on input "voice agent, call center, AI calling, inbound call center, AI telephony, AI-pow…" at bounding box center [655, 325] width 417 height 29
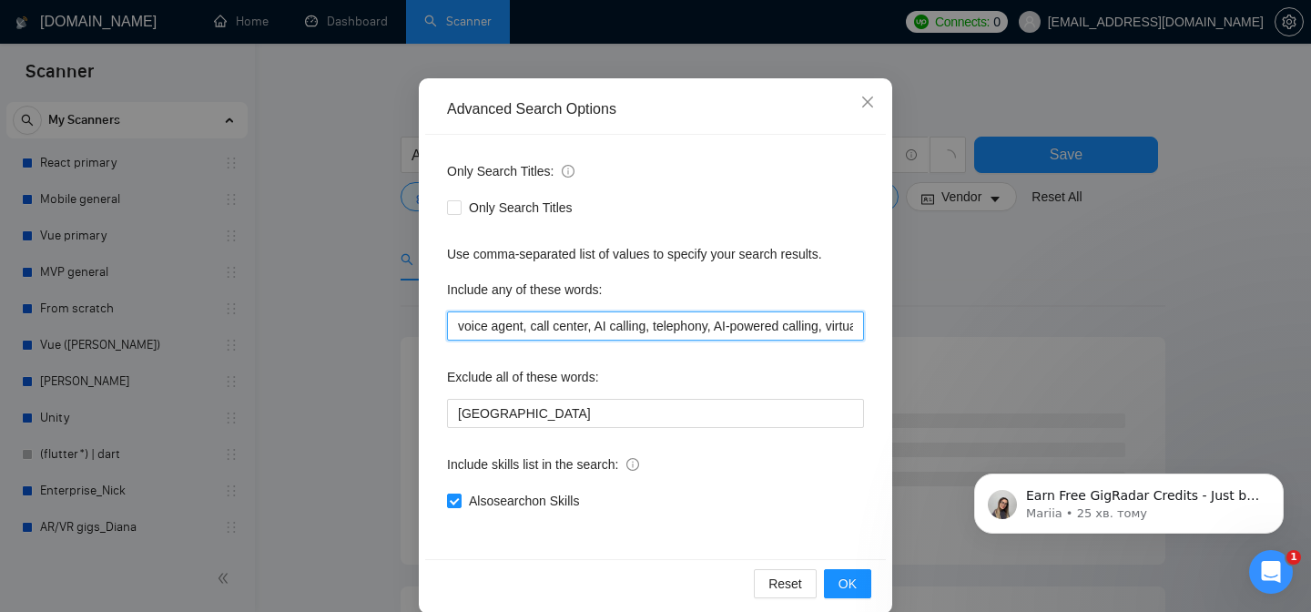
click at [834, 326] on input "voice agent, call center, AI calling, telephony, AI-powered calling, virtual ca…" at bounding box center [655, 325] width 417 height 29
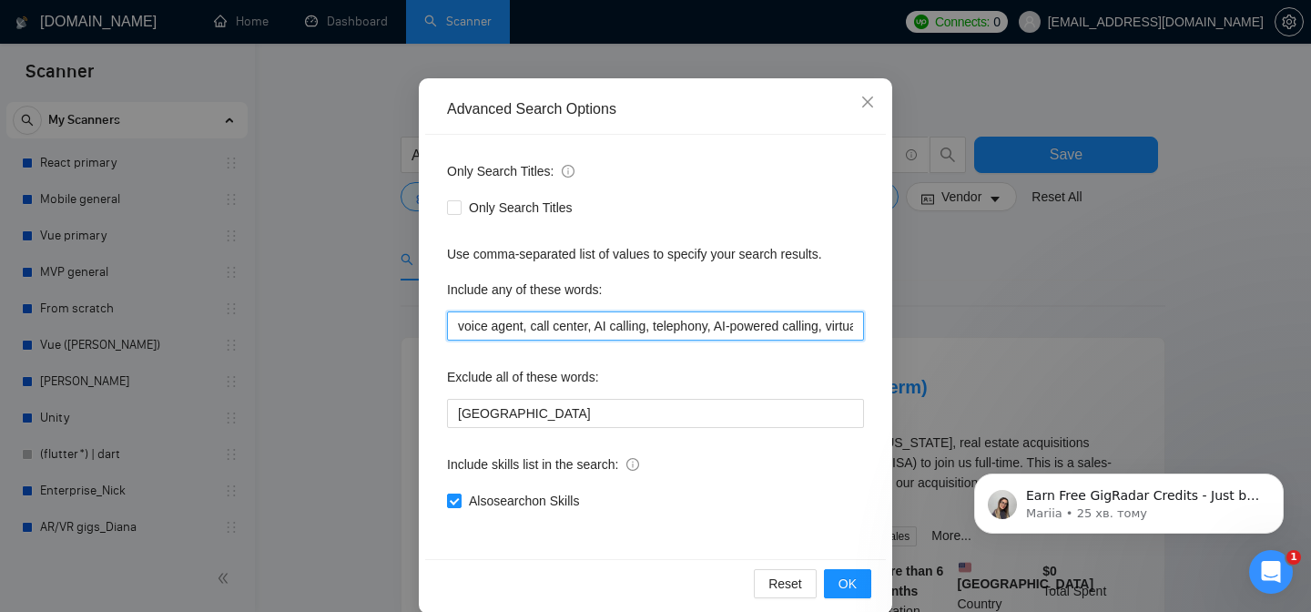
drag, startPoint x: 839, startPoint y: 330, endPoint x: 726, endPoint y: 330, distance: 112.9
click at [726, 330] on input "voice agent, call center, AI calling, telephony, AI-powered calling, virtual ca…" at bounding box center [655, 325] width 417 height 29
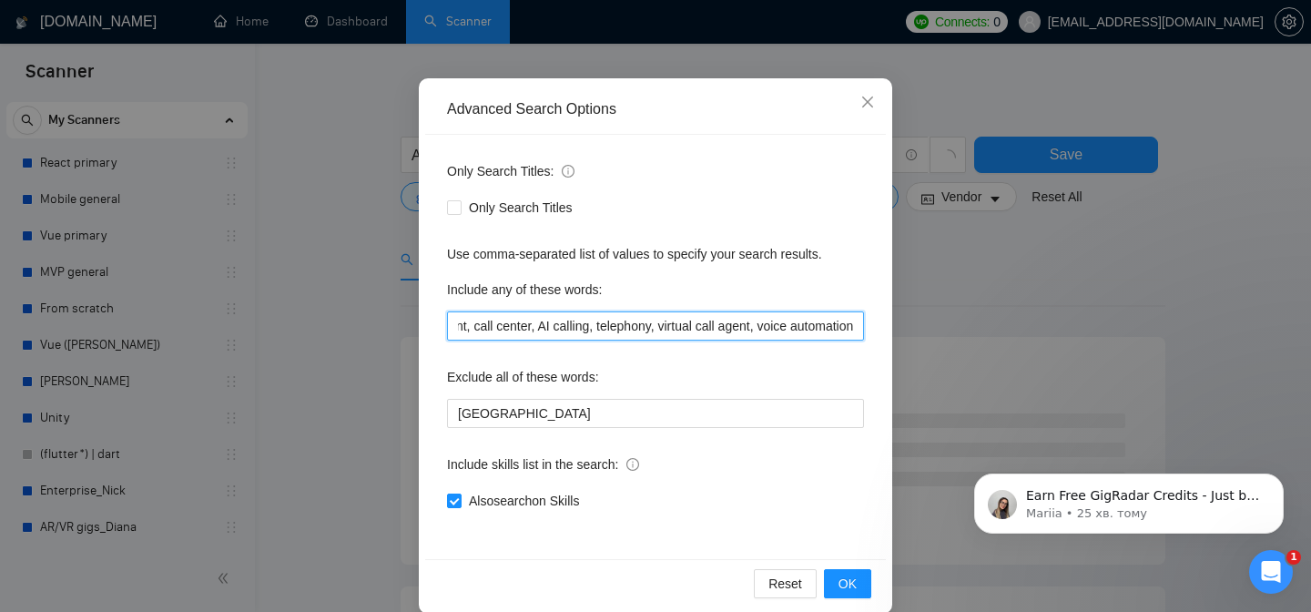
drag, startPoint x: 827, startPoint y: 324, endPoint x: 875, endPoint y: 324, distance: 48.3
click at [875, 324] on div "Only Search Titles: Only Search Titles Use comma-separated list of values to sp…" at bounding box center [655, 347] width 461 height 424
click at [858, 324] on input "voice agent, call center, AI calling, telephony, virtual call agent, voice auto…" at bounding box center [655, 325] width 417 height 29
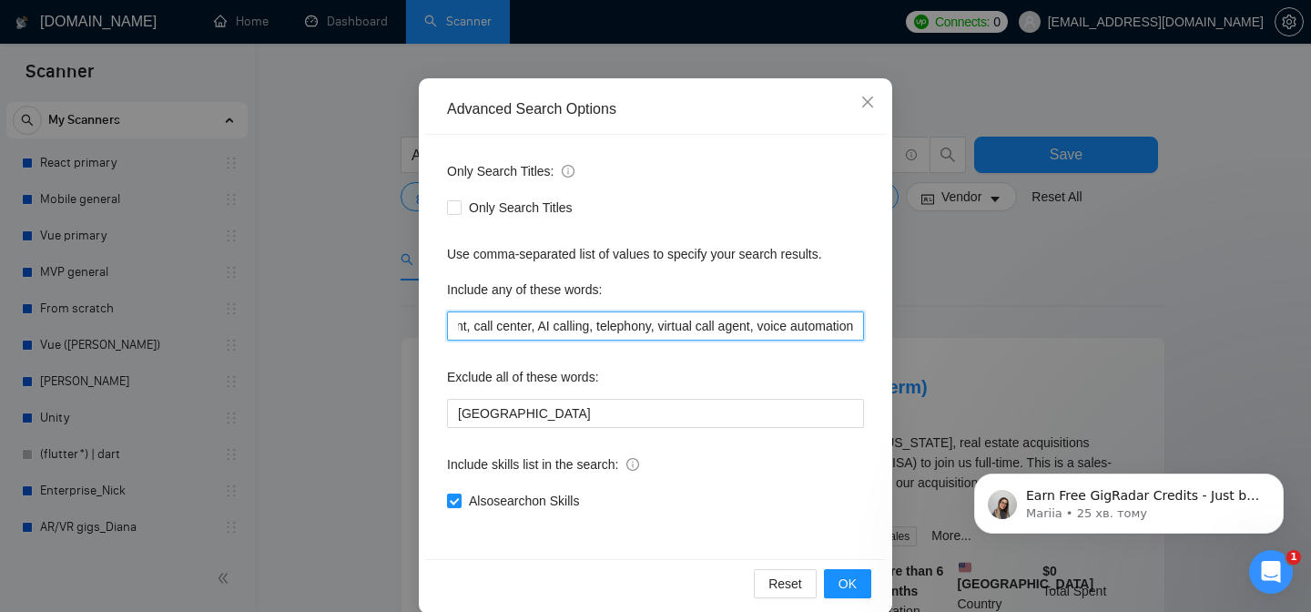
scroll to position [0, 0]
drag, startPoint x: 501, startPoint y: 330, endPoint x: 385, endPoint y: 327, distance: 115.7
click at [384, 328] on div "Advanced Search Options Only Search Titles: Only Search Titles Use comma-separa…" at bounding box center [655, 306] width 1311 height 612
click at [460, 329] on input "voice agent, call center, AI calling, telephony, virtual call agent, voice auto…" at bounding box center [655, 325] width 417 height 29
paste input "ChatGPT agent mode LLM + STT + TTS speech-to-text (STT) text-to-speech (TTS) re…"
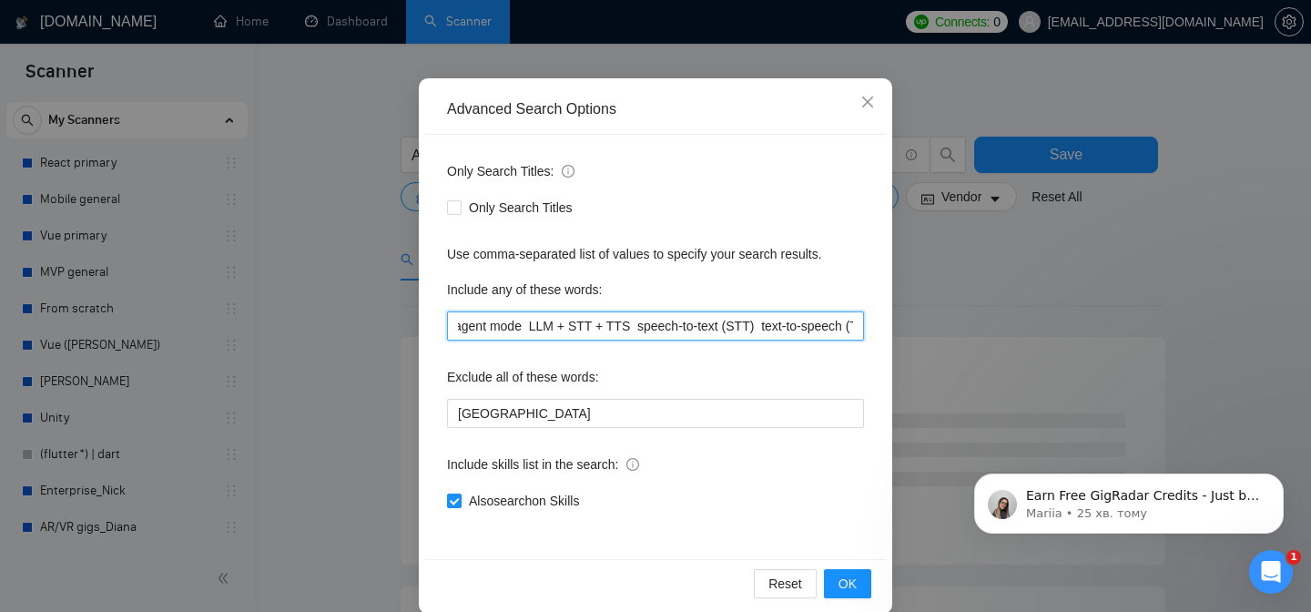
drag, startPoint x: 505, startPoint y: 328, endPoint x: 413, endPoint y: 328, distance: 92.0
click at [419, 328] on div "Advanced Search Options Only Search Titles: Only Search Titles Use comma-separa…" at bounding box center [656, 346] width 474 height 536
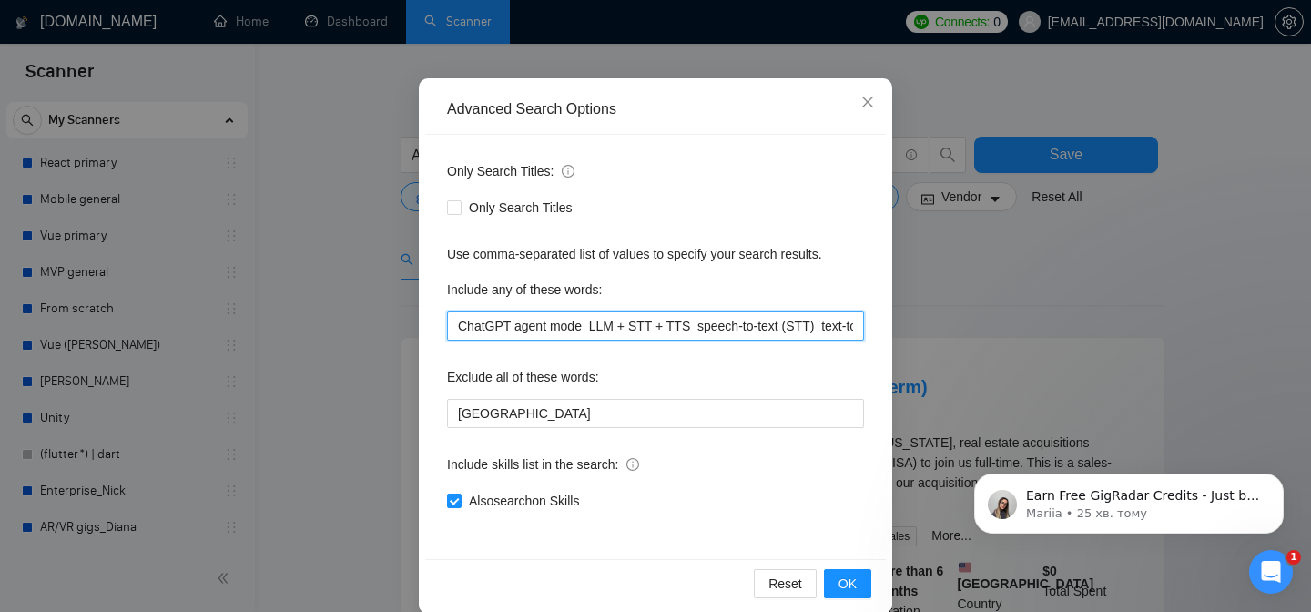
click at [556, 330] on input "ChatGPT agent mode LLM + STT + TTS speech-to-text (STT) text-to-speech (TTS) re…" at bounding box center [655, 325] width 417 height 29
drag, startPoint x: 556, startPoint y: 330, endPoint x: 403, endPoint y: 328, distance: 153.9
click at [403, 329] on div "Advanced Search Options Only Search Titles: Only Search Titles Use comma-separa…" at bounding box center [655, 306] width 1311 height 612
click at [604, 336] on input "ChatGPT agent mode LLM + STT + TTS speech-to-text (STT) text-to-speech (TTS) re…" at bounding box center [655, 325] width 417 height 29
click at [578, 335] on input "ChatGPT agent mode LLM + STT + TTS speech-to-text (STT) text-to-speech (TTS) re…" at bounding box center [655, 325] width 417 height 29
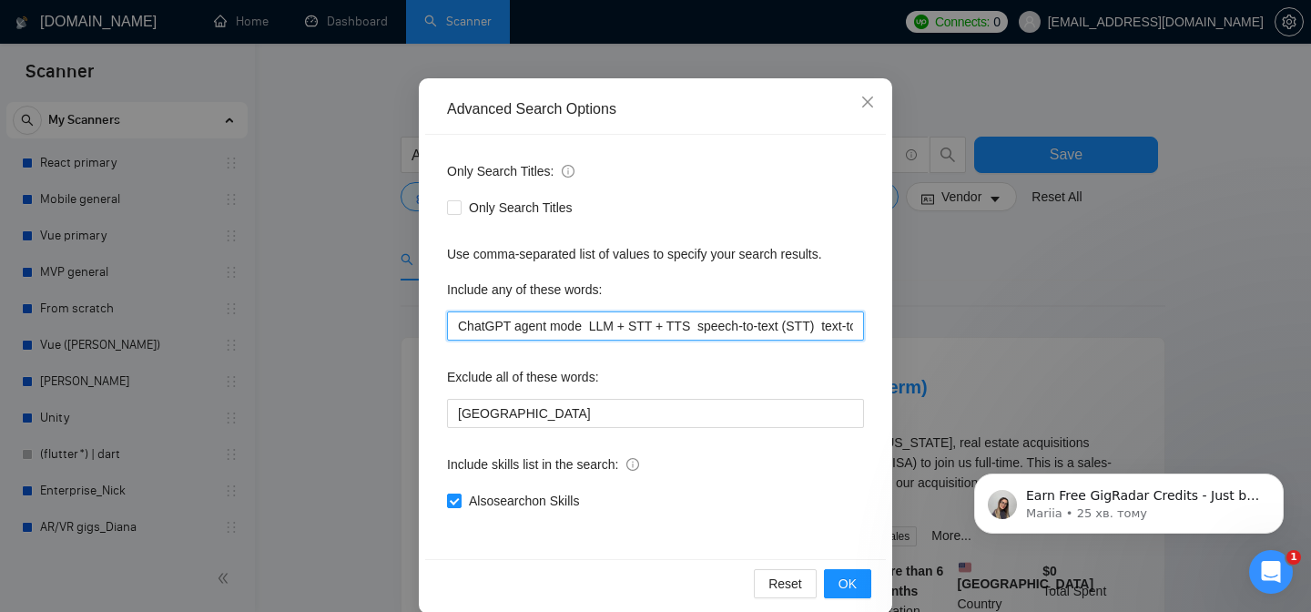
click at [586, 331] on input "ChatGPT agent mode LLM + STT + TTS speech-to-text (STT) text-to-speech (TTS) re…" at bounding box center [655, 325] width 417 height 29
click at [671, 332] on input "ChatGPT agent mode, LLM + STT + TTS speech-to-text (STT) text-to-speech (TTS) r…" at bounding box center [655, 325] width 417 height 29
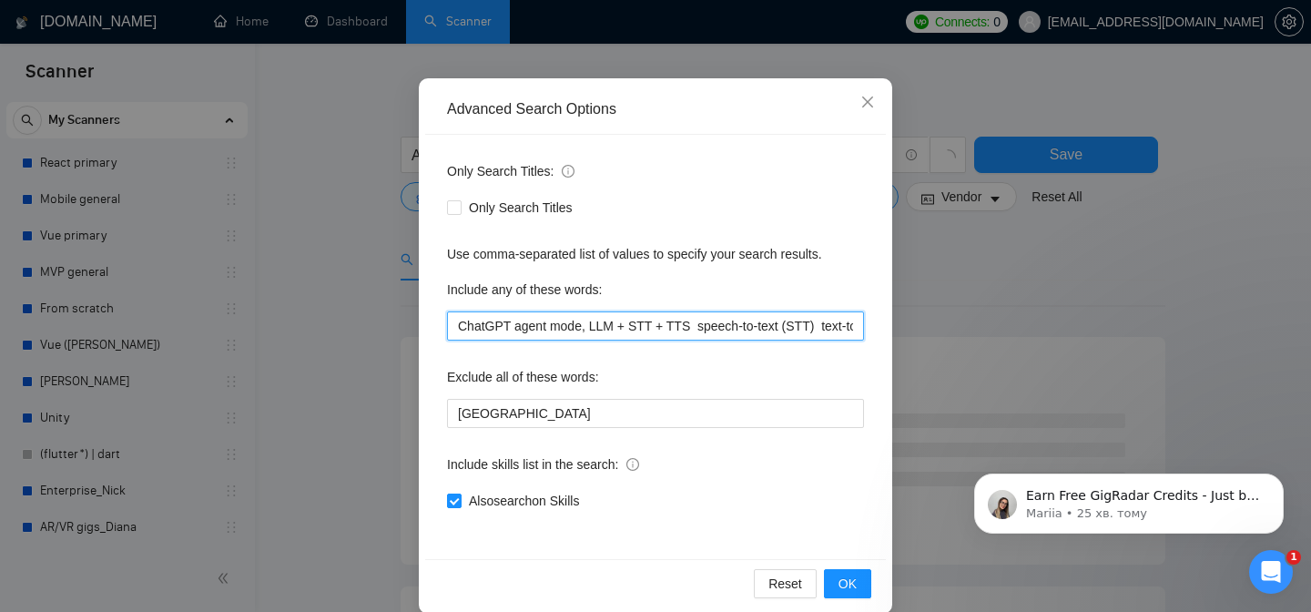
click at [704, 326] on input "ChatGPT agent mode, LLM + STT + TTS speech-to-text (STT) text-to-speech (TTS) r…" at bounding box center [655, 325] width 417 height 29
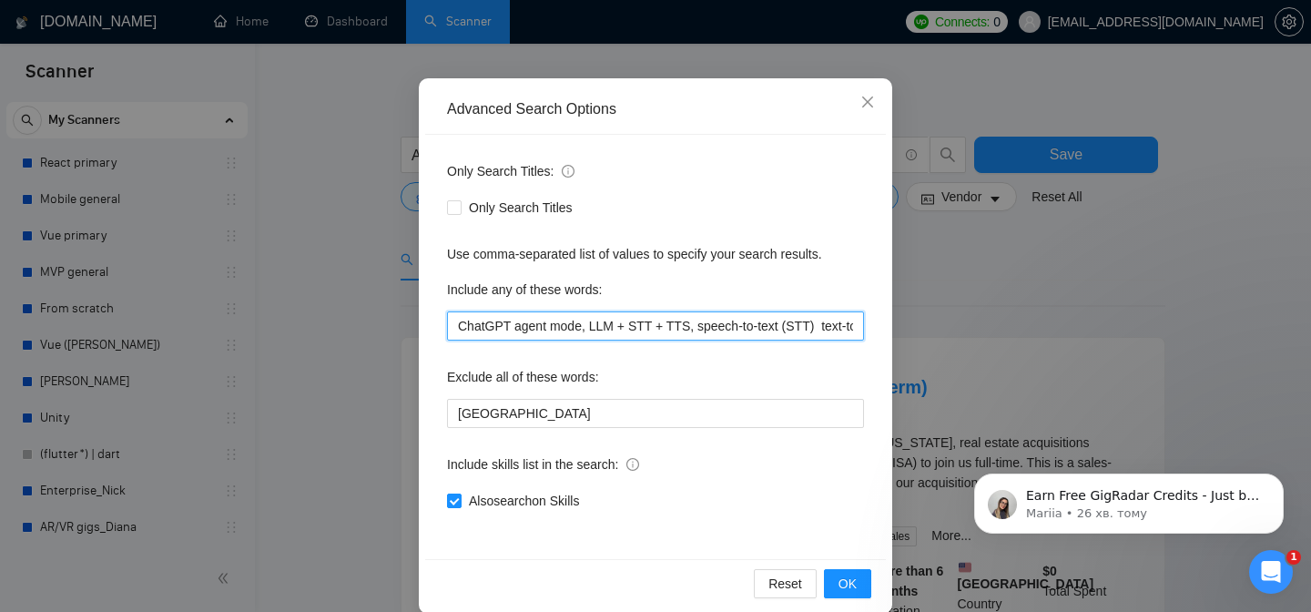
click at [802, 328] on input "ChatGPT agent mode, LLM + STT + TTS, speech-to-text (STT) text-to-speech (TTS) …" at bounding box center [655, 325] width 417 height 29
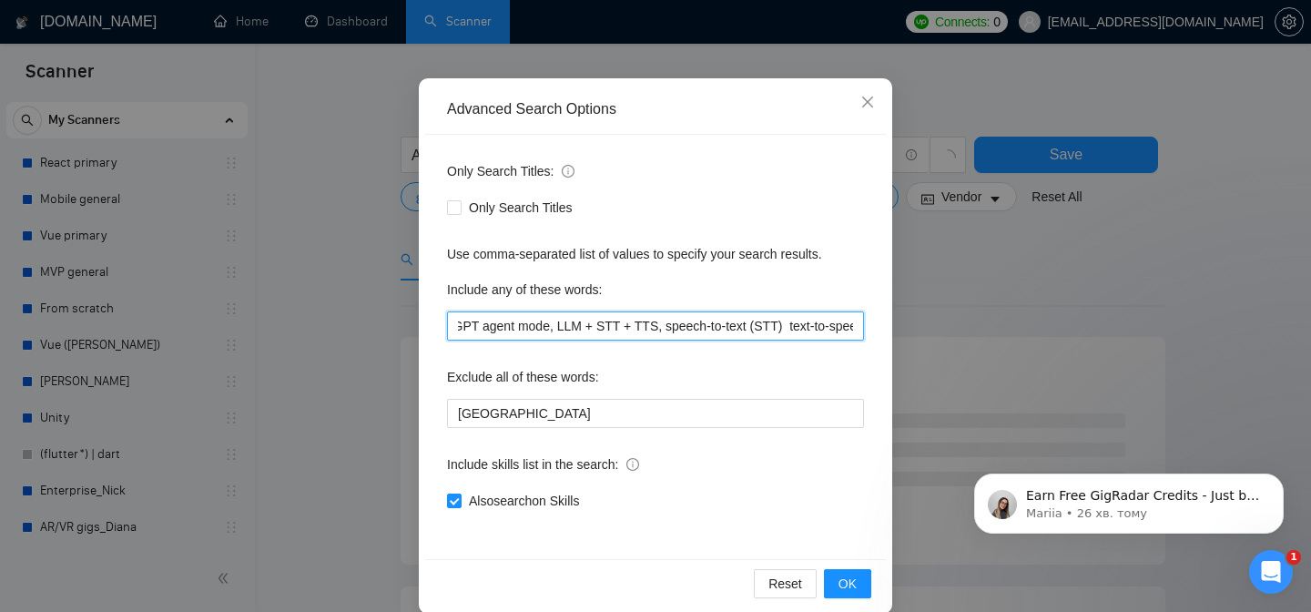
scroll to position [0, 62]
drag, startPoint x: 827, startPoint y: 326, endPoint x: 804, endPoint y: 315, distance: 25.3
click at [804, 315] on input "ChatGPT agent mode, LLM + STT + TTS, speech-to-text (STT) text-to-speech (TTS) …" at bounding box center [655, 325] width 417 height 29
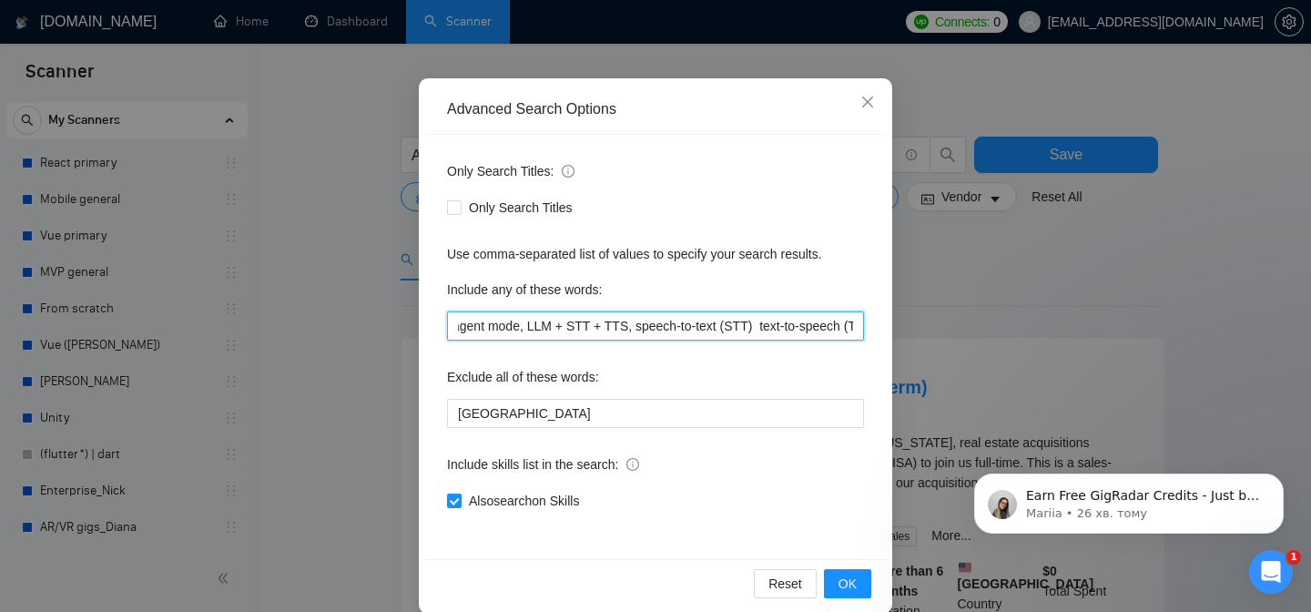
click at [771, 330] on input "ChatGPT agent mode, LLM + STT + TTS, speech-to-text (STT) text-to-speech (TTS) …" at bounding box center [655, 325] width 417 height 29
drag, startPoint x: 791, startPoint y: 324, endPoint x: 751, endPoint y: 328, distance: 40.2
click at [751, 328] on input "ChatGPT agent mode, LLM + STT + TTS, speech-to-text (STT), text-to-speech (TTS)…" at bounding box center [655, 325] width 417 height 29
click at [754, 328] on input "ChatGPT agent mode, LLM + STT + TTS, speech-to-text (STT), text-to-speech (TTS)…" at bounding box center [655, 325] width 417 height 29
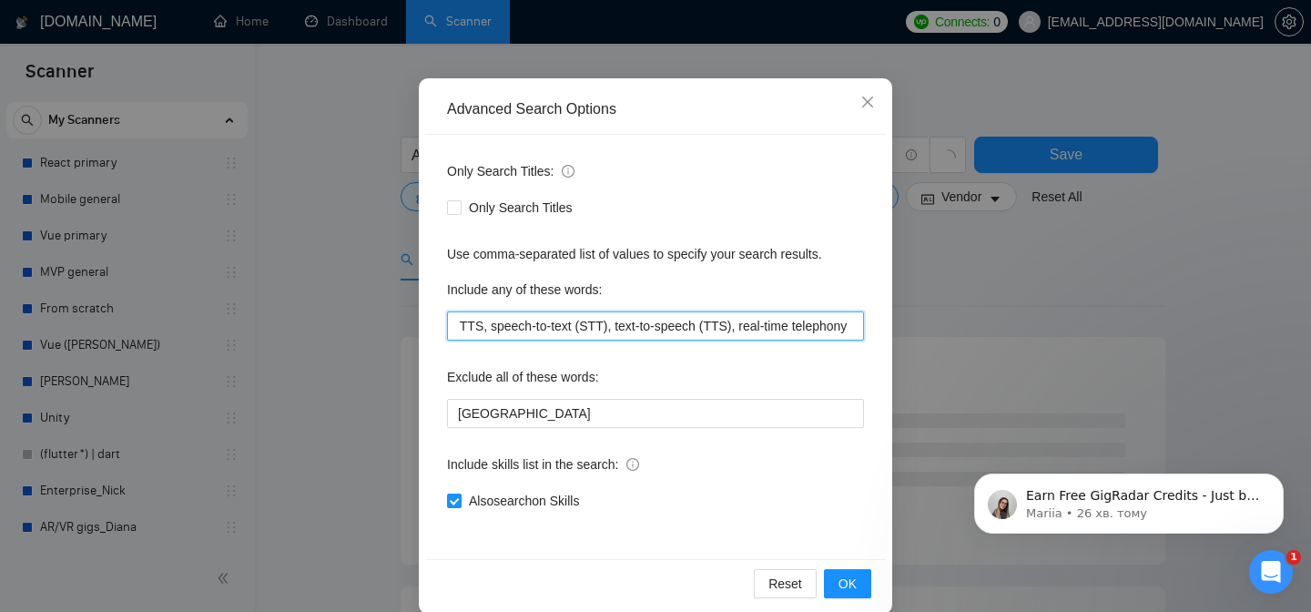
scroll to position [0, 411]
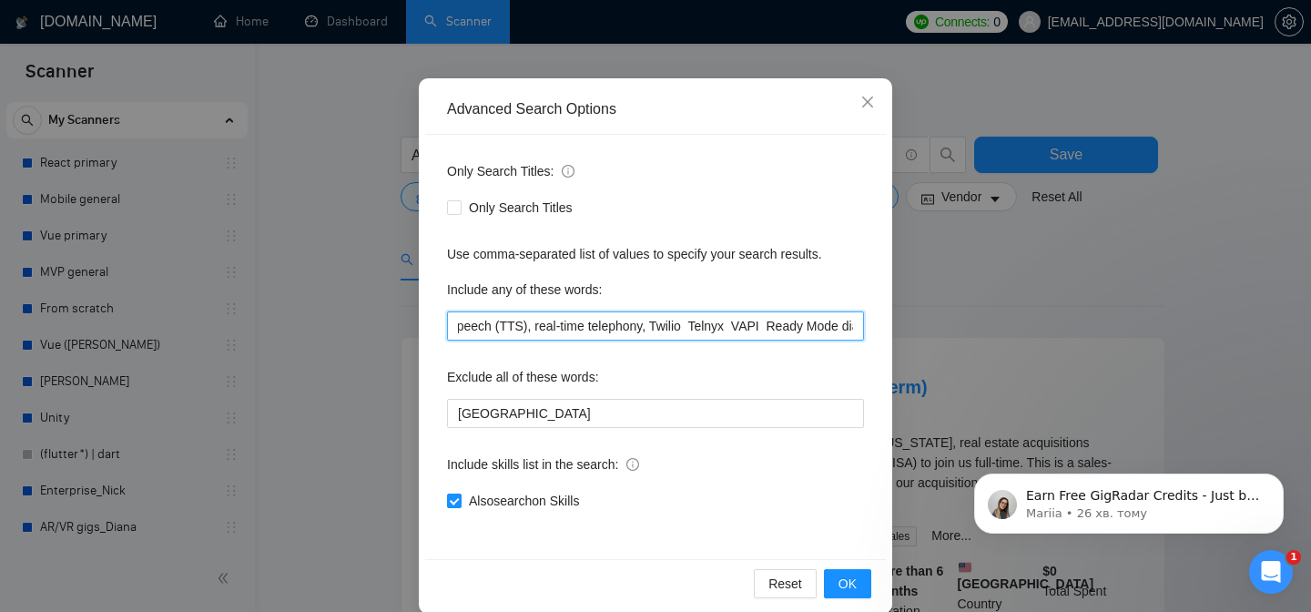
click at [717, 321] on input "ChatGPT agent mode, LLM + STT + TTS, speech-to-text (STT), text-to-speech (TTS)…" at bounding box center [655, 325] width 417 height 29
click at [759, 324] on input "ChatGPT agent mode, LLM + STT + TTS, speech-to-text (STT), text-to-speech (TTS)…" at bounding box center [655, 325] width 417 height 29
click at [793, 328] on input "ChatGPT agent mode, LLM + STT + TTS, speech-to-text (STT), text-to-speech (TTS)…" at bounding box center [655, 325] width 417 height 29
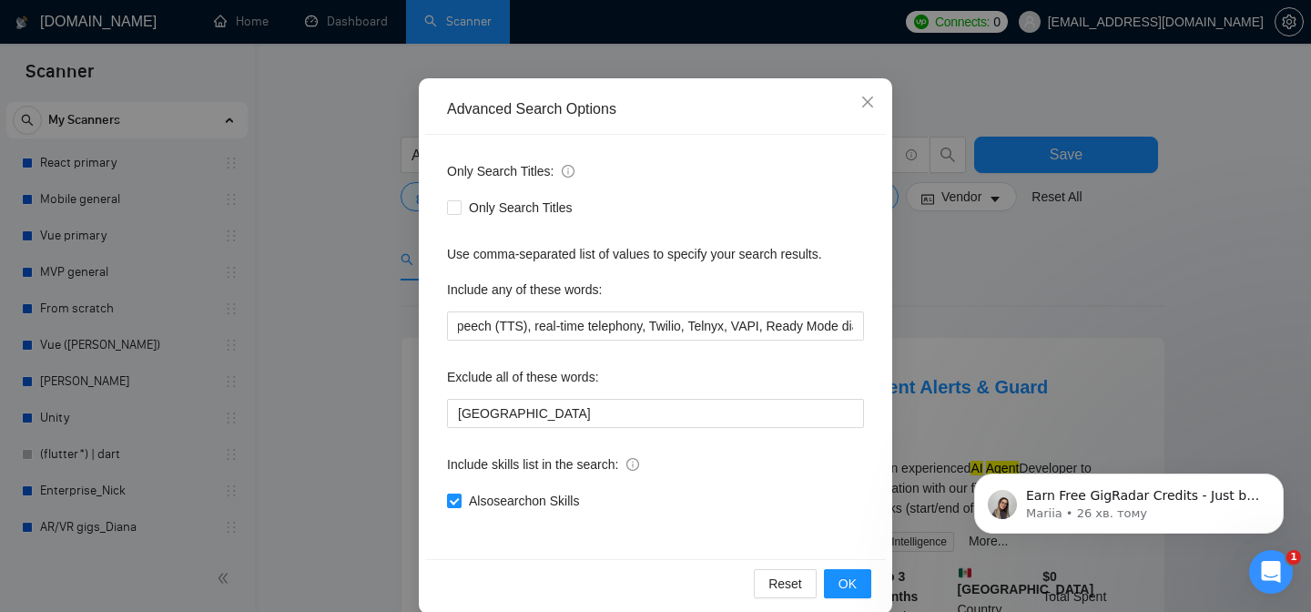
click at [1015, 350] on div "Advanced Search Options Only Search Titles: Only Search Titles Use comma-separa…" at bounding box center [655, 306] width 1311 height 612
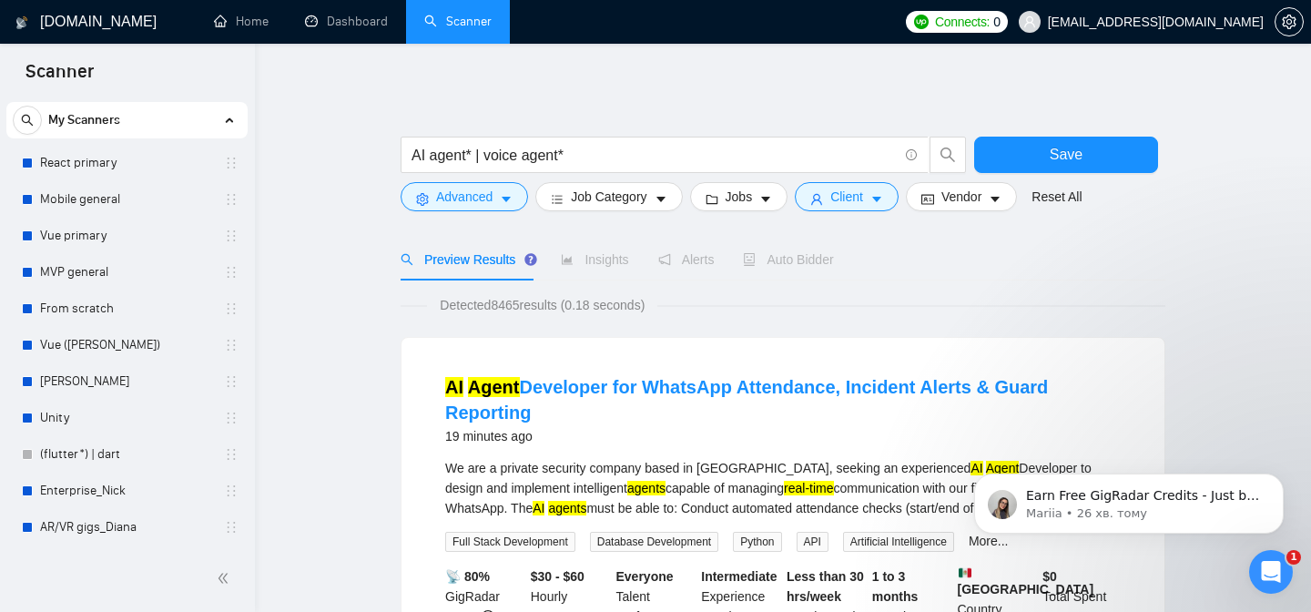
scroll to position [55, 0]
click at [505, 204] on icon "caret-down" at bounding box center [506, 199] width 13 height 13
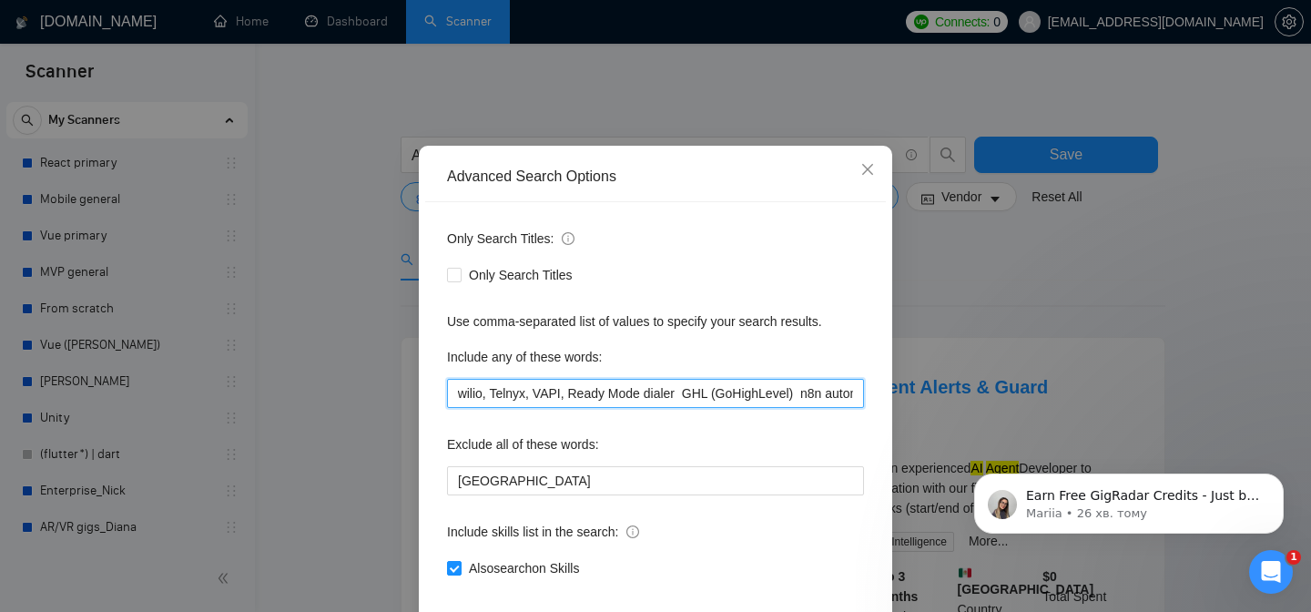
scroll to position [0, 617]
drag, startPoint x: 768, startPoint y: 451, endPoint x: 745, endPoint y: 446, distance: 23.2
click at [746, 408] on input "ChatGPT agent mode, LLM + STT + TTS, speech-to-text (STT), text-to-speech (TTS)…" at bounding box center [655, 393] width 417 height 29
click at [654, 408] on input "ChatGPT agent mode, LLM + STT + TTS, speech-to-text (STT), text-to-speech (TTS)…" at bounding box center [655, 393] width 417 height 29
click at [701, 408] on input "ChatGPT agent mode, LLM + STT + TTS, speech-to-text (STT), text-to-speech (TTS)…" at bounding box center [655, 393] width 417 height 29
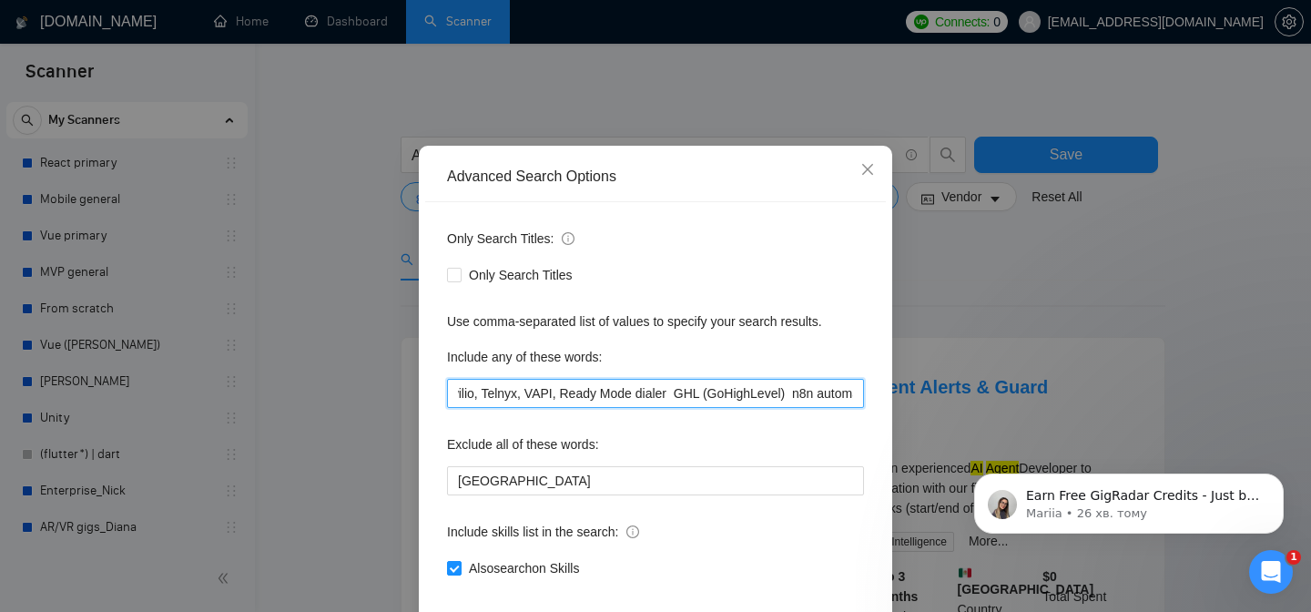
drag, startPoint x: 823, startPoint y: 452, endPoint x: 590, endPoint y: 453, distance: 233.1
click at [591, 408] on input "ChatGPT agent mode, LLM + STT + TTS, speech-to-text (STT), text-to-speech (TTS)…" at bounding box center [655, 393] width 417 height 29
drag, startPoint x: 773, startPoint y: 448, endPoint x: 878, endPoint y: 450, distance: 104.7
click at [879, 450] on div "Only Search Titles: Only Search Titles Use comma-separated list of values to sp…" at bounding box center [655, 414] width 461 height 424
type input "ChatGPT agent mode, LLM + STT + TTS, speech-to-text (STT), text-to-speech (TTS)…"
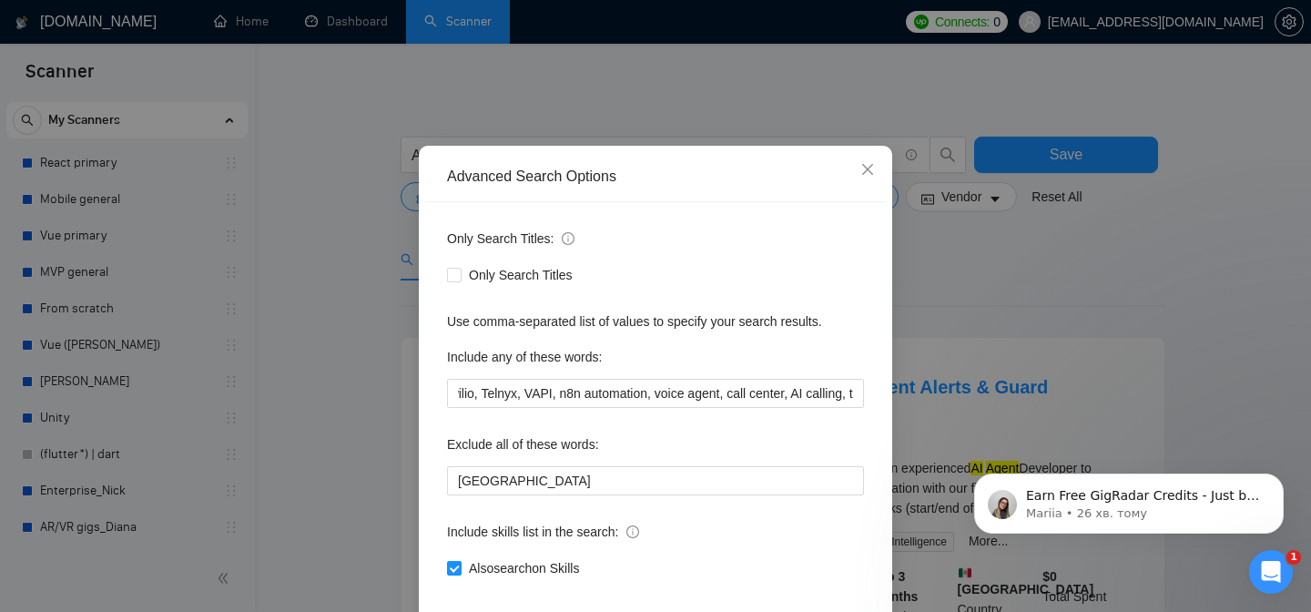
scroll to position [0, 0]
click at [749, 466] on div "Exclude all of these words:" at bounding box center [655, 448] width 417 height 36
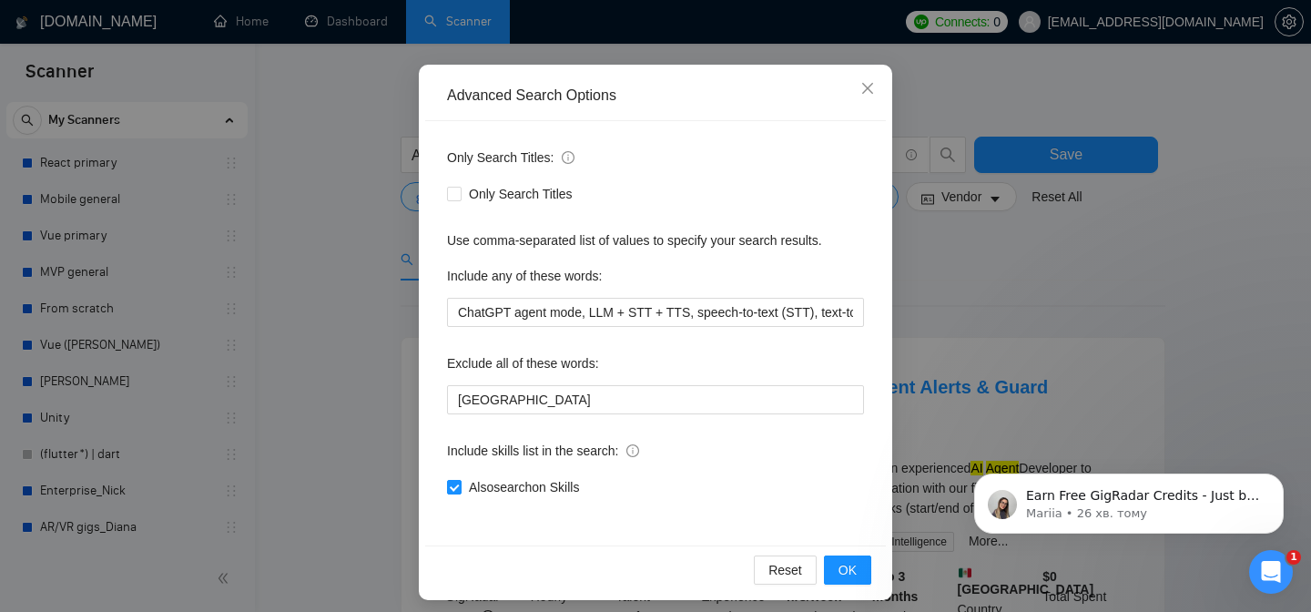
scroll to position [146, 0]
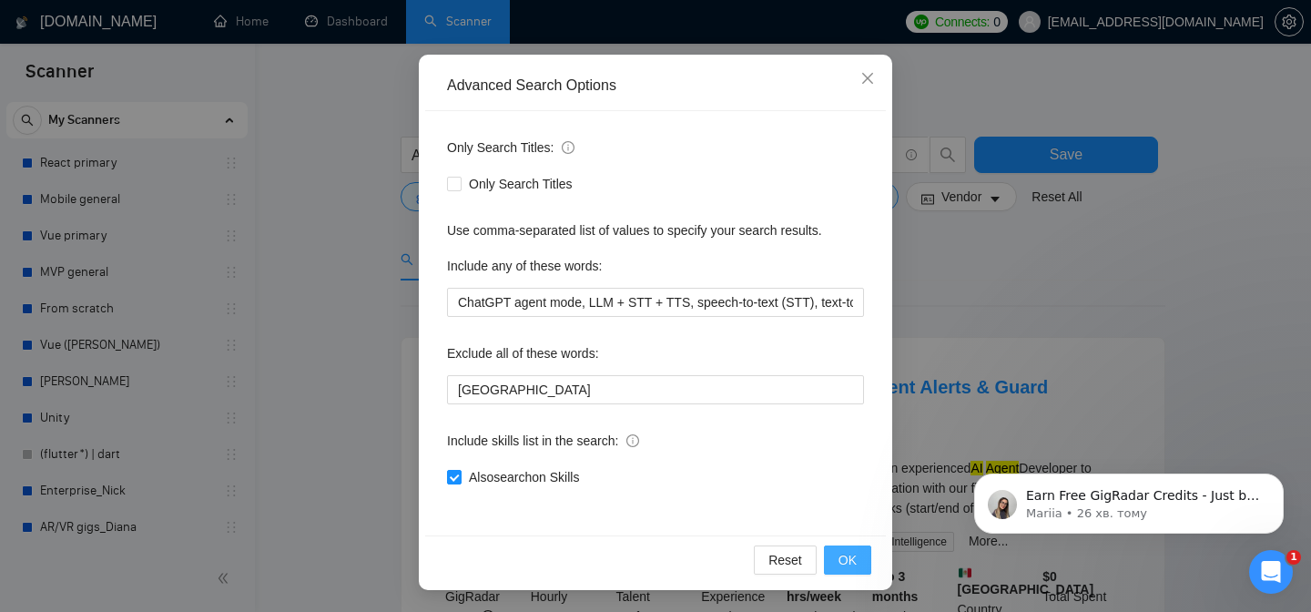
click at [843, 559] on span "OK" at bounding box center [848, 560] width 18 height 20
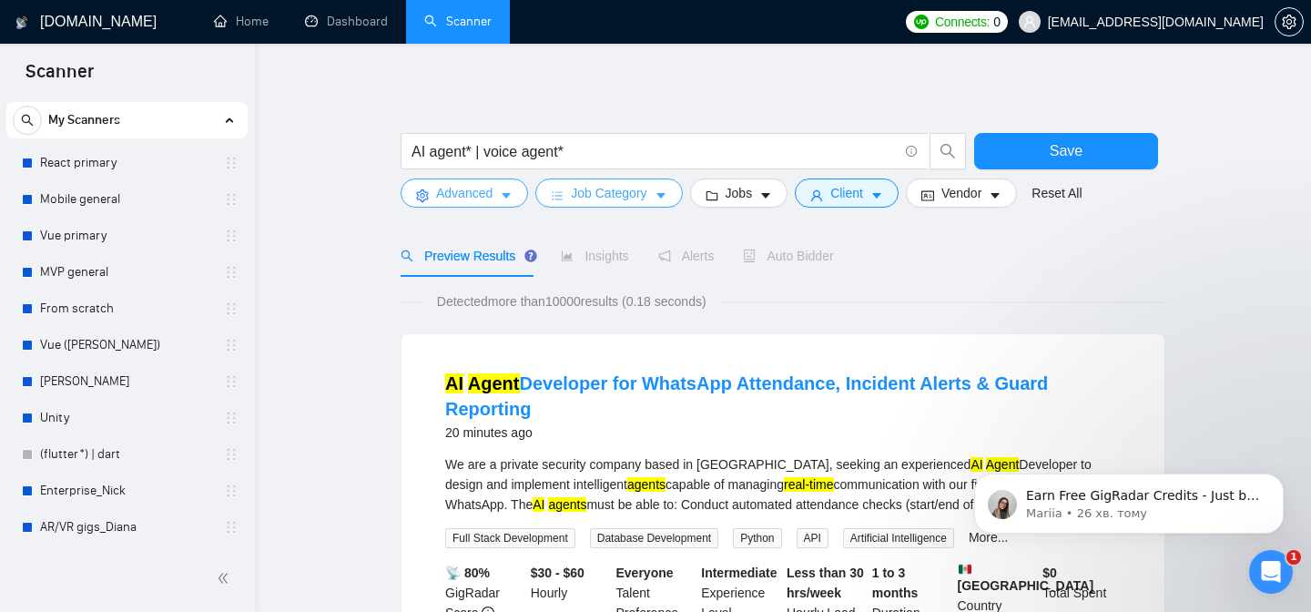
scroll to position [0, 0]
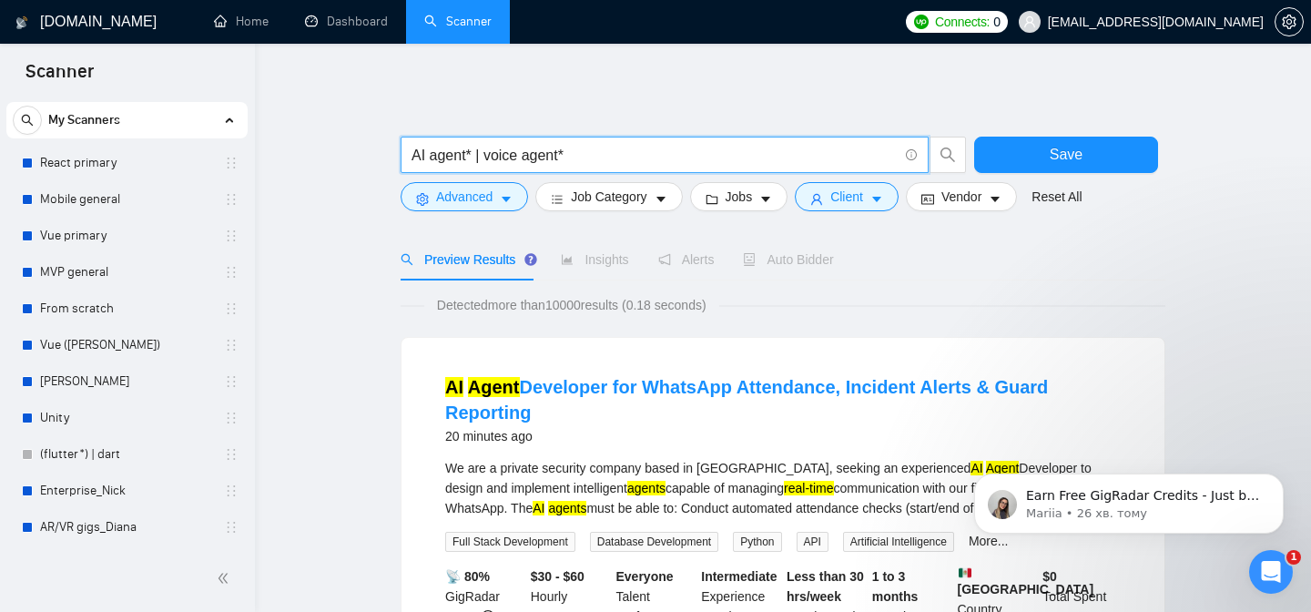
drag, startPoint x: 597, startPoint y: 157, endPoint x: 468, endPoint y: 154, distance: 129.4
click at [468, 154] on input "AI agent* | voice agent*" at bounding box center [655, 155] width 486 height 23
click at [471, 154] on input "AI agent* | voice agent*" at bounding box center [655, 155] width 486 height 23
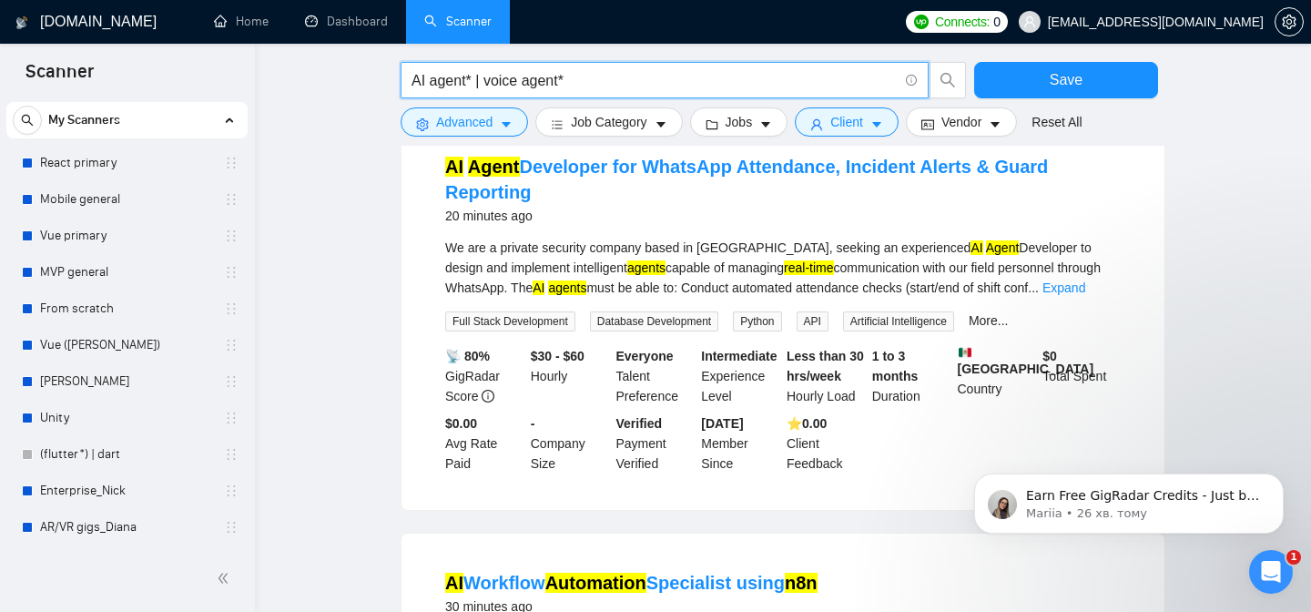
scroll to position [221, 0]
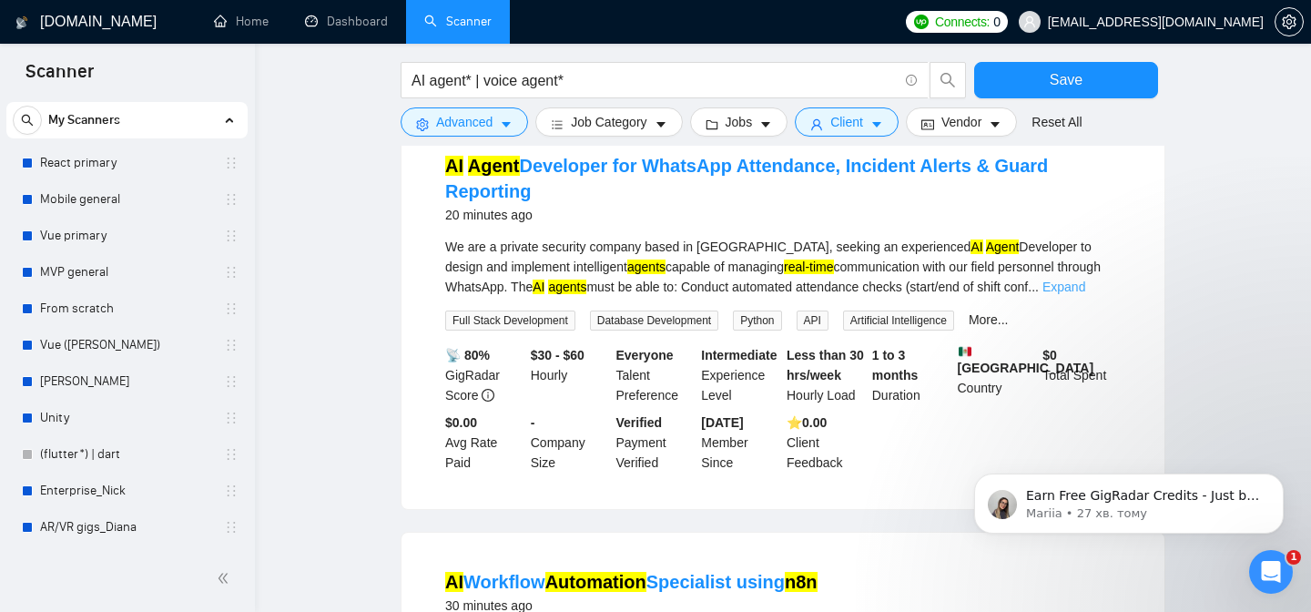
click at [1084, 280] on link "Expand" at bounding box center [1064, 287] width 43 height 15
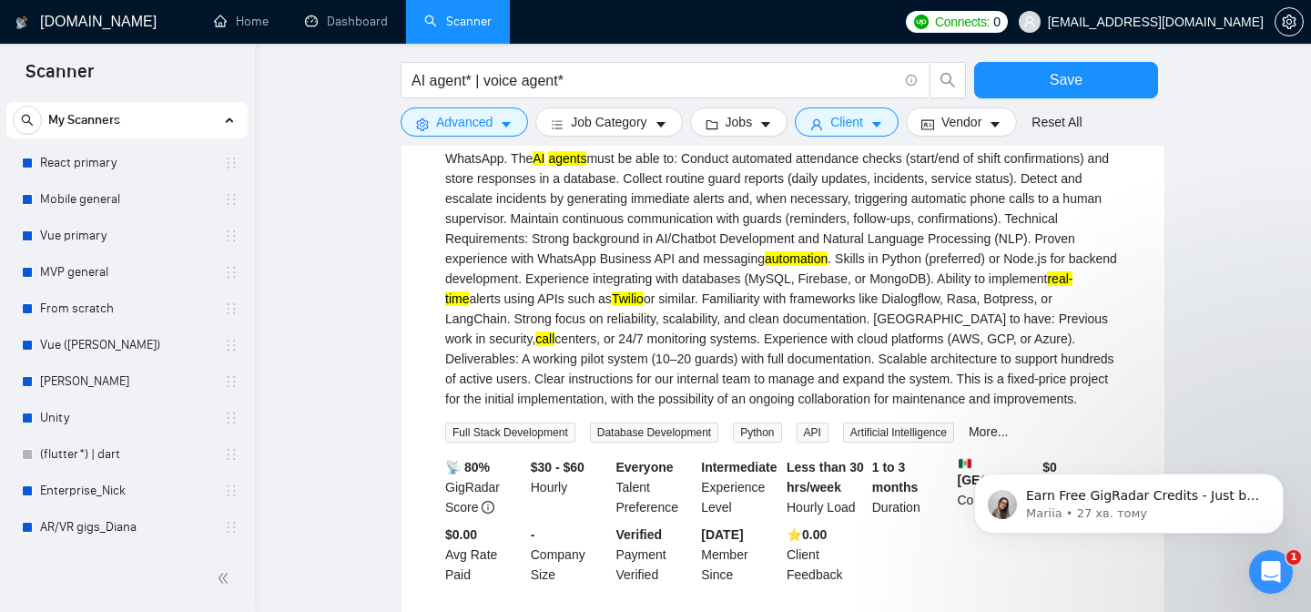
scroll to position [0, 0]
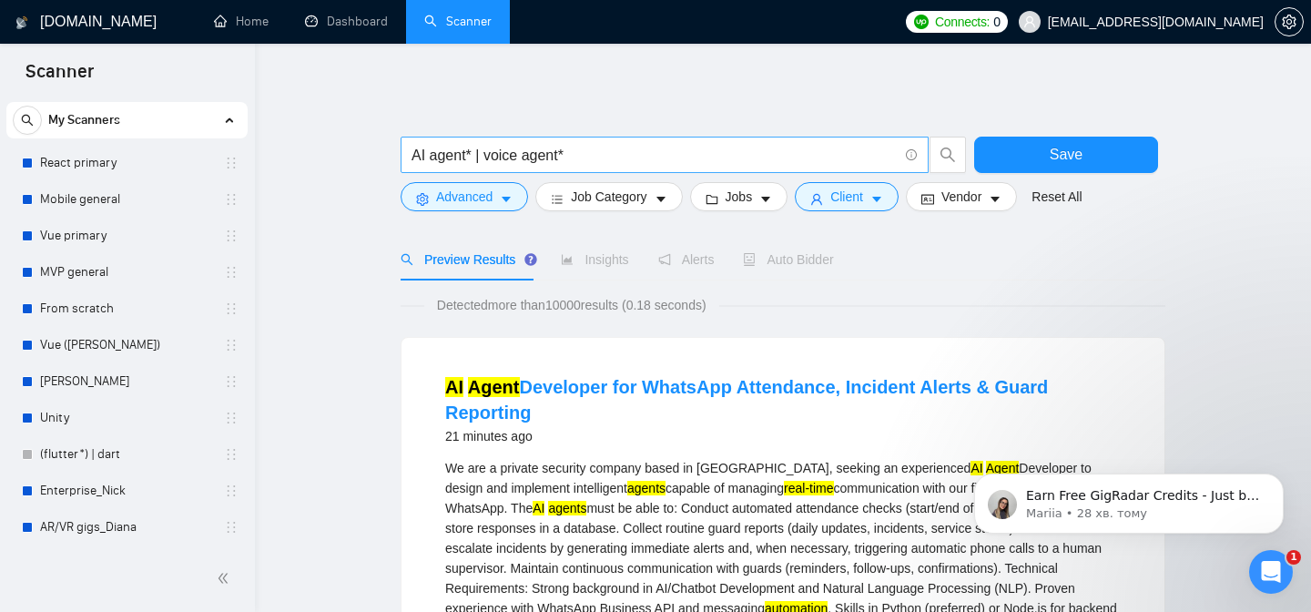
click at [643, 157] on input "AI agent* | voice agent*" at bounding box center [655, 155] width 486 height 23
paste input "call orchestration"
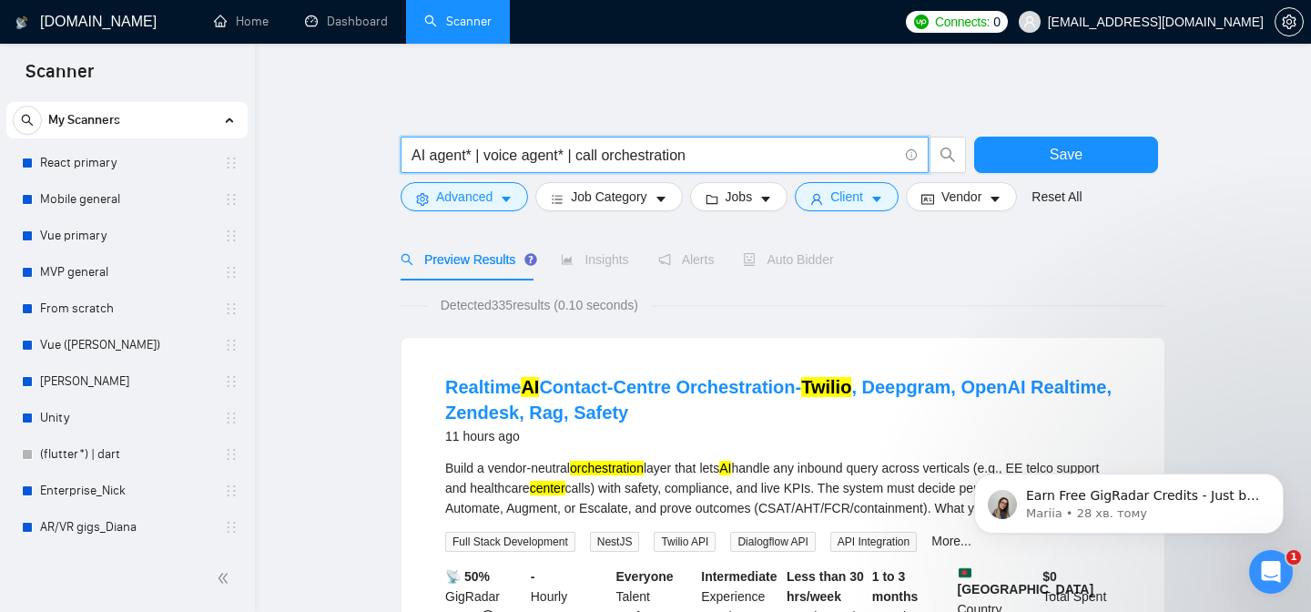
drag, startPoint x: 702, startPoint y: 155, endPoint x: 580, endPoint y: 155, distance: 122.0
click at [580, 155] on input "AI agent* | voice agent* | call orchestration" at bounding box center [655, 155] width 486 height 23
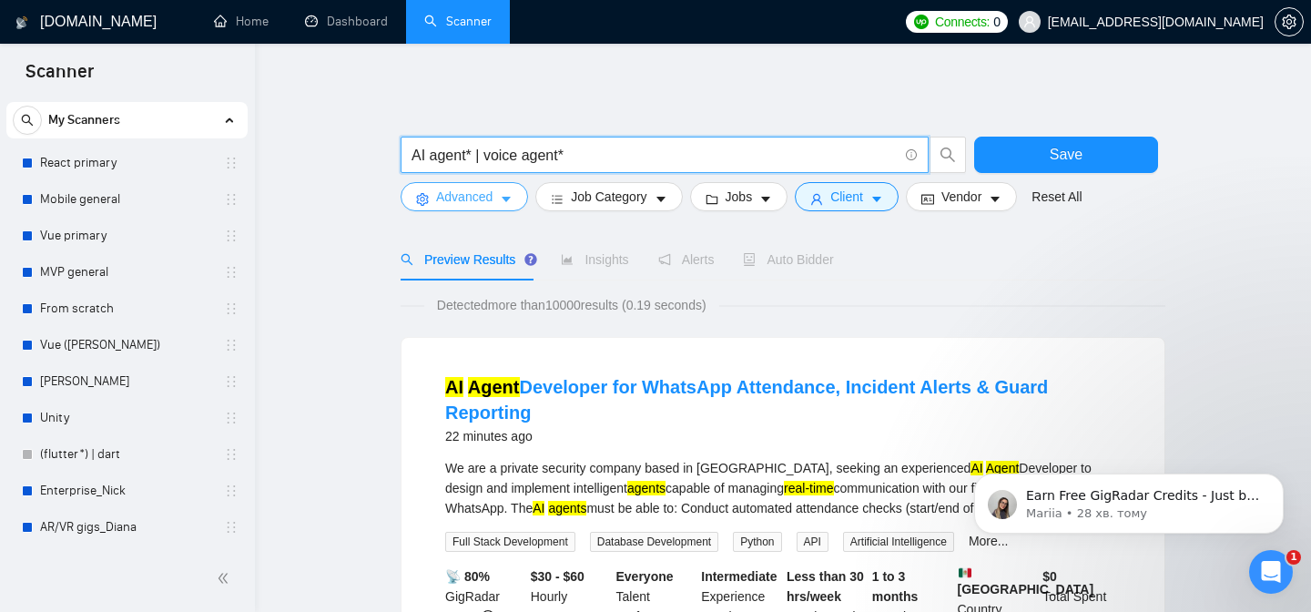
type input "AI agent* | voice agent*"
click at [469, 199] on span "Advanced" at bounding box center [464, 197] width 56 height 20
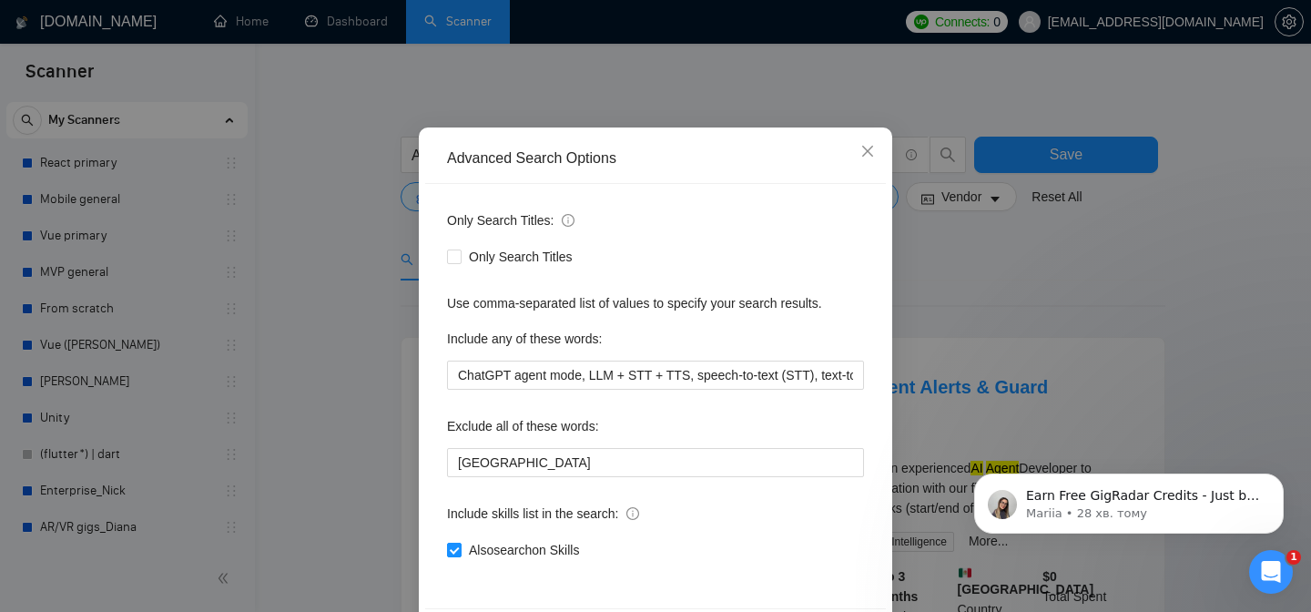
scroll to position [91, 0]
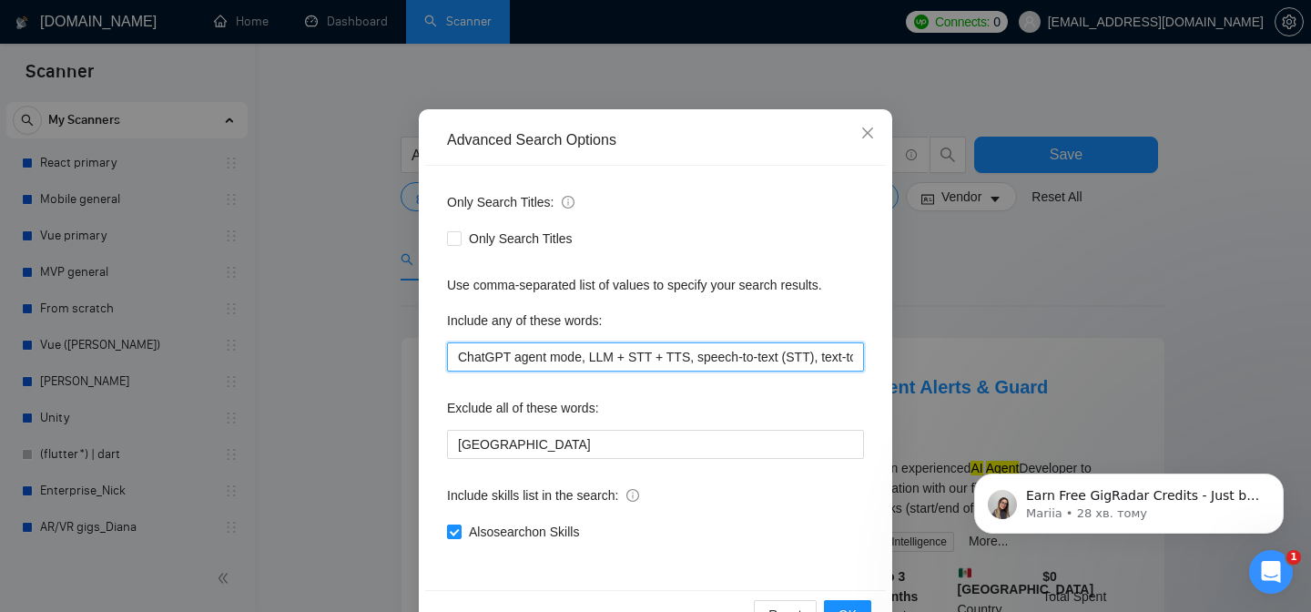
click at [459, 361] on input "ChatGPT agent mode, LLM + STT + TTS, speech-to-text (STT), text-to-speech (TTS)…" at bounding box center [655, 356] width 417 height 29
paste input "call orchestration"
paste input "AI IVR (Interactive Voice Response) automated calling system AI phone bot voice…"
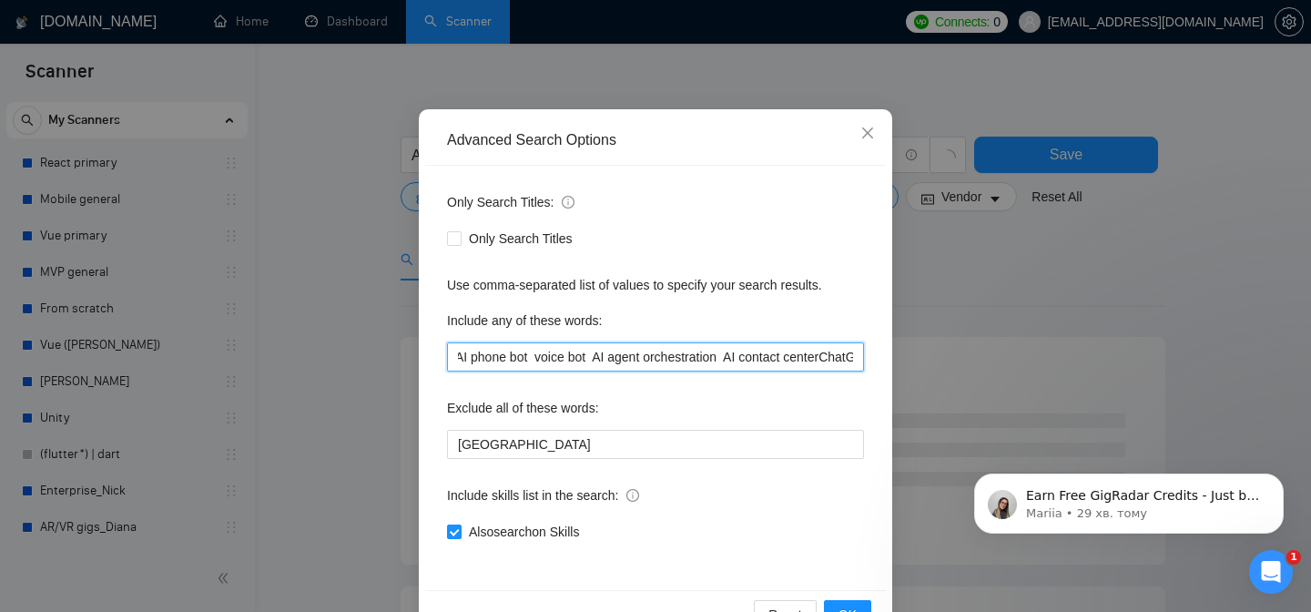
scroll to position [0, 672]
click at [546, 361] on input "call orchestration, AI IVR (Interactive Voice Response) automated calling syste…" at bounding box center [655, 356] width 417 height 29
drag, startPoint x: 554, startPoint y: 353, endPoint x: 505, endPoint y: 353, distance: 48.3
click at [505, 353] on input "call orchestration, AI IVR (Interactive Voice Response) automated calling syste…" at bounding box center [655, 356] width 417 height 29
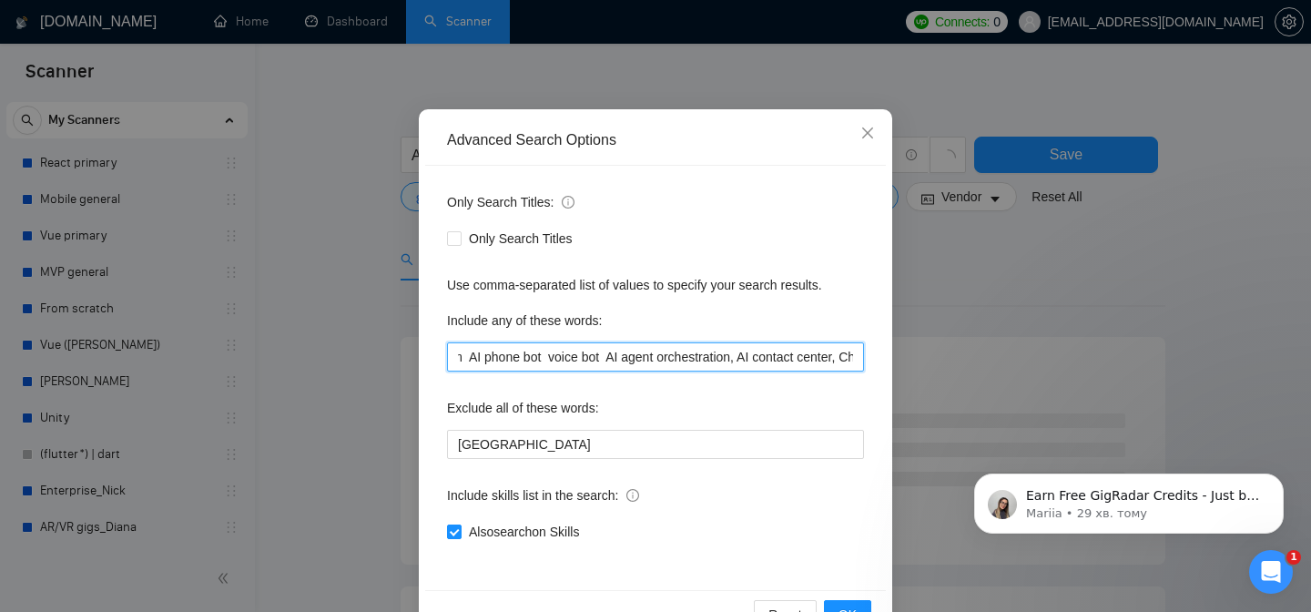
click at [623, 356] on input "call orchestration, AI IVR (Interactive Voice Response) automated calling syste…" at bounding box center [655, 356] width 417 height 29
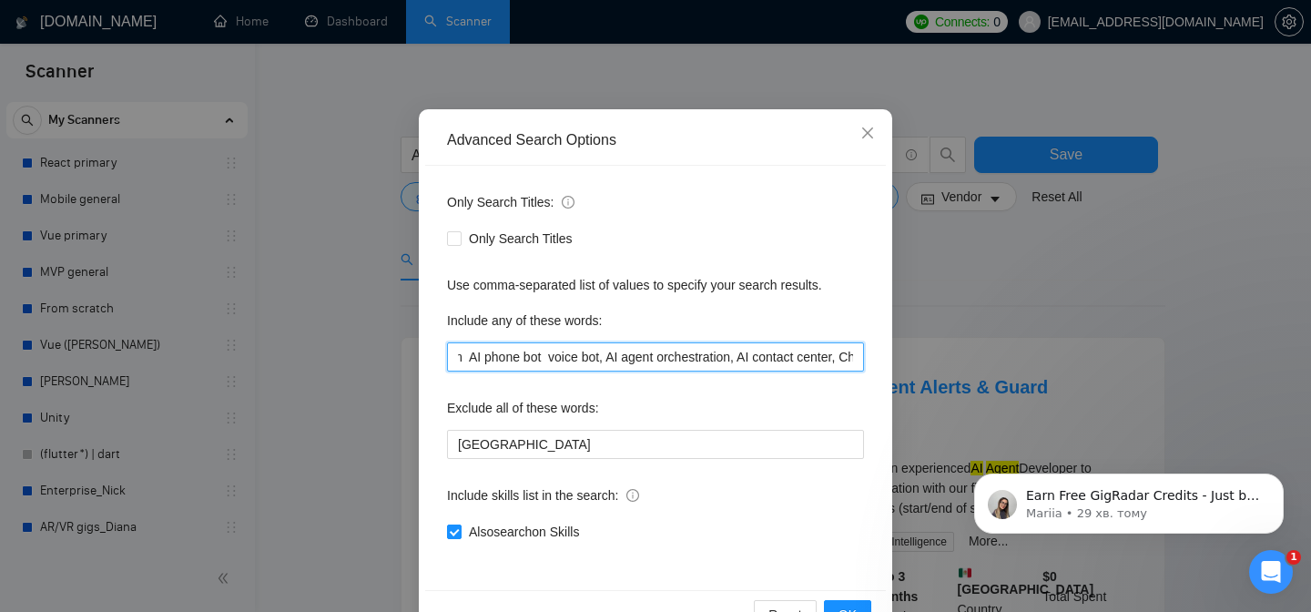
click at [712, 362] on input "call orchestration, AI IVR (Interactive Voice Response) automated calling syste…" at bounding box center [655, 356] width 417 height 29
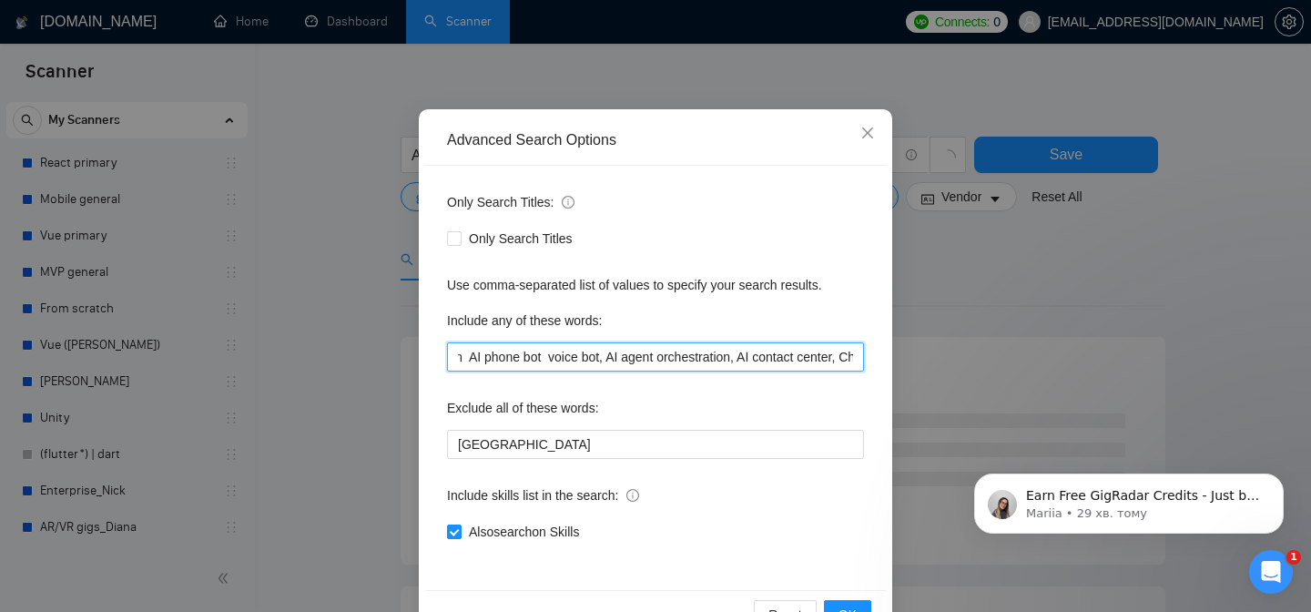
click at [712, 362] on input "call orchestration, AI IVR (Interactive Voice Response) automated calling syste…" at bounding box center [655, 356] width 417 height 29
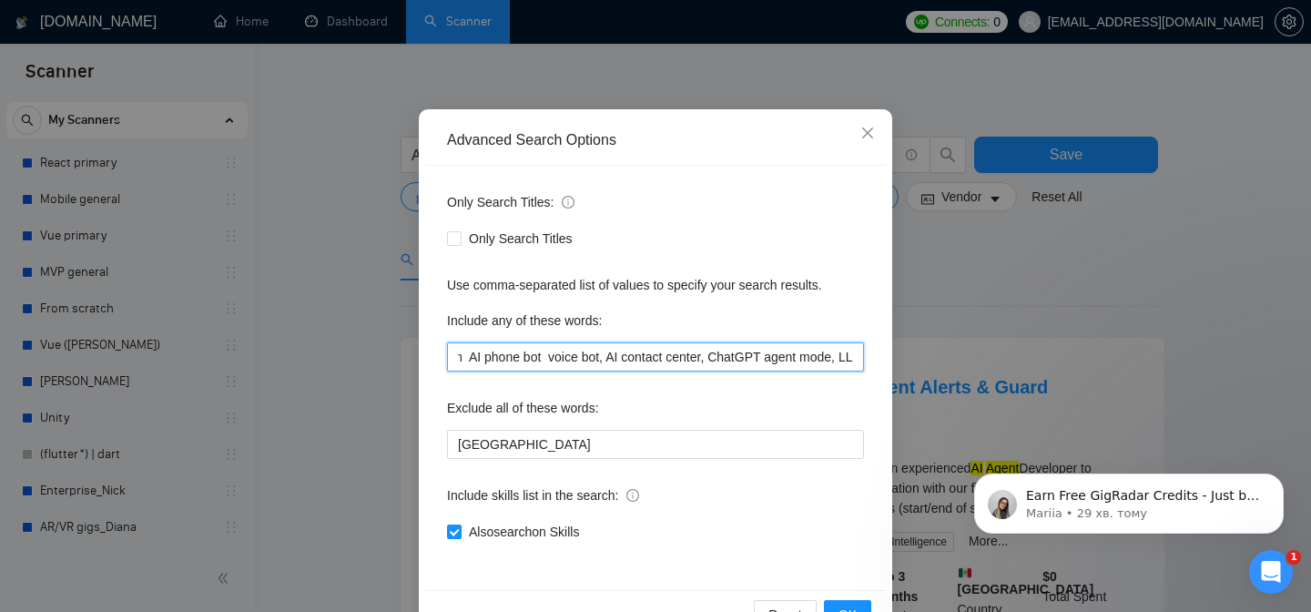
click at [567, 362] on input "call orchestration, AI IVR (Interactive Voice Response) automated calling syste…" at bounding box center [655, 356] width 417 height 29
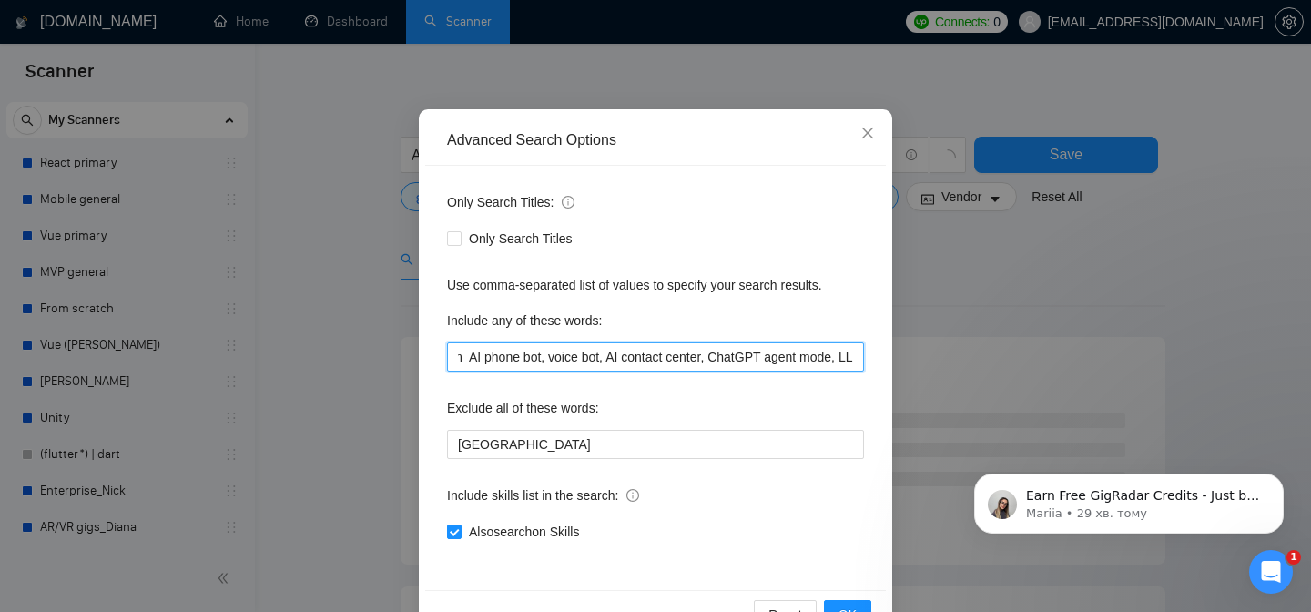
drag, startPoint x: 546, startPoint y: 360, endPoint x: 467, endPoint y: 358, distance: 79.3
click at [467, 358] on input "call orchestration, AI IVR (Interactive Voice Response) automated calling syste…" at bounding box center [655, 356] width 417 height 29
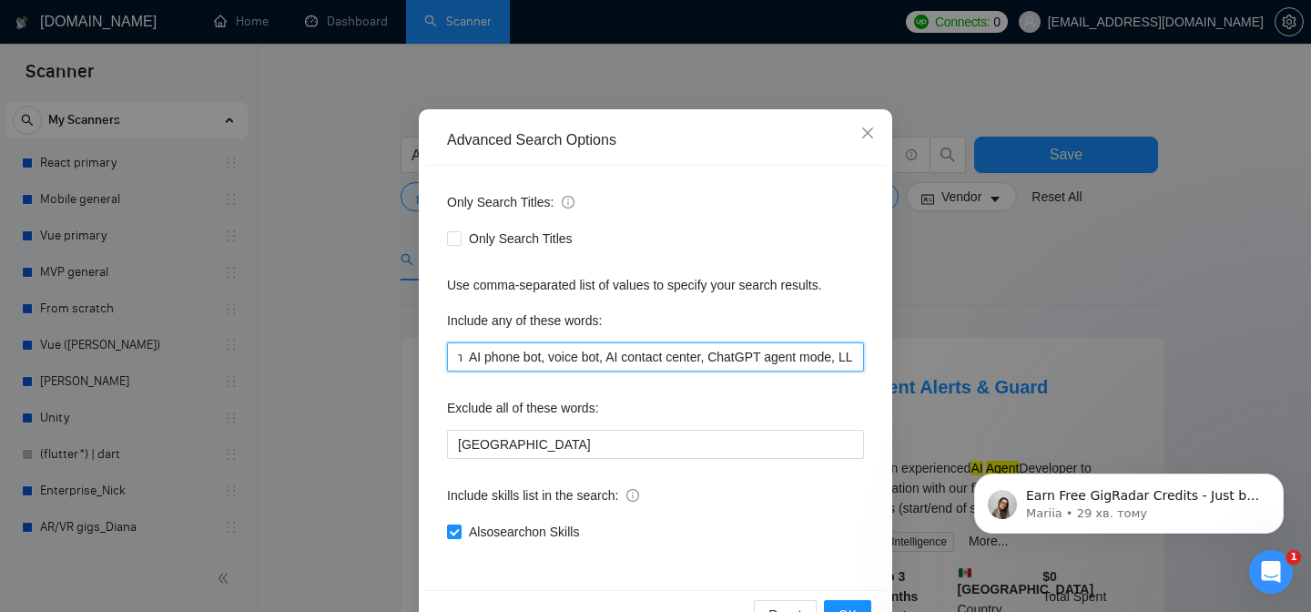
click at [482, 358] on input "call orchestration, AI IVR (Interactive Voice Response) automated calling syste…" at bounding box center [655, 356] width 417 height 29
drag, startPoint x: 522, startPoint y: 360, endPoint x: 561, endPoint y: 352, distance: 39.8
click at [563, 352] on input "call orchestration, AI IVR (Interactive Voice Response) automated calling syste…" at bounding box center [655, 356] width 417 height 29
click at [744, 356] on input "call orchestration, AI IVR (Interactive Voice Response) automated calling syste…" at bounding box center [655, 356] width 417 height 29
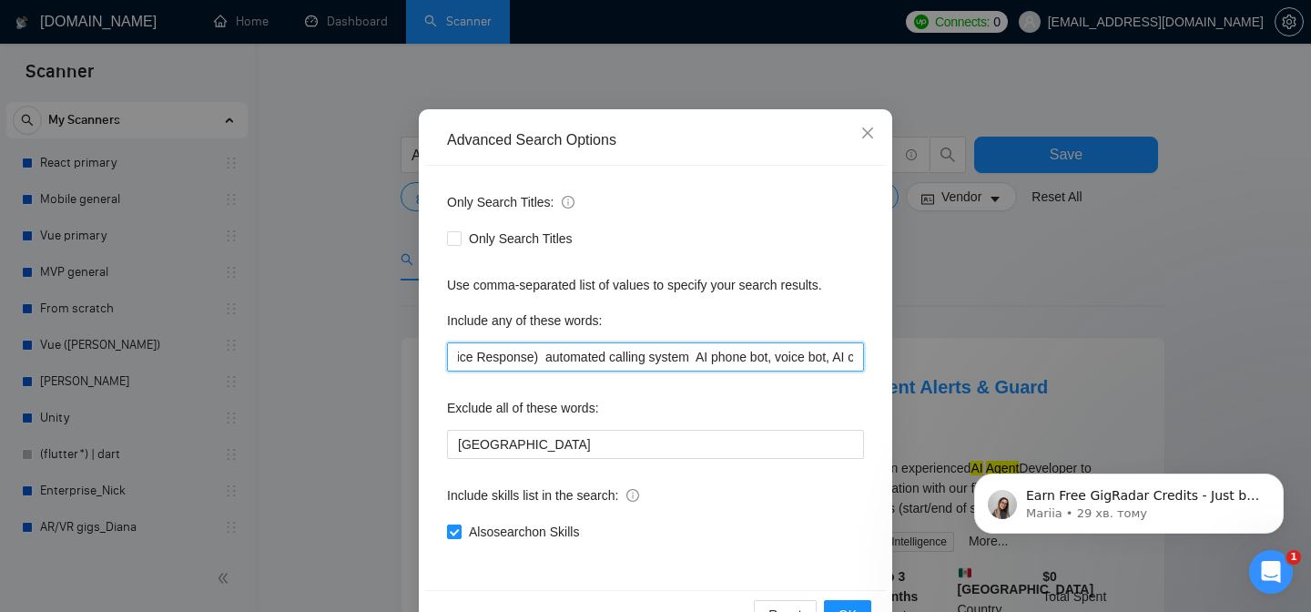
click at [714, 359] on input "call orchestration, AI IVR (Interactive Voice Response) automated calling syste…" at bounding box center [655, 356] width 417 height 29
drag, startPoint x: 747, startPoint y: 361, endPoint x: 555, endPoint y: 360, distance: 192.2
click at [555, 360] on input "call orchestration, AI IVR (Interactive Voice Response) automated calling syste…" at bounding box center [655, 356] width 417 height 29
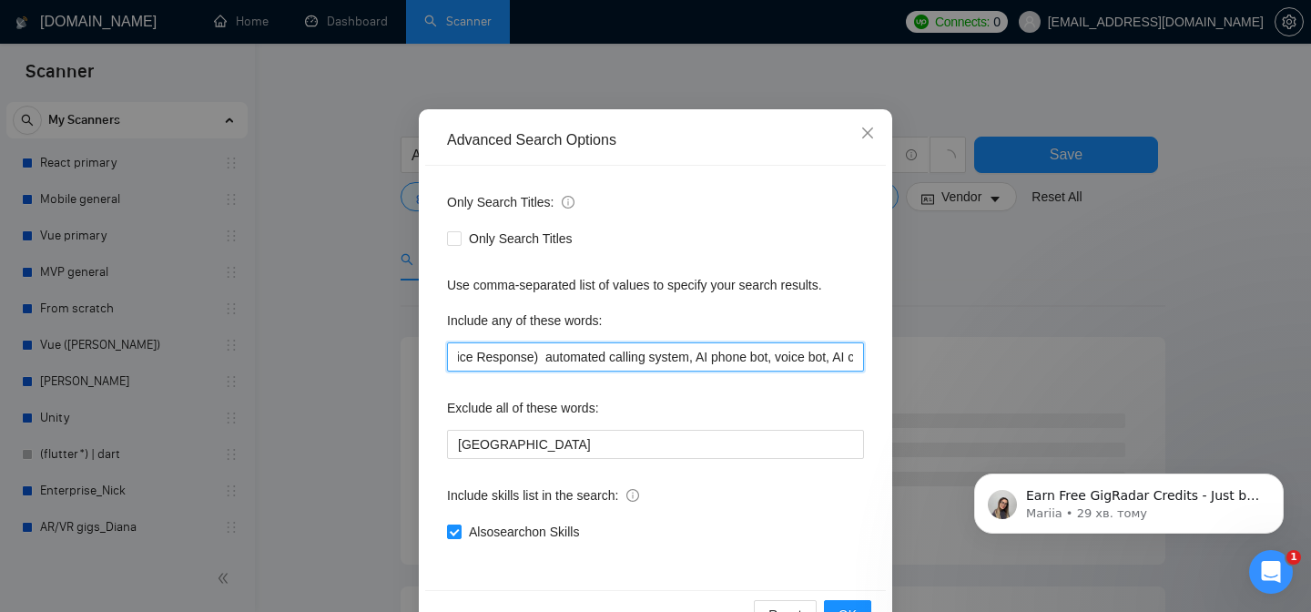
click at [680, 361] on input "call orchestration, AI IVR (Interactive Voice Response) automated calling syste…" at bounding box center [655, 356] width 417 height 29
click at [681, 361] on input "call orchestration, AI IVR (Interactive Voice Response) automated calling syste…" at bounding box center [655, 356] width 417 height 29
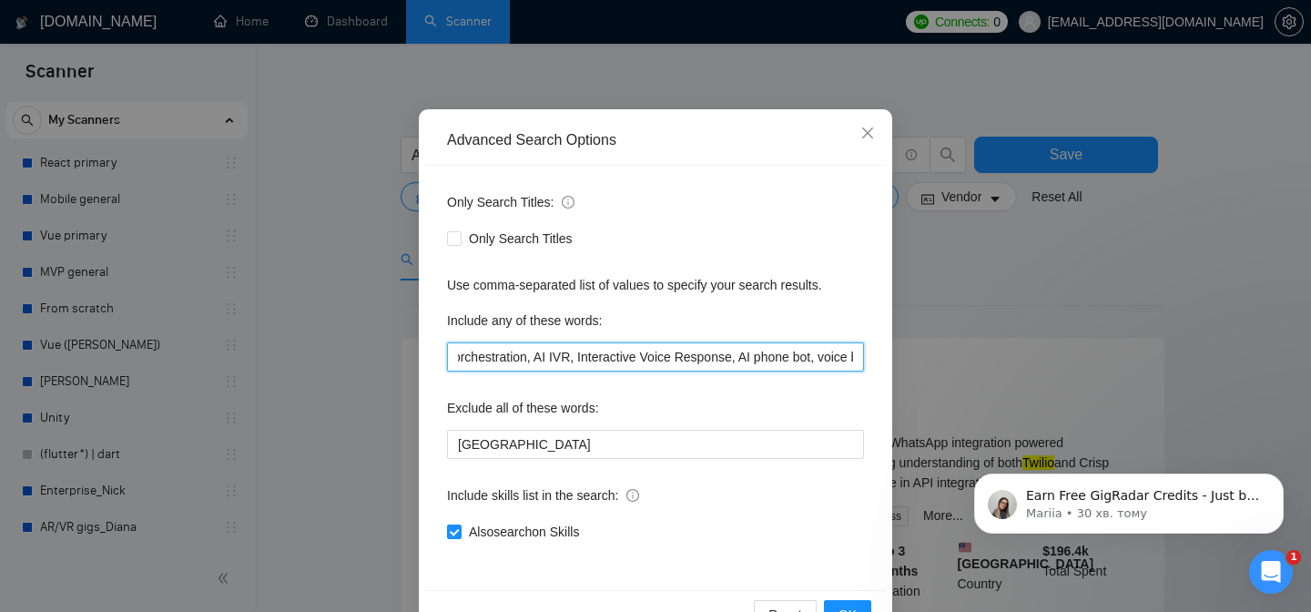
click at [561, 355] on input "call orchestration, AI IVR, Interactive Voice Response, AI phone bot, voice bot…" at bounding box center [655, 356] width 417 height 29
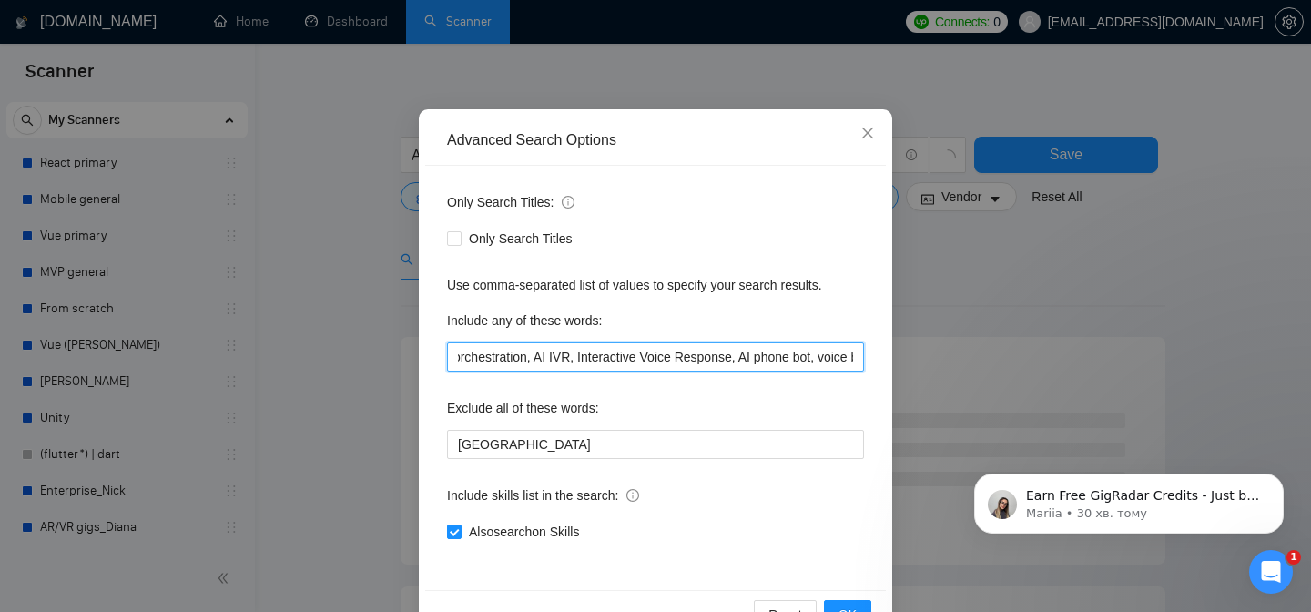
click at [561, 355] on input "call orchestration, AI IVR, Interactive Voice Response, AI phone bot, voice bot…" at bounding box center [655, 356] width 417 height 29
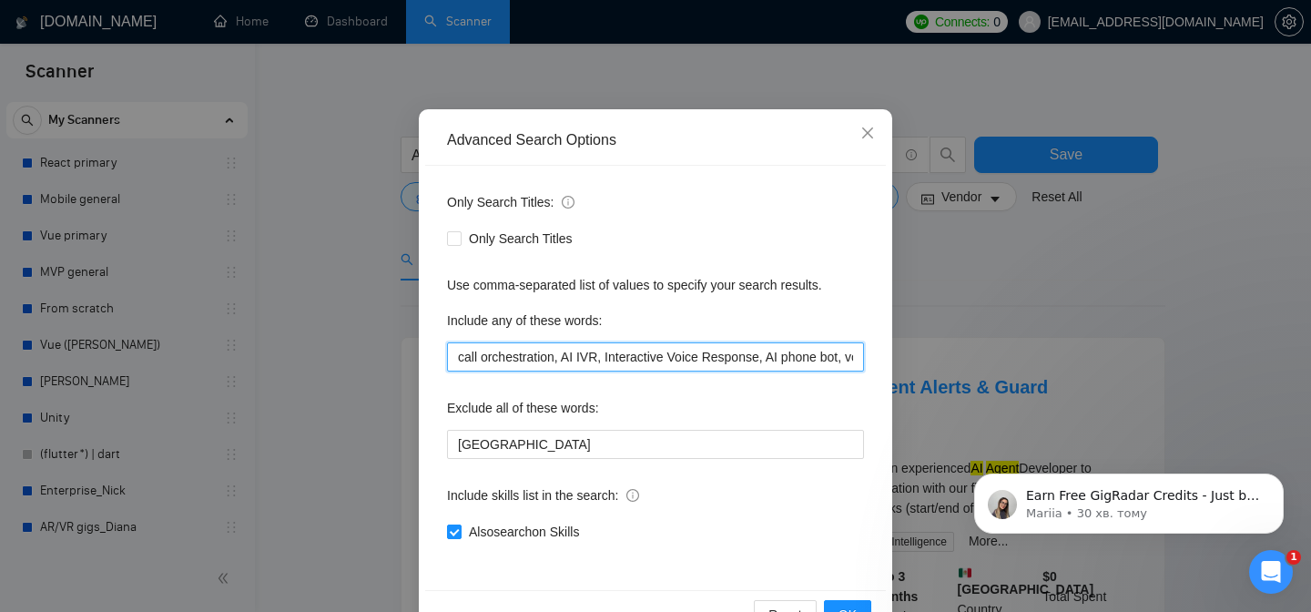
drag, startPoint x: 565, startPoint y: 361, endPoint x: 445, endPoint y: 361, distance: 119.3
click at [445, 359] on div "Only Search Titles: Only Search Titles Use comma-separated list of values to sp…" at bounding box center [655, 378] width 461 height 424
type input "call orchestration, AI IVR, Interactive Voice Response, AI phone bot, voice bot…"
click at [661, 336] on div "Include any of these words:" at bounding box center [655, 324] width 417 height 36
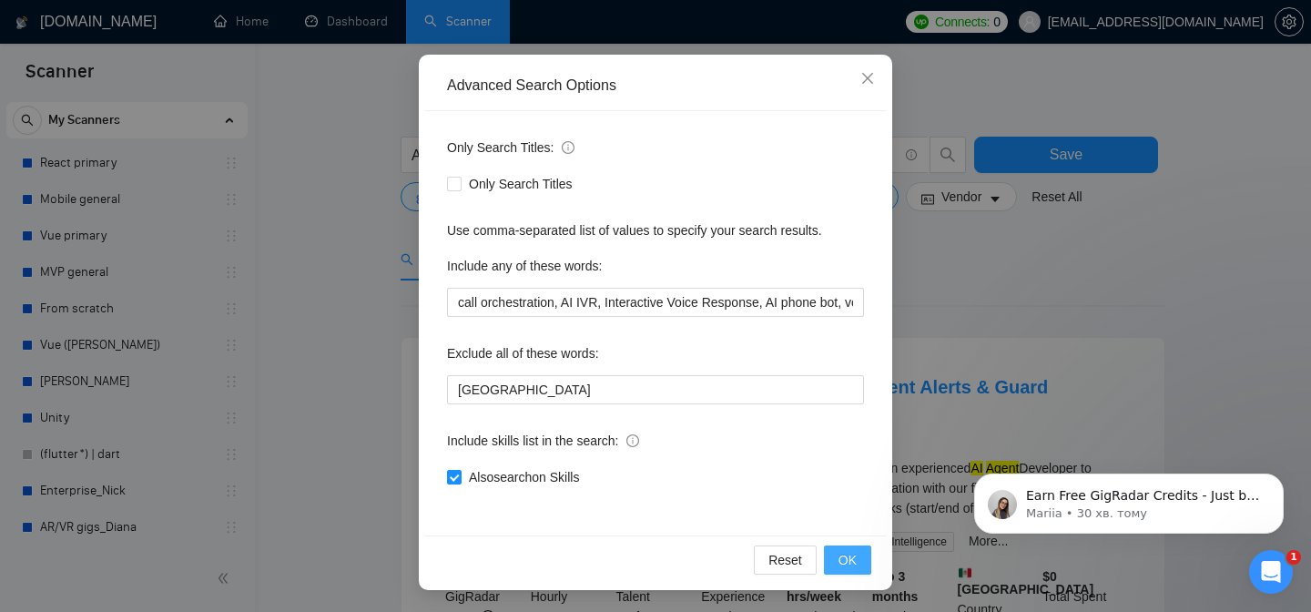
click at [844, 556] on span "OK" at bounding box center [848, 560] width 18 height 20
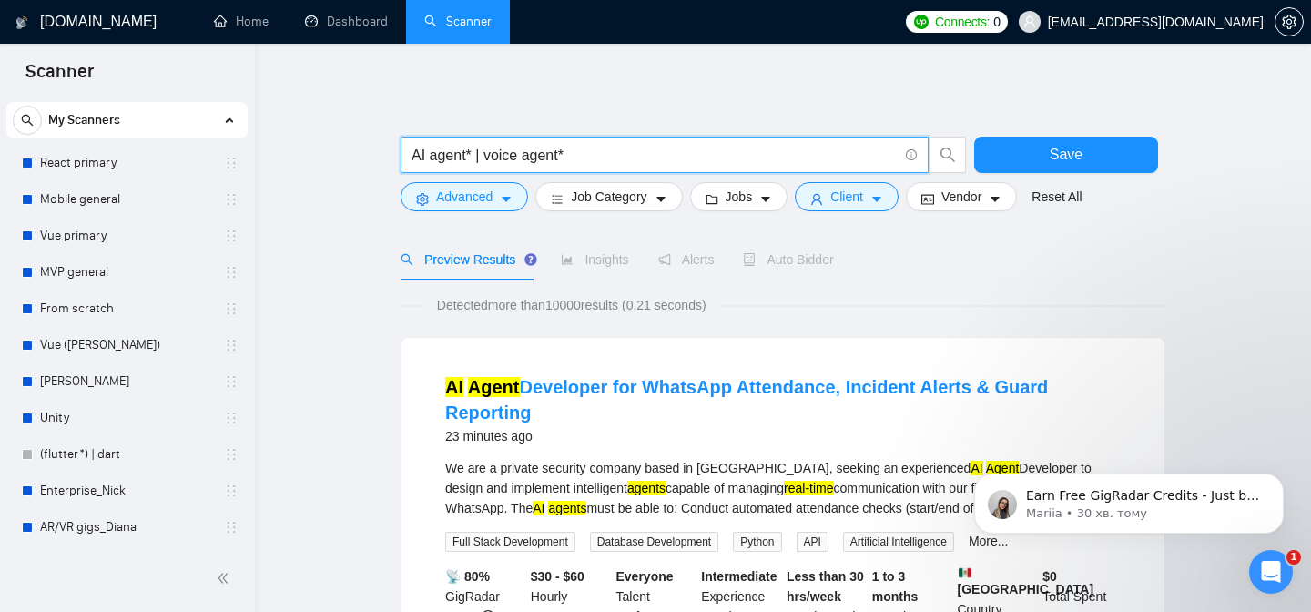
click at [760, 156] on input "AI agent* | voice agent*" at bounding box center [655, 155] width 486 height 23
click at [1079, 152] on span "Save" at bounding box center [1066, 154] width 33 height 23
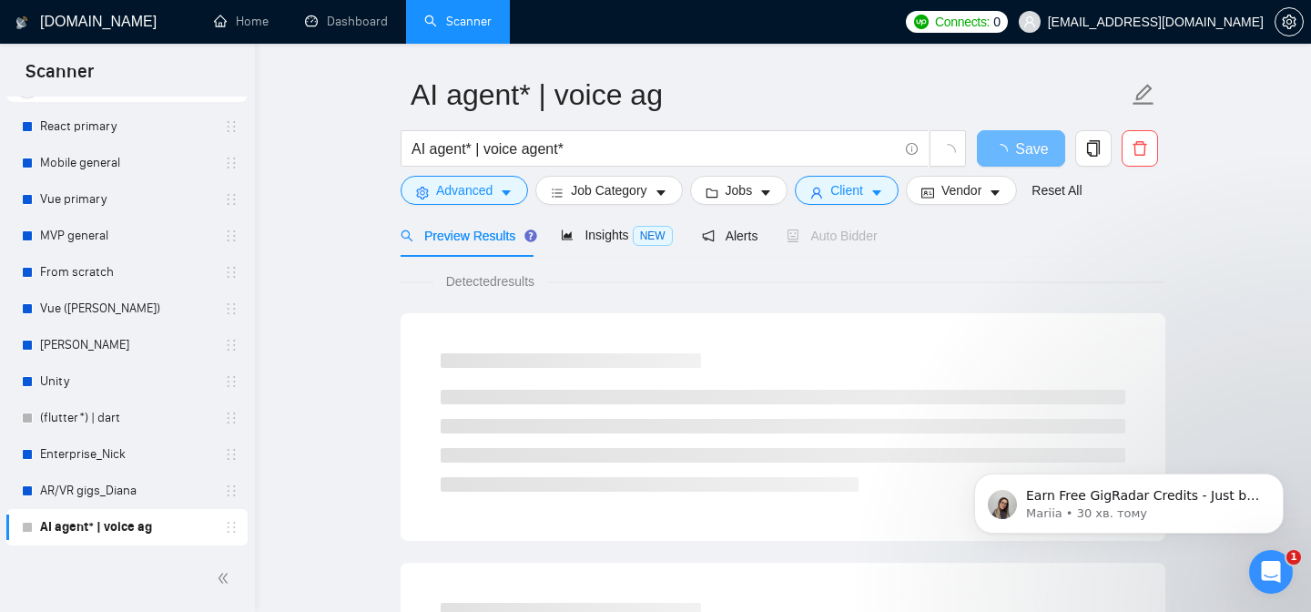
scroll to position [48, 0]
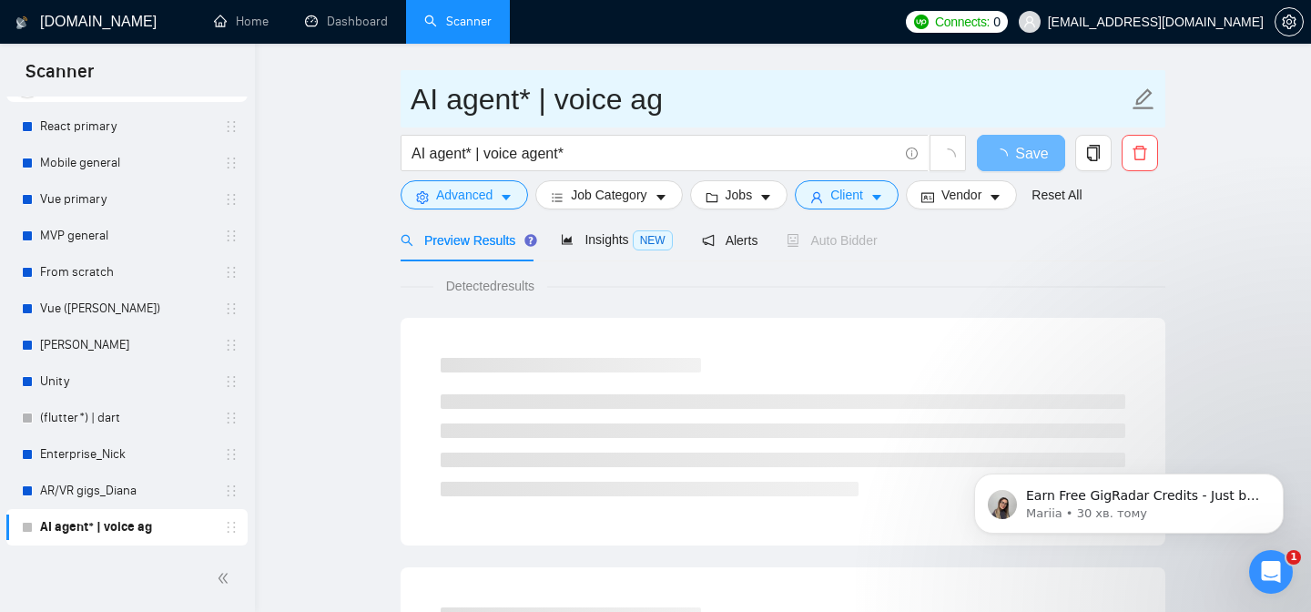
click at [552, 106] on input "AI agent* | voice ag" at bounding box center [770, 100] width 718 height 46
drag, startPoint x: 552, startPoint y: 106, endPoint x: 404, endPoint y: 105, distance: 147.5
click at [403, 105] on span "AI agent* | voice ag" at bounding box center [783, 98] width 765 height 57
click at [471, 106] on input "voice ag" at bounding box center [770, 100] width 718 height 46
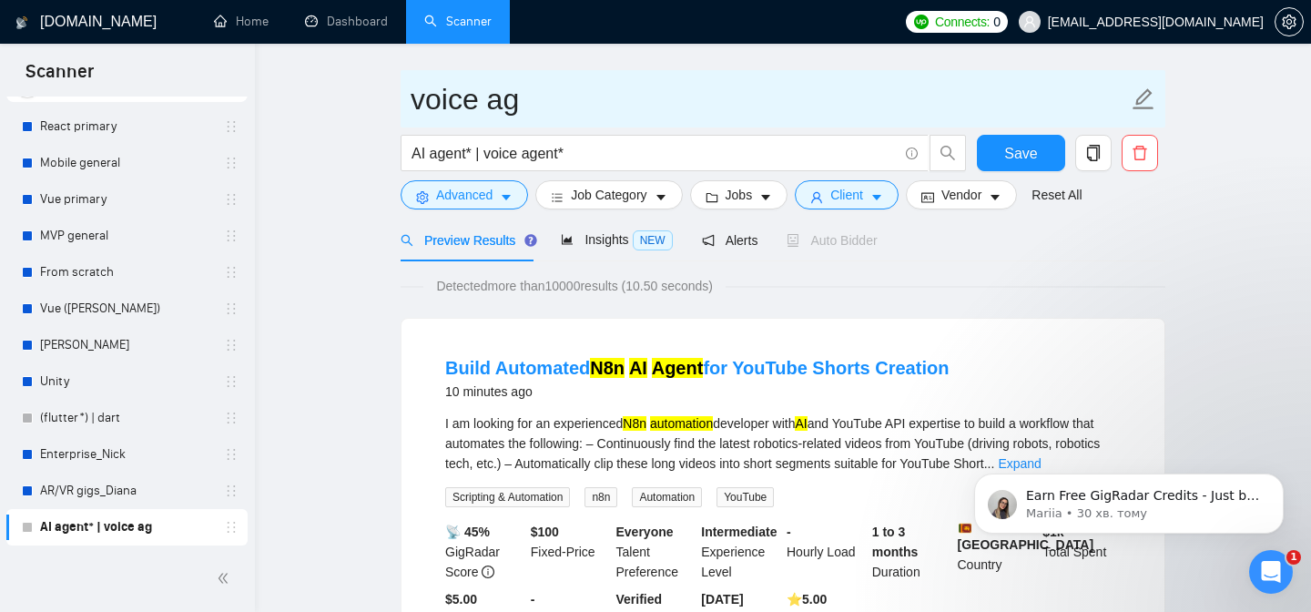
click at [471, 106] on input "voice ag" at bounding box center [770, 100] width 718 height 46
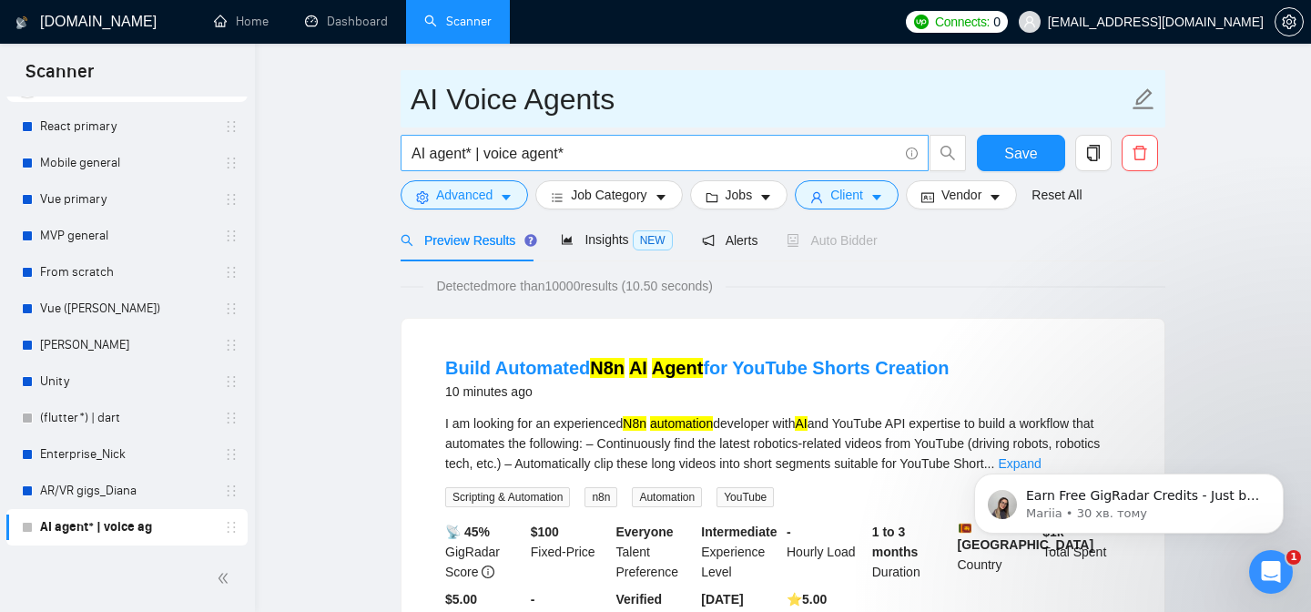
type input "AI Voice Agents"
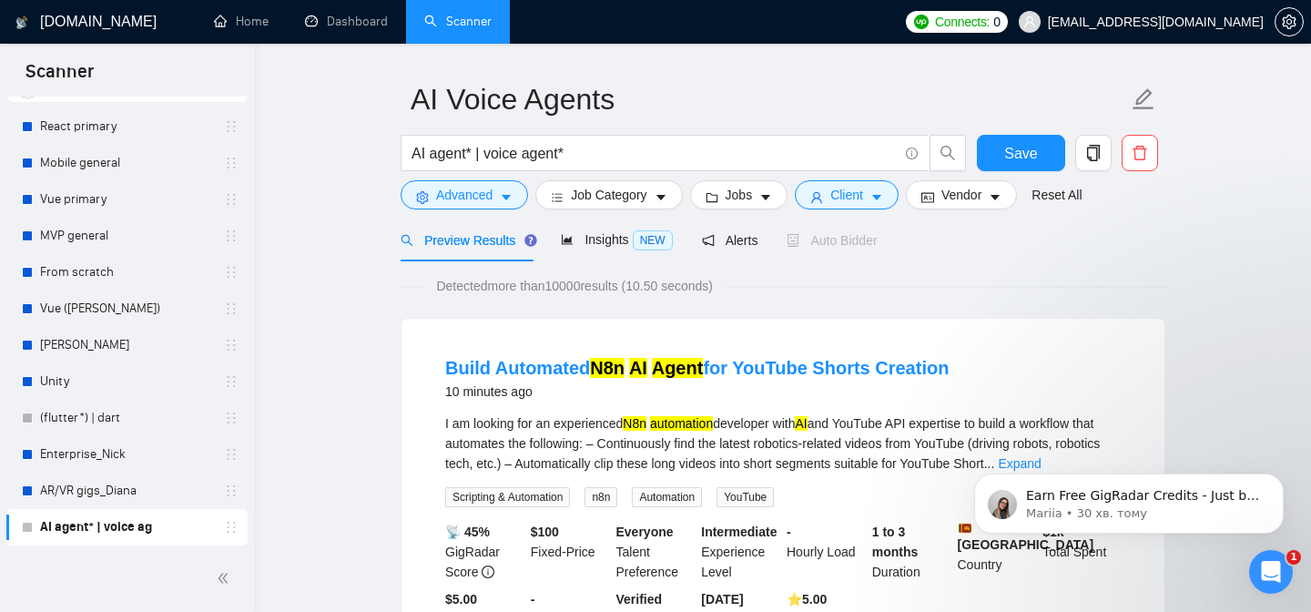
click at [851, 292] on div "Detected more than 10000 results (10.50 seconds)" at bounding box center [783, 286] width 765 height 20
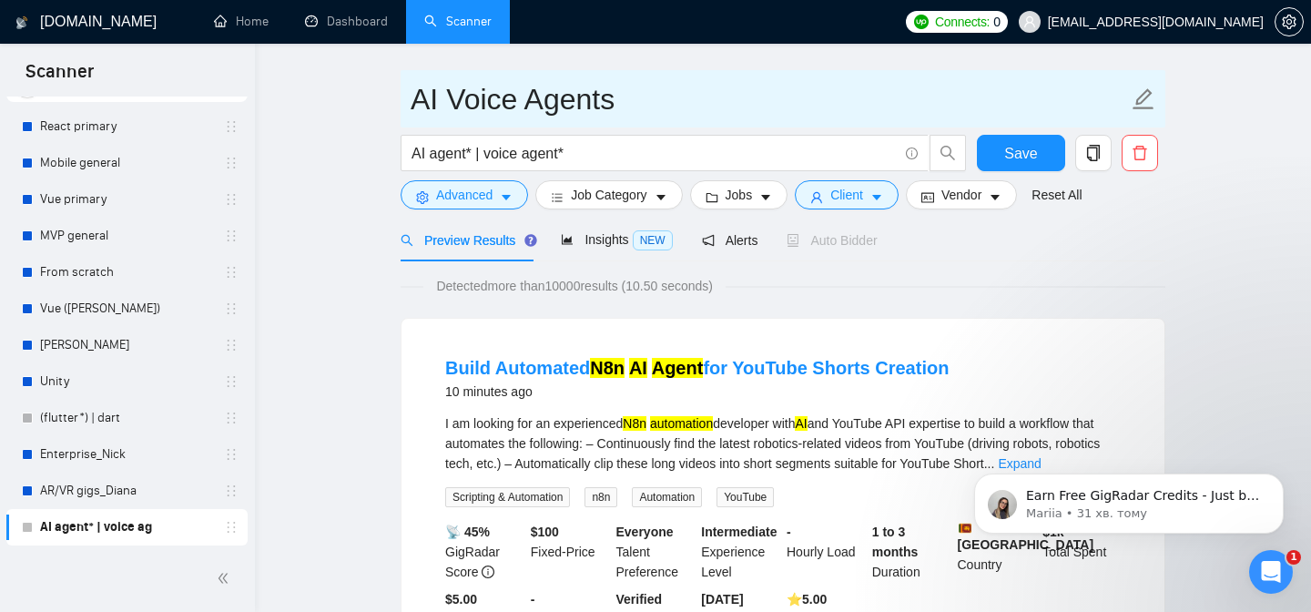
click at [623, 105] on input "AI Voice Agents" at bounding box center [770, 100] width 718 height 46
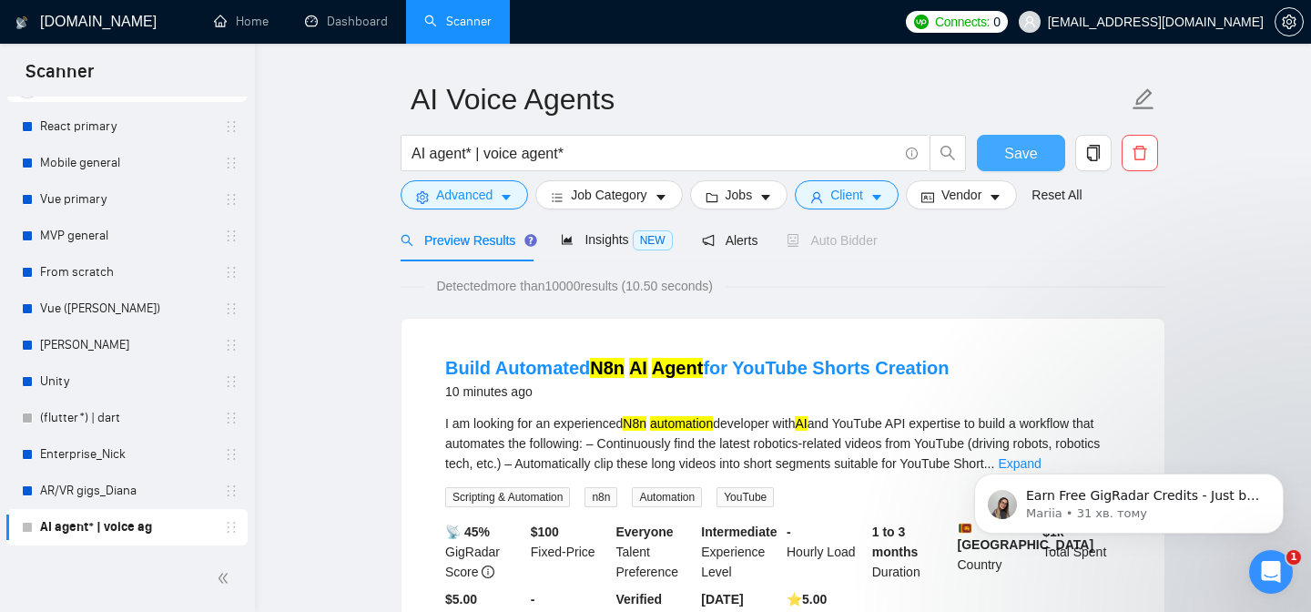
click at [1036, 148] on span "Save" at bounding box center [1021, 153] width 33 height 23
click at [1028, 152] on span "Save" at bounding box center [1021, 153] width 33 height 23
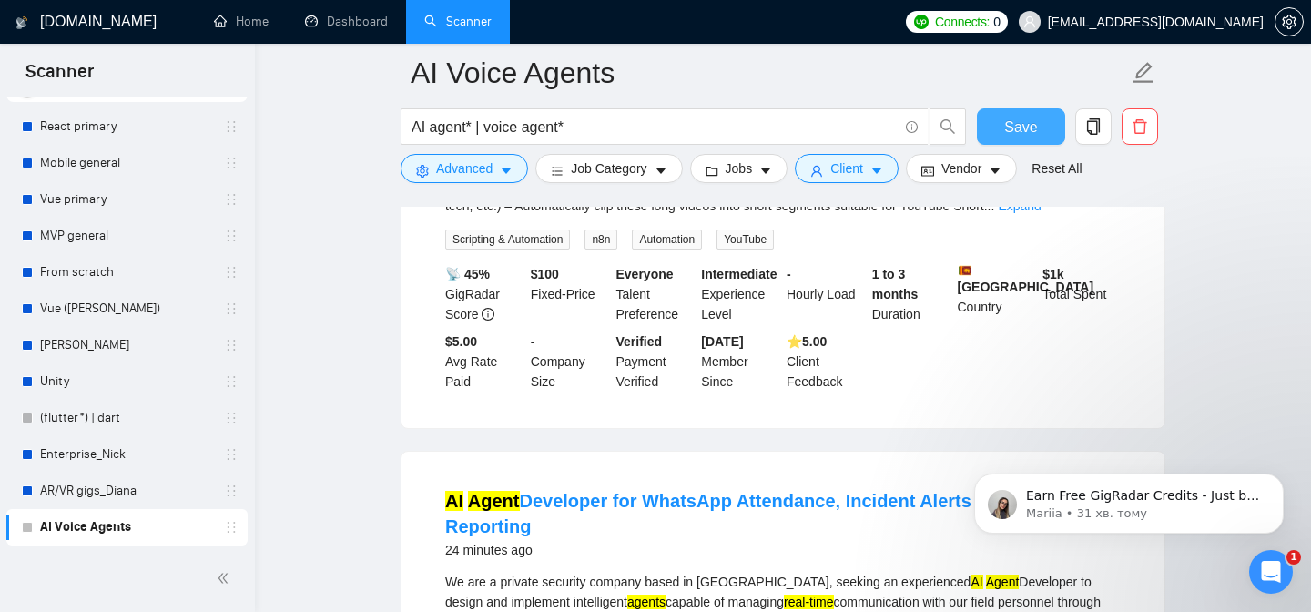
scroll to position [309, 0]
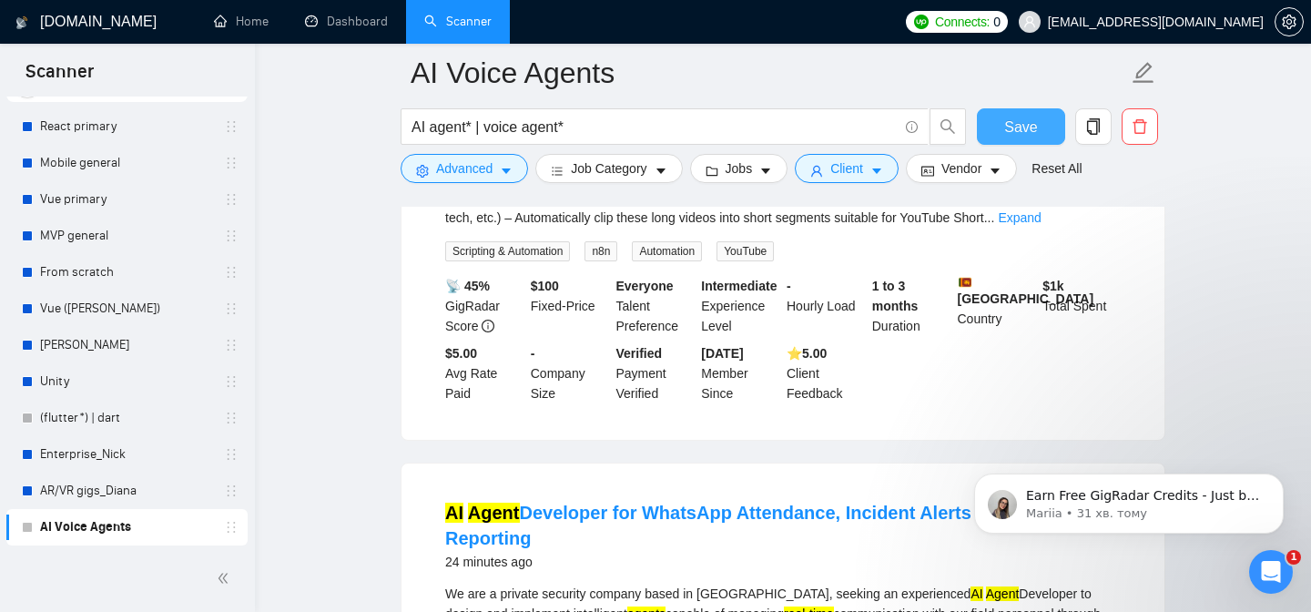
click at [1022, 131] on span "Save" at bounding box center [1021, 127] width 33 height 23
click at [75, 487] on link "AR/VR gigs_Diana" at bounding box center [126, 491] width 173 height 36
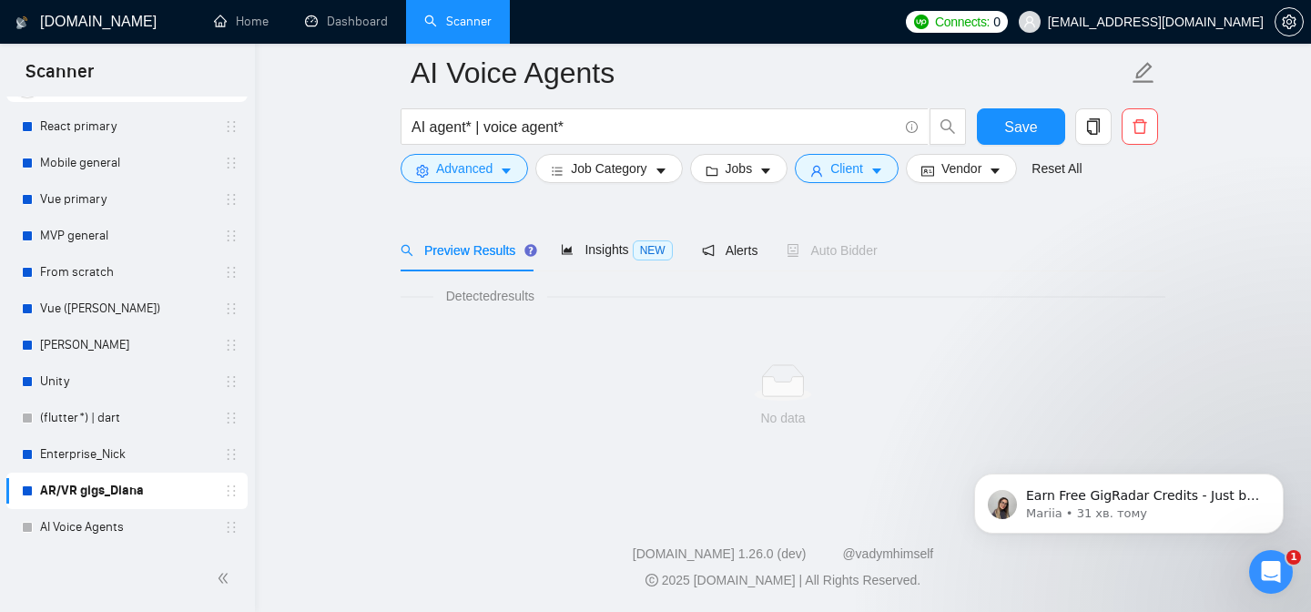
scroll to position [53, 0]
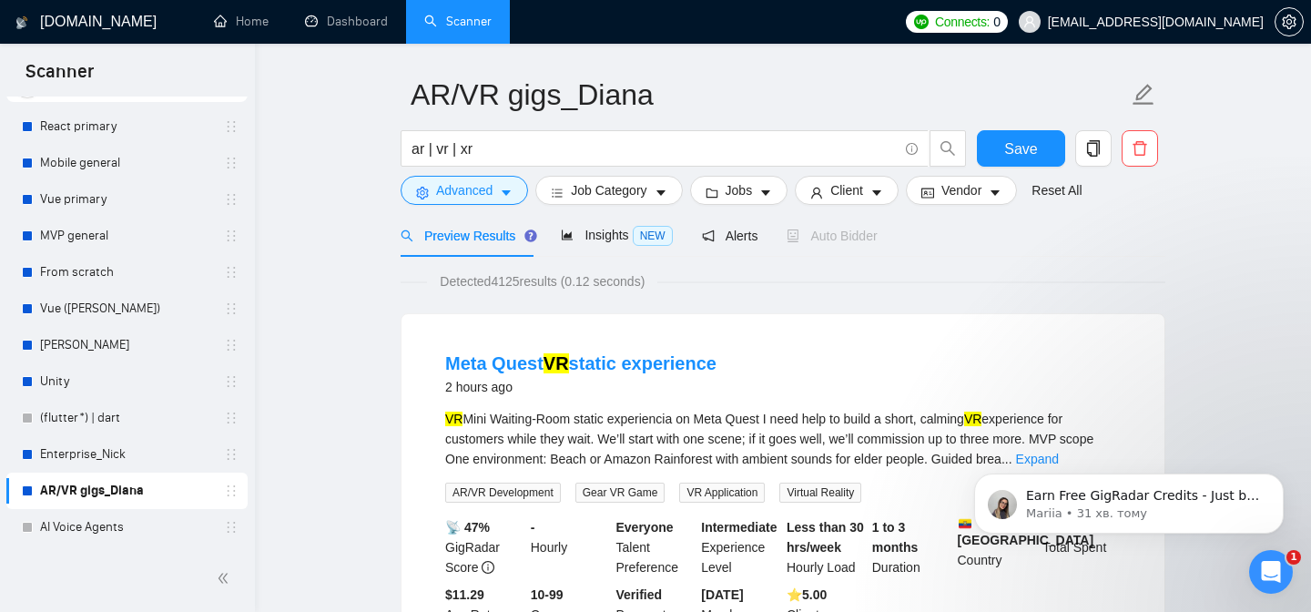
click at [124, 546] on div at bounding box center [127, 579] width 255 height 66
click at [117, 527] on link "AI Voice Agents" at bounding box center [126, 527] width 173 height 36
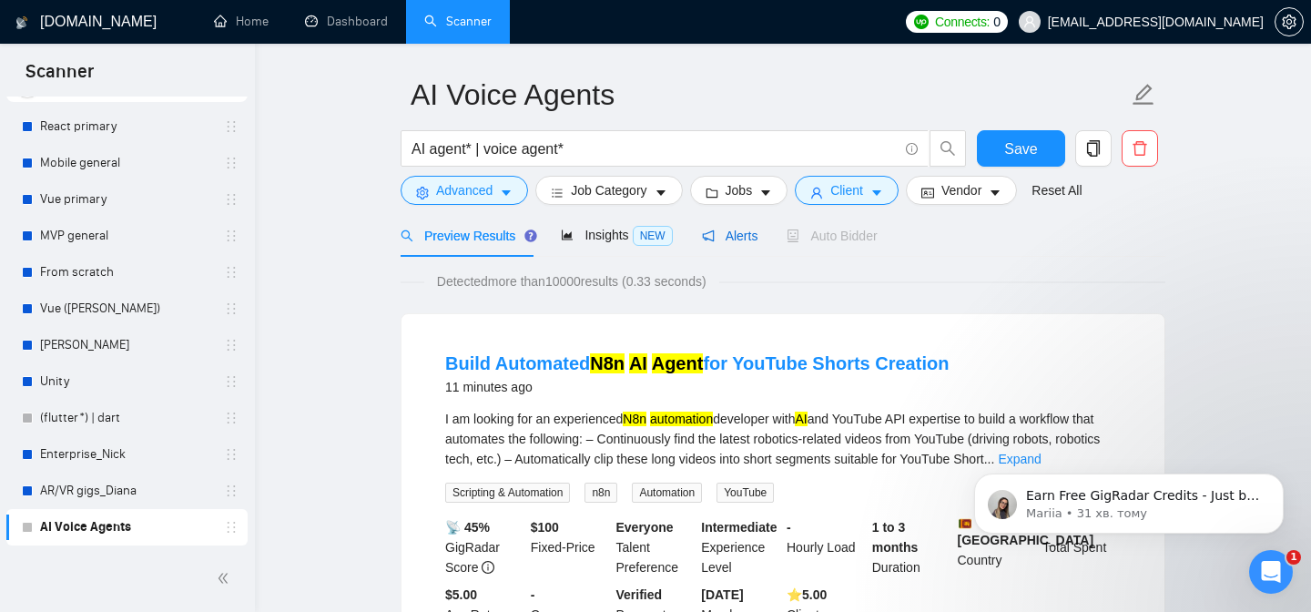
click at [732, 240] on span "Alerts" at bounding box center [730, 236] width 56 height 15
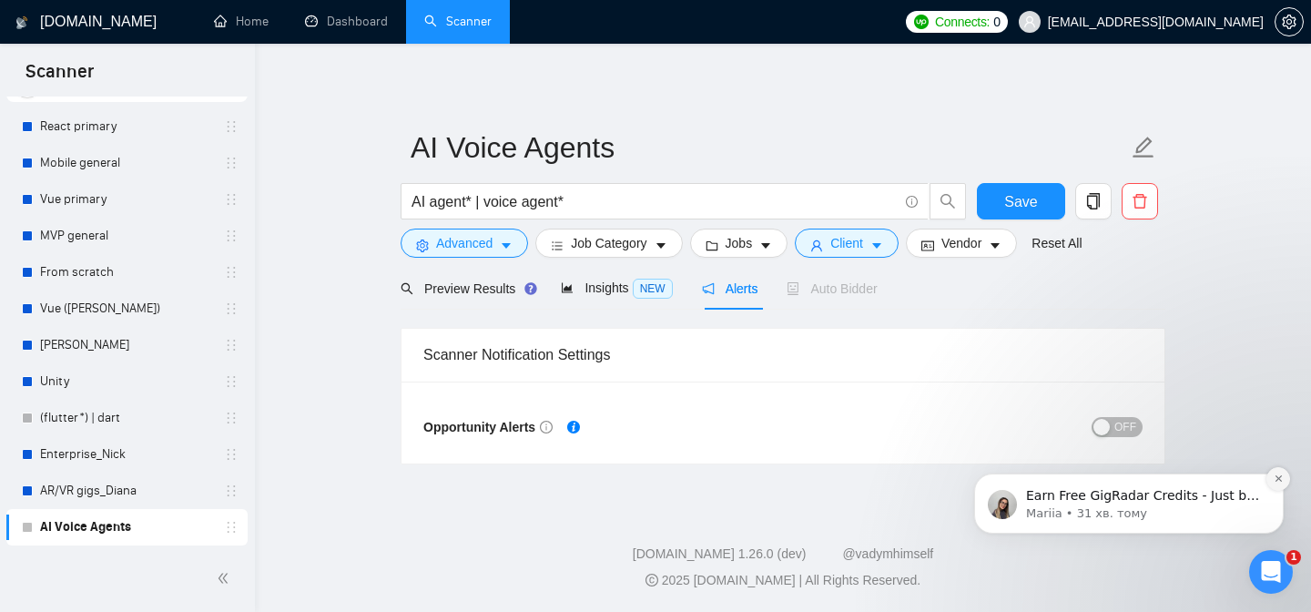
click at [1275, 479] on icon "Dismiss notification" at bounding box center [1279, 479] width 10 height 10
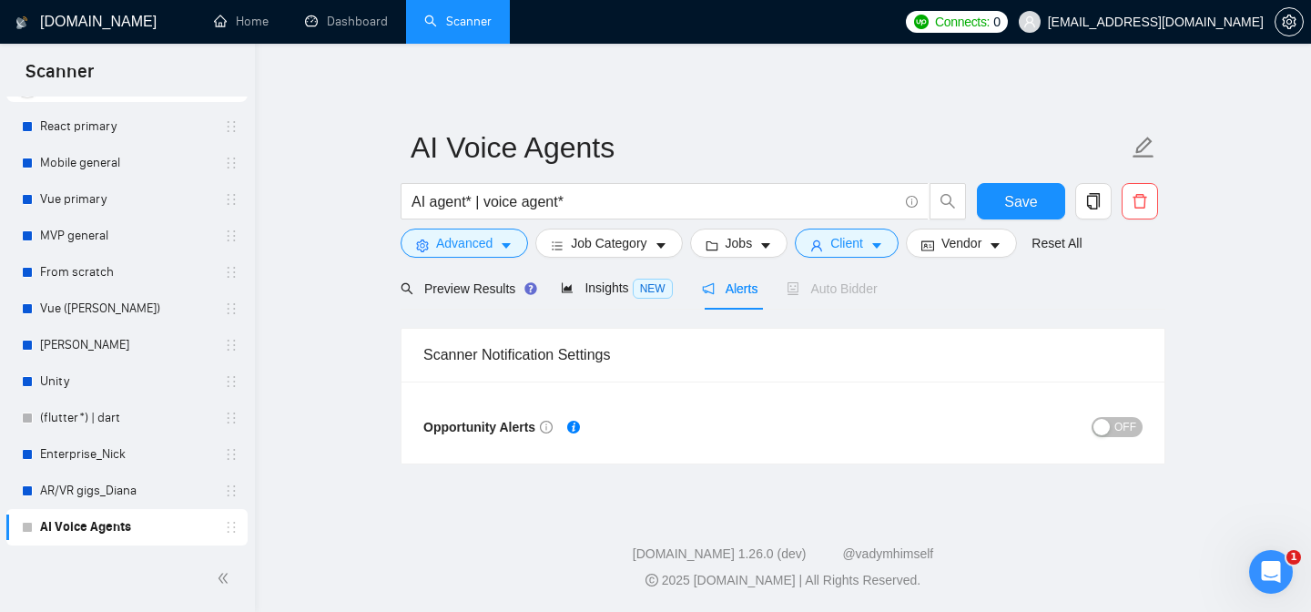
click at [1125, 434] on span "OFF" at bounding box center [1126, 427] width 22 height 20
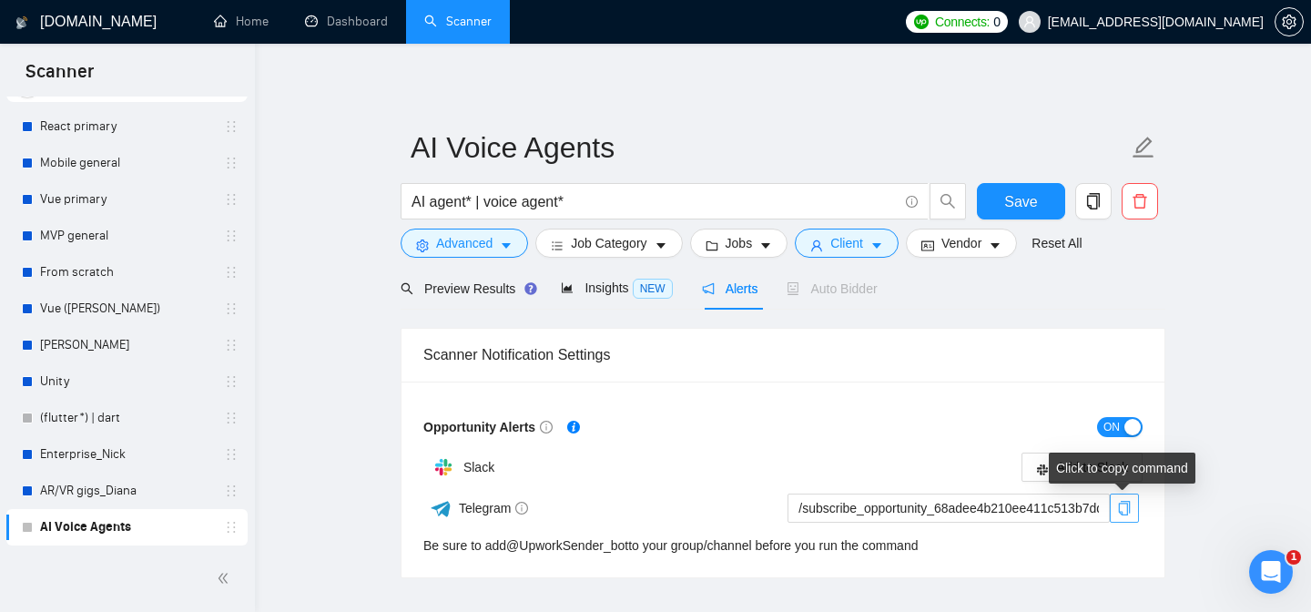
click at [1126, 508] on icon "copy" at bounding box center [1124, 508] width 15 height 15
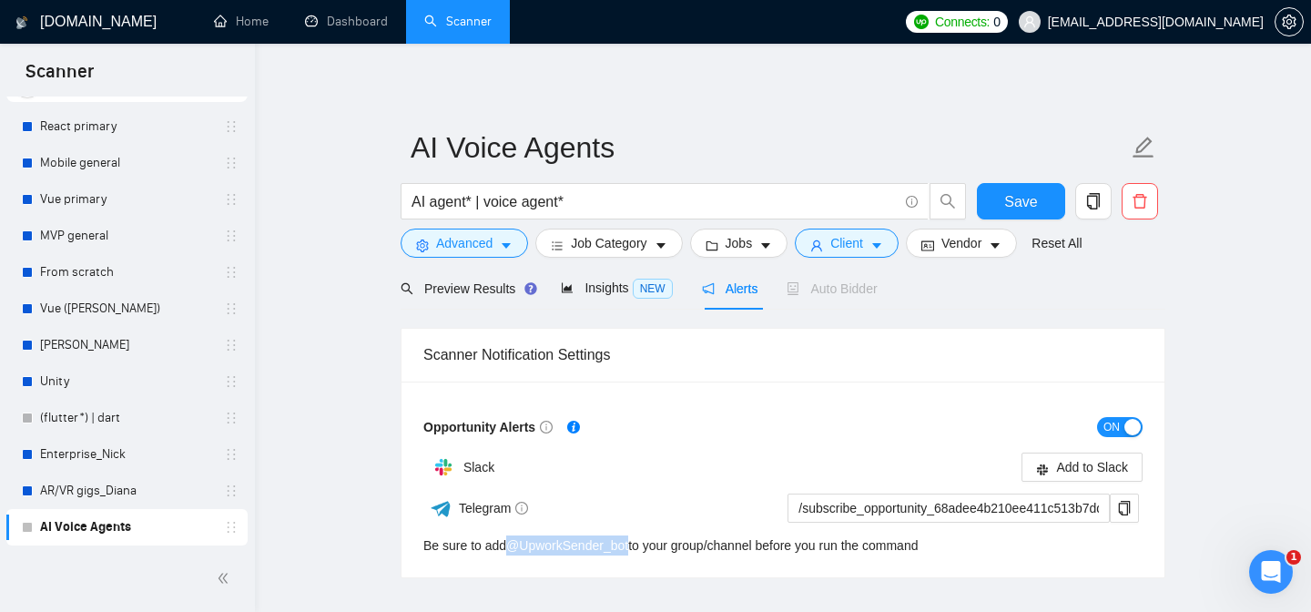
drag, startPoint x: 638, startPoint y: 539, endPoint x: 511, endPoint y: 539, distance: 126.6
click at [511, 539] on div "Be sure to add @ UpworkSender_bot to your group/channel before you run the comm…" at bounding box center [670, 546] width 495 height 20
copy link "@ UpworkSender_bot"
click at [1124, 507] on icon "copy" at bounding box center [1124, 508] width 15 height 15
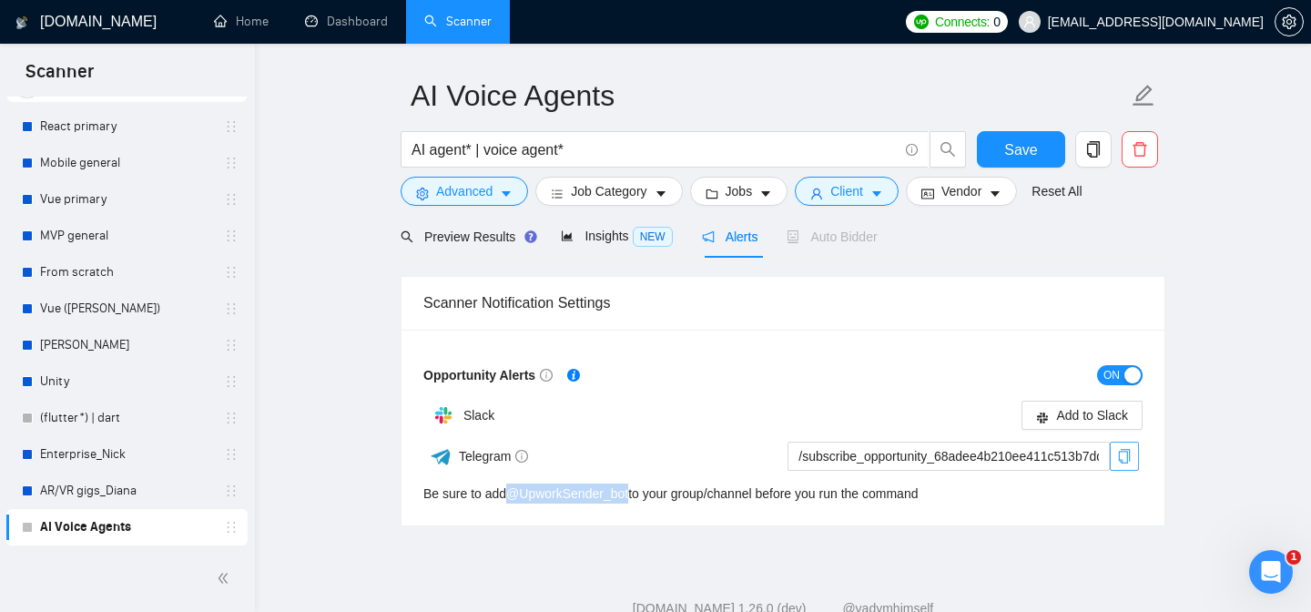
scroll to position [50, 0]
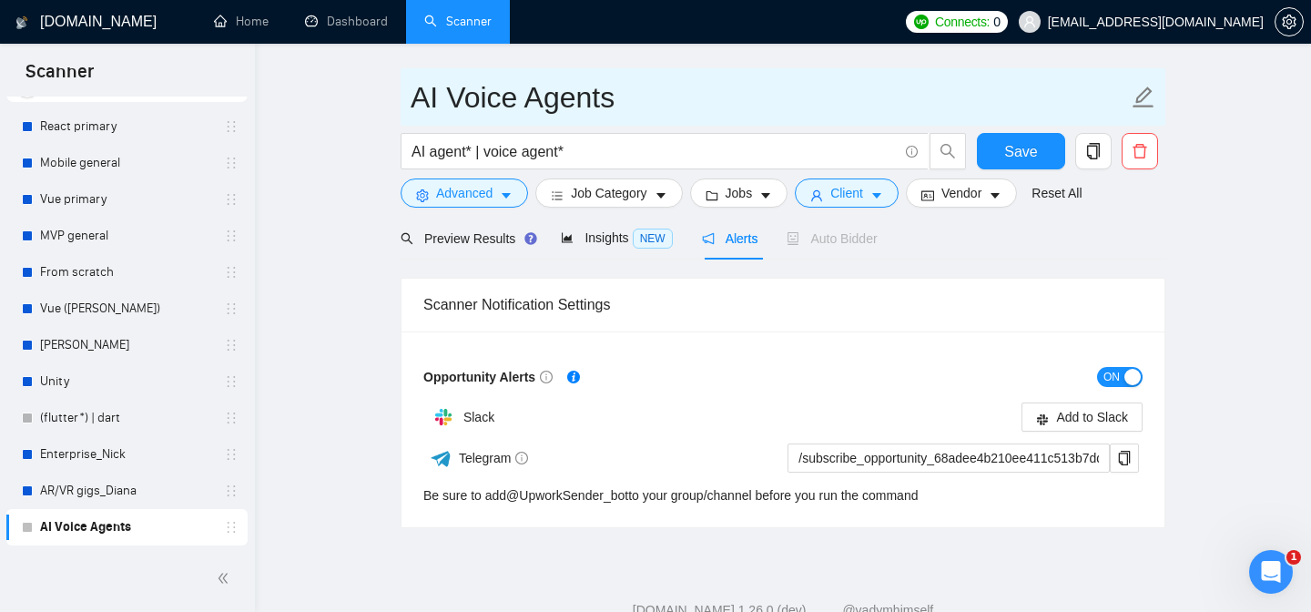
drag, startPoint x: 624, startPoint y: 98, endPoint x: 387, endPoint y: 98, distance: 236.8
click at [387, 98] on main "AI Voice Agents AI agent* | voice agent* Save Advanced Job Category Jobs Client…" at bounding box center [783, 275] width 998 height 505
